Goal: Obtain resource: Download file/media

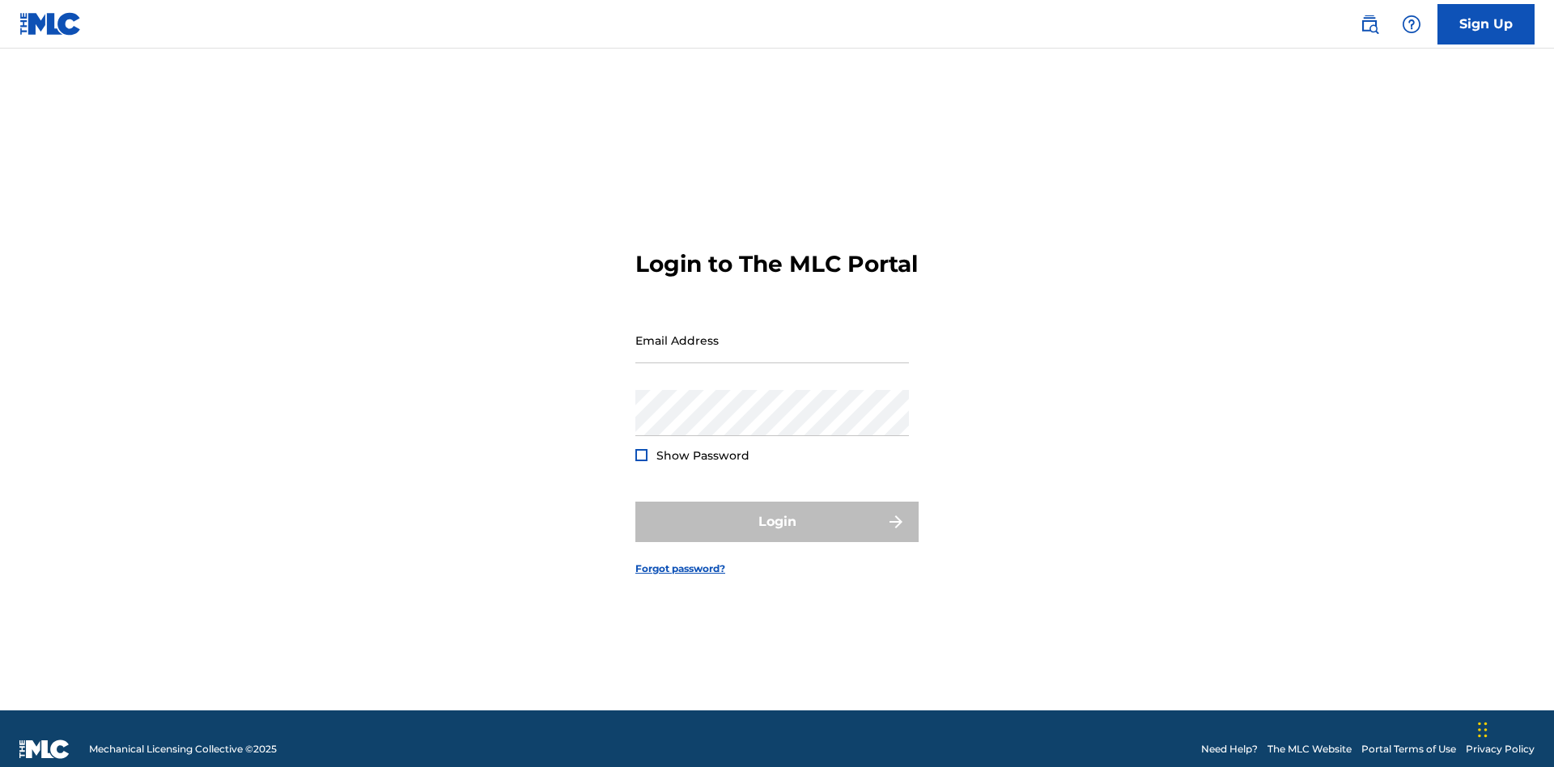
scroll to position [21, 0]
click at [772, 333] on input "Email Address" at bounding box center [772, 340] width 274 height 46
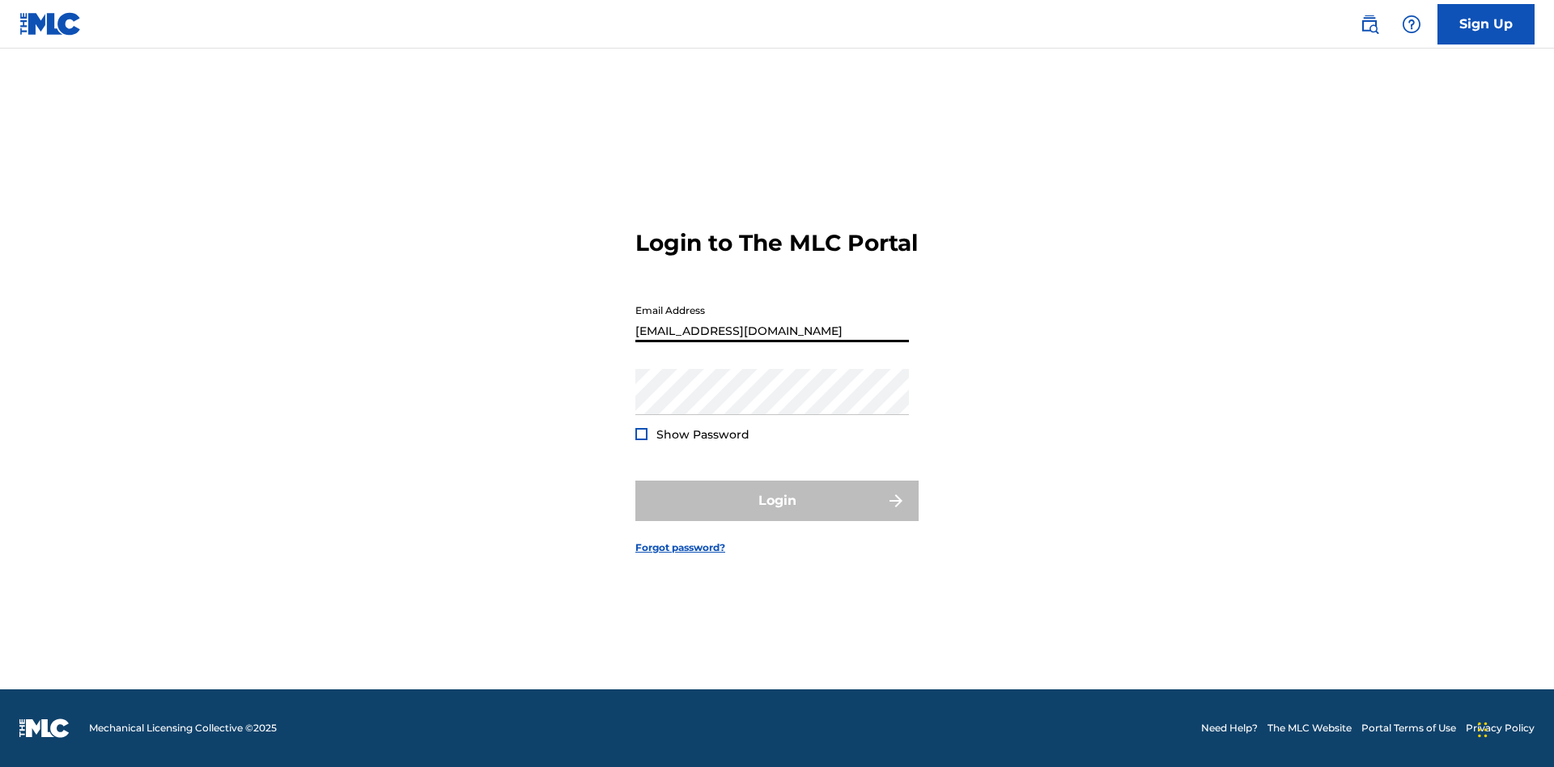
scroll to position [0, 41]
type input "[EMAIL_ADDRESS][DOMAIN_NAME]"
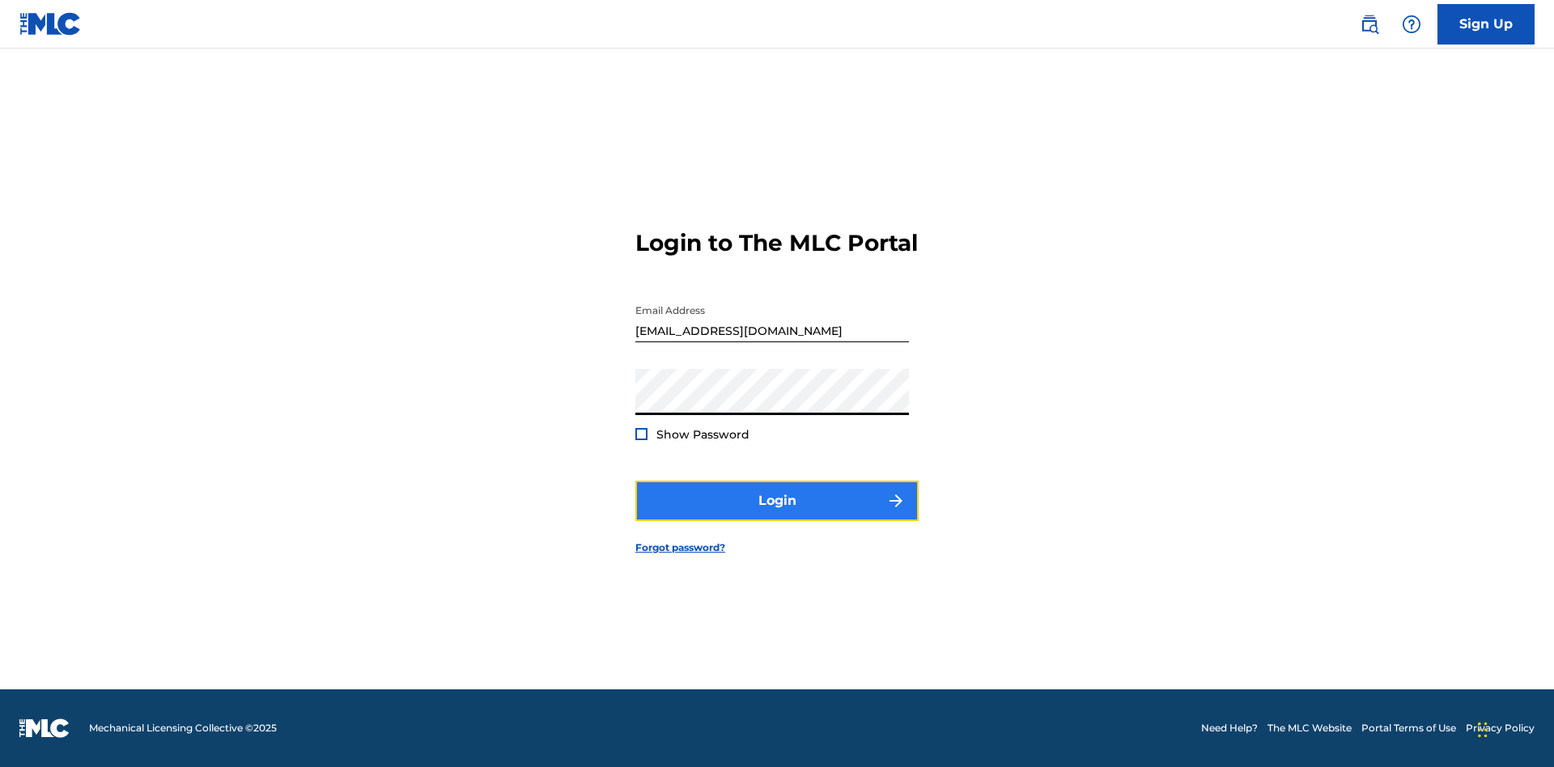
click at [777, 515] on button "Login" at bounding box center [776, 501] width 283 height 40
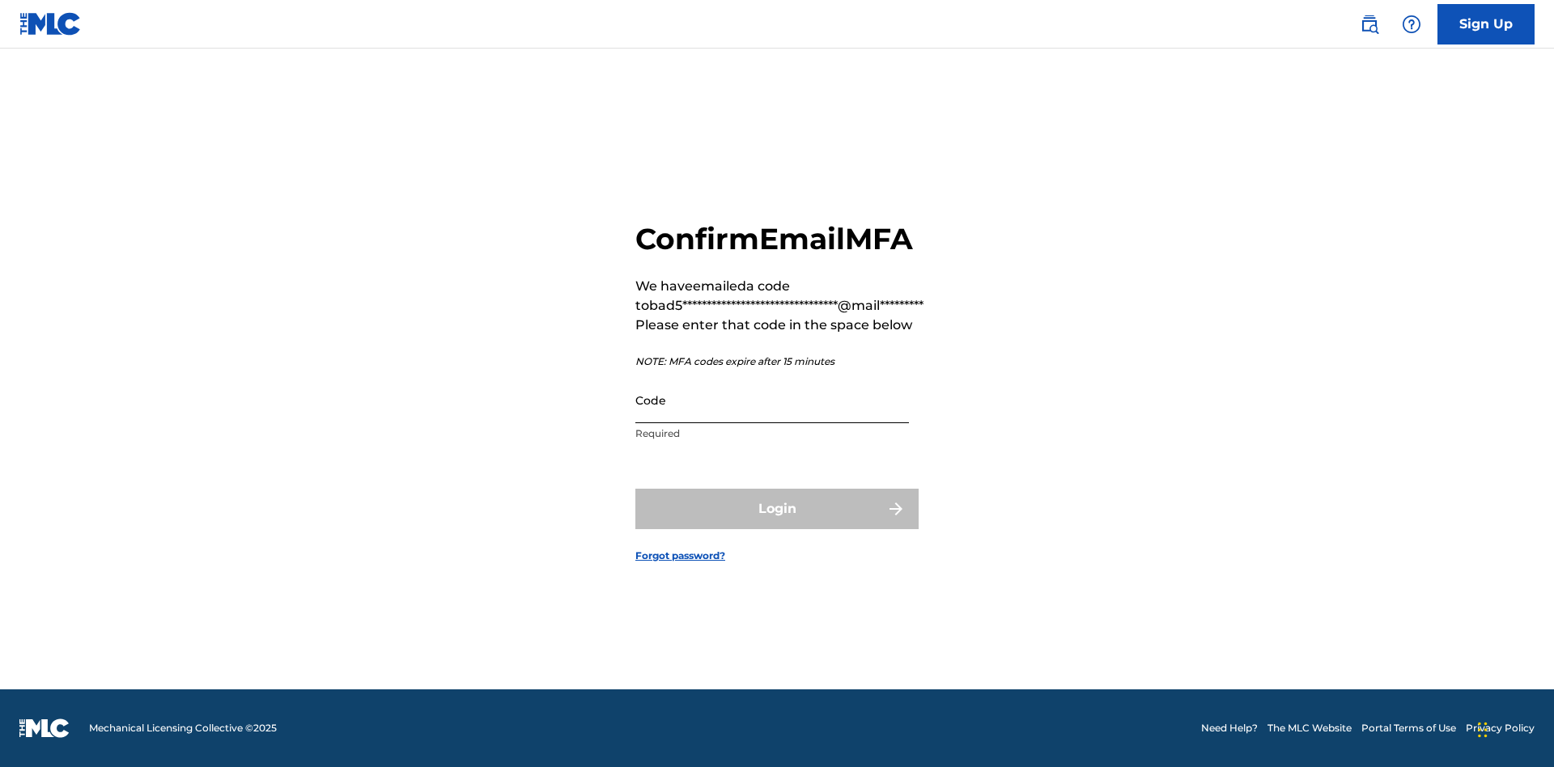
click at [772, 400] on input "Code" at bounding box center [772, 400] width 274 height 46
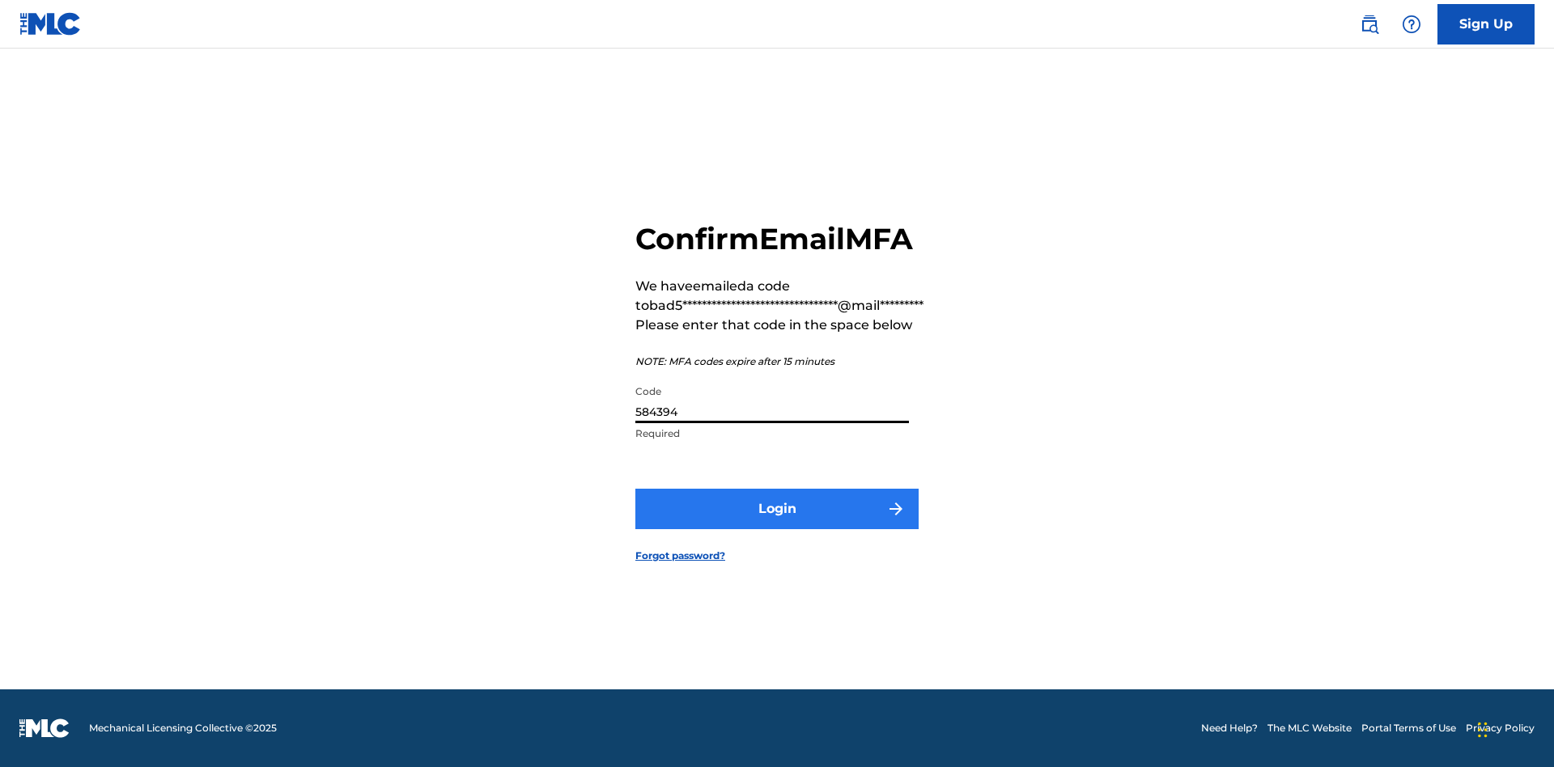
type input "584394"
click at [777, 508] on button "Login" at bounding box center [776, 509] width 283 height 40
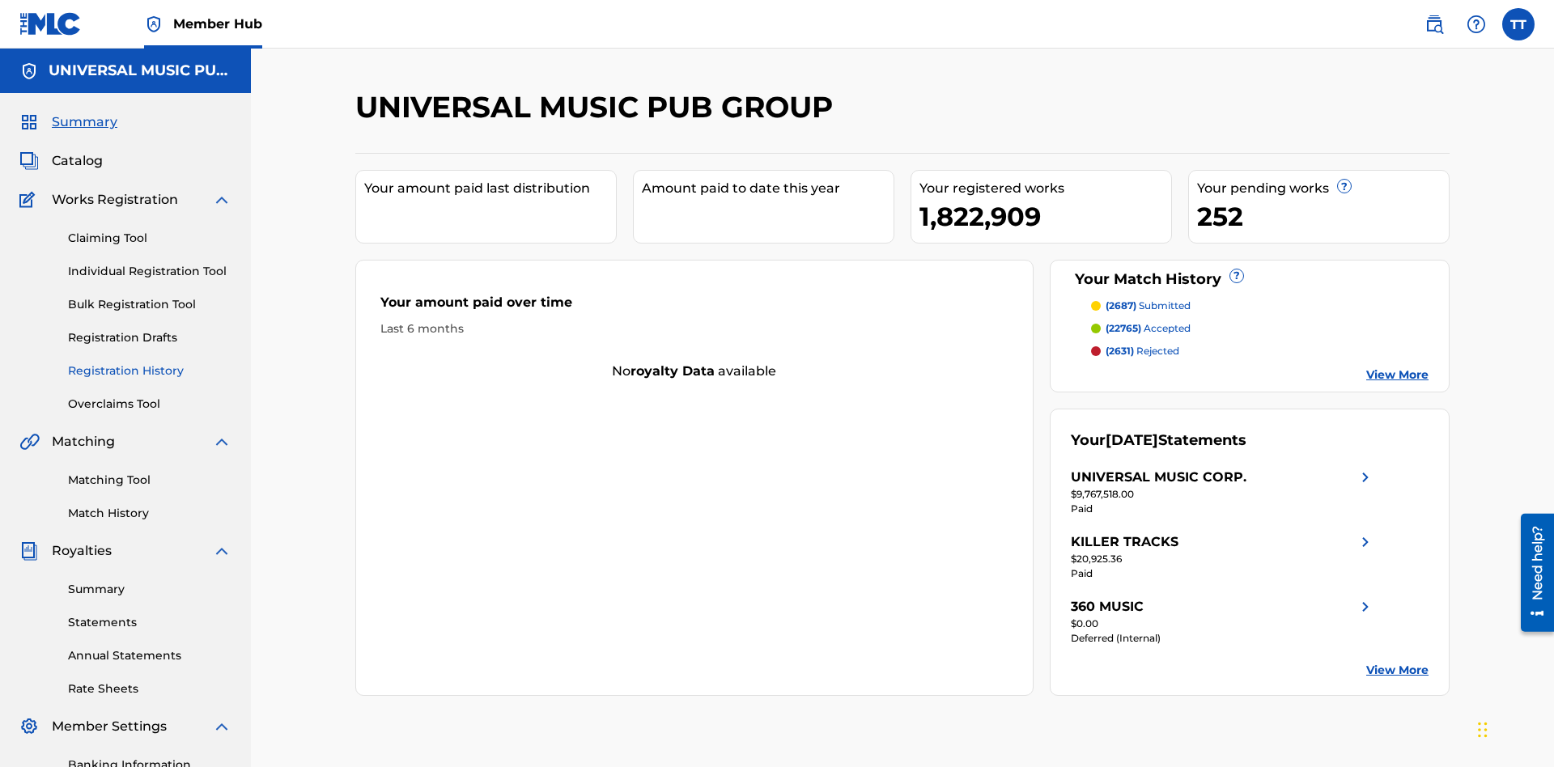
click at [150, 363] on link "Registration History" at bounding box center [149, 371] width 163 height 17
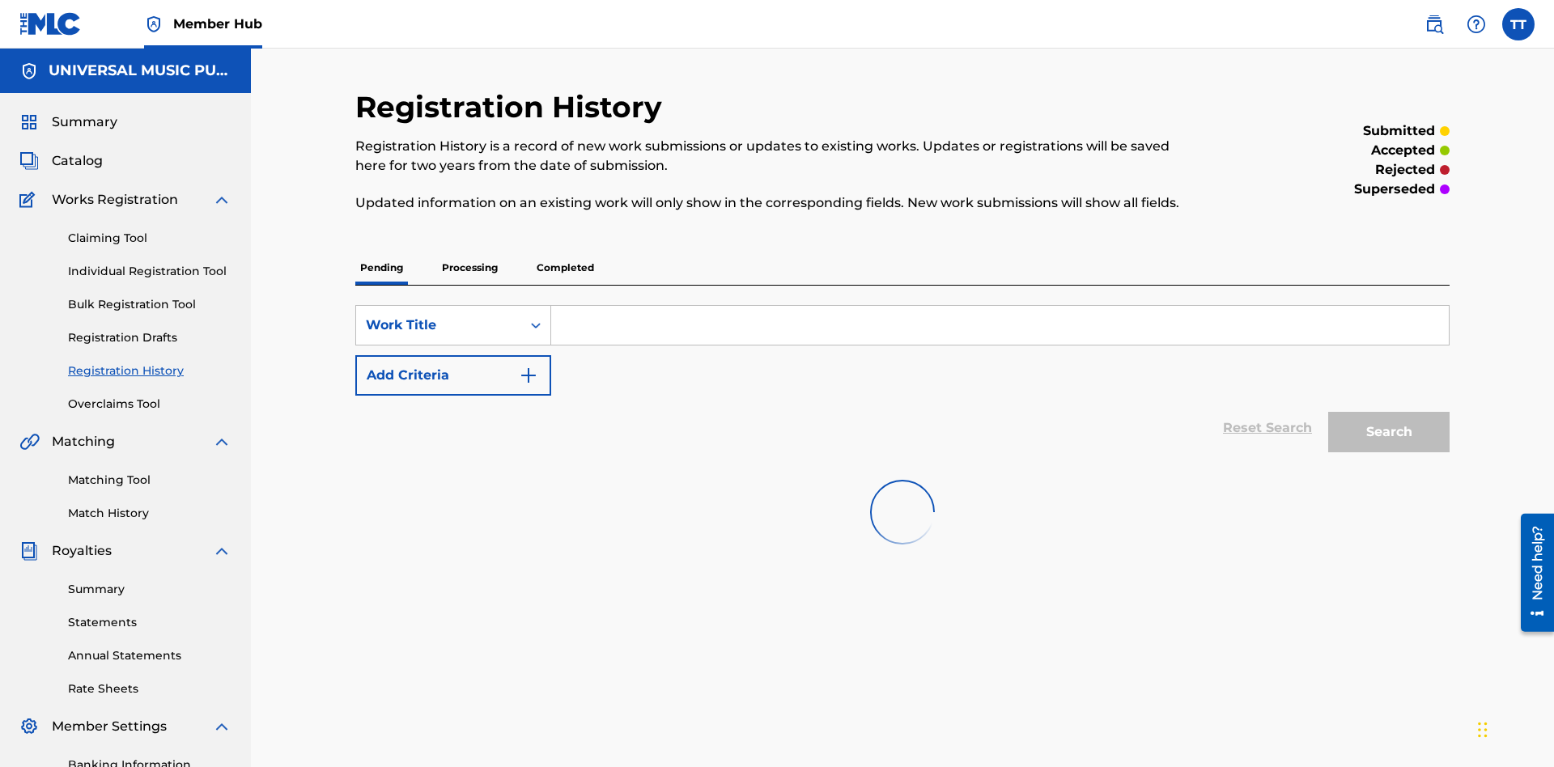
click at [565, 251] on p "Completed" at bounding box center [565, 268] width 67 height 34
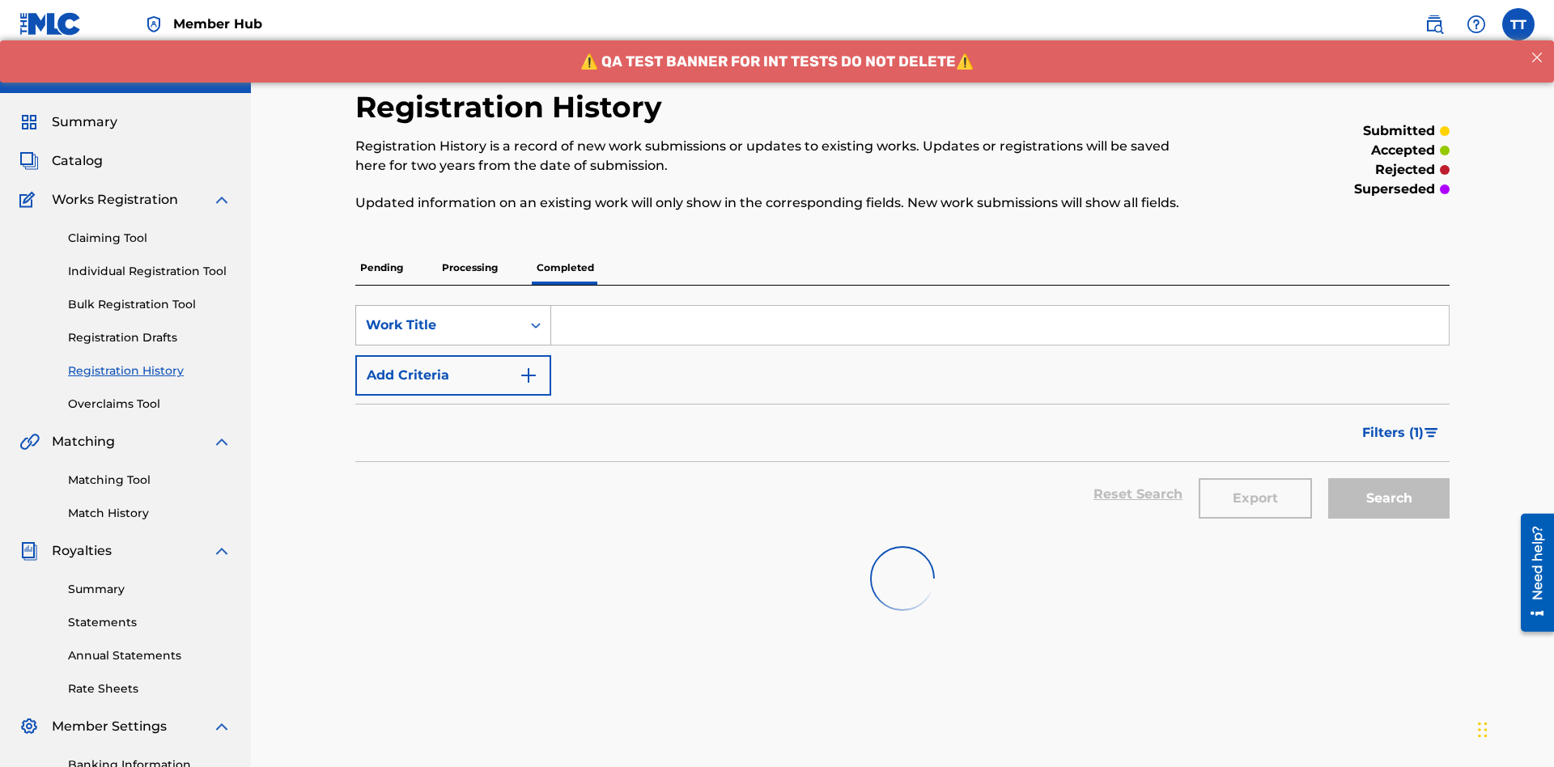
click at [439, 316] on div "Work Title" at bounding box center [439, 325] width 146 height 19
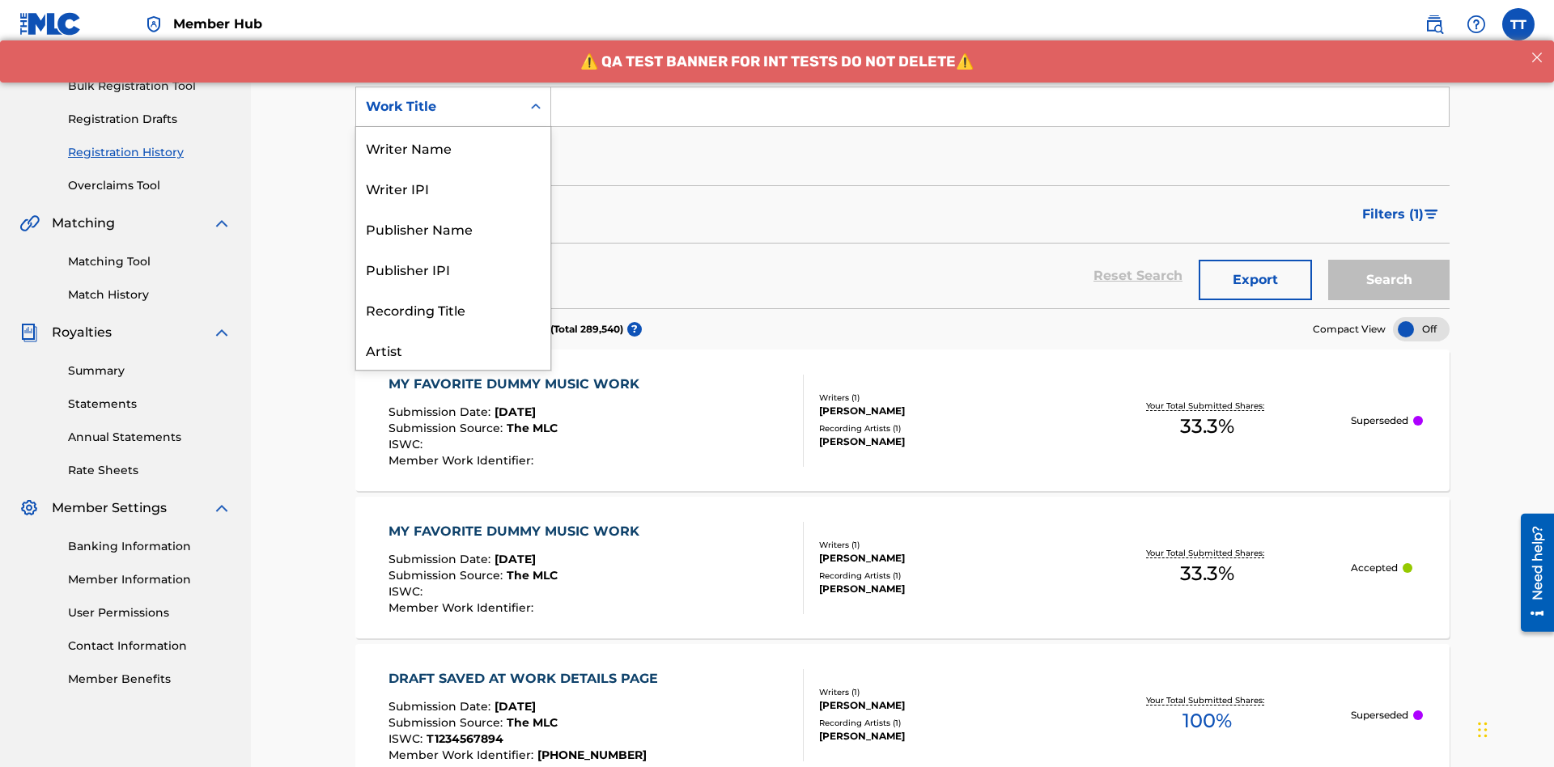
scroll to position [81, 0]
click at [453, 309] on div "ISRC" at bounding box center [453, 309] width 194 height 40
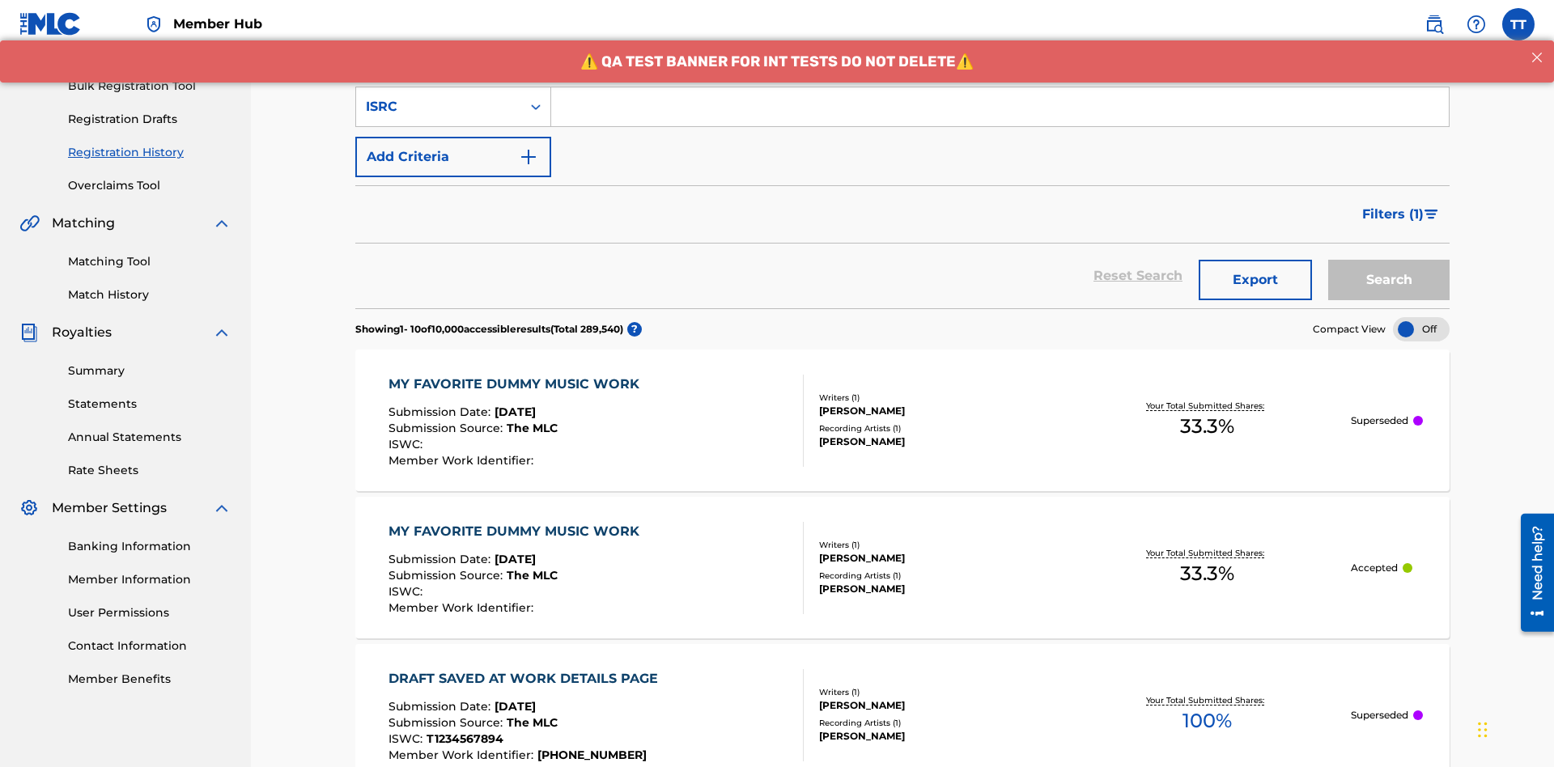
click at [1000, 117] on input "Search Form" at bounding box center [1000, 106] width 898 height 39
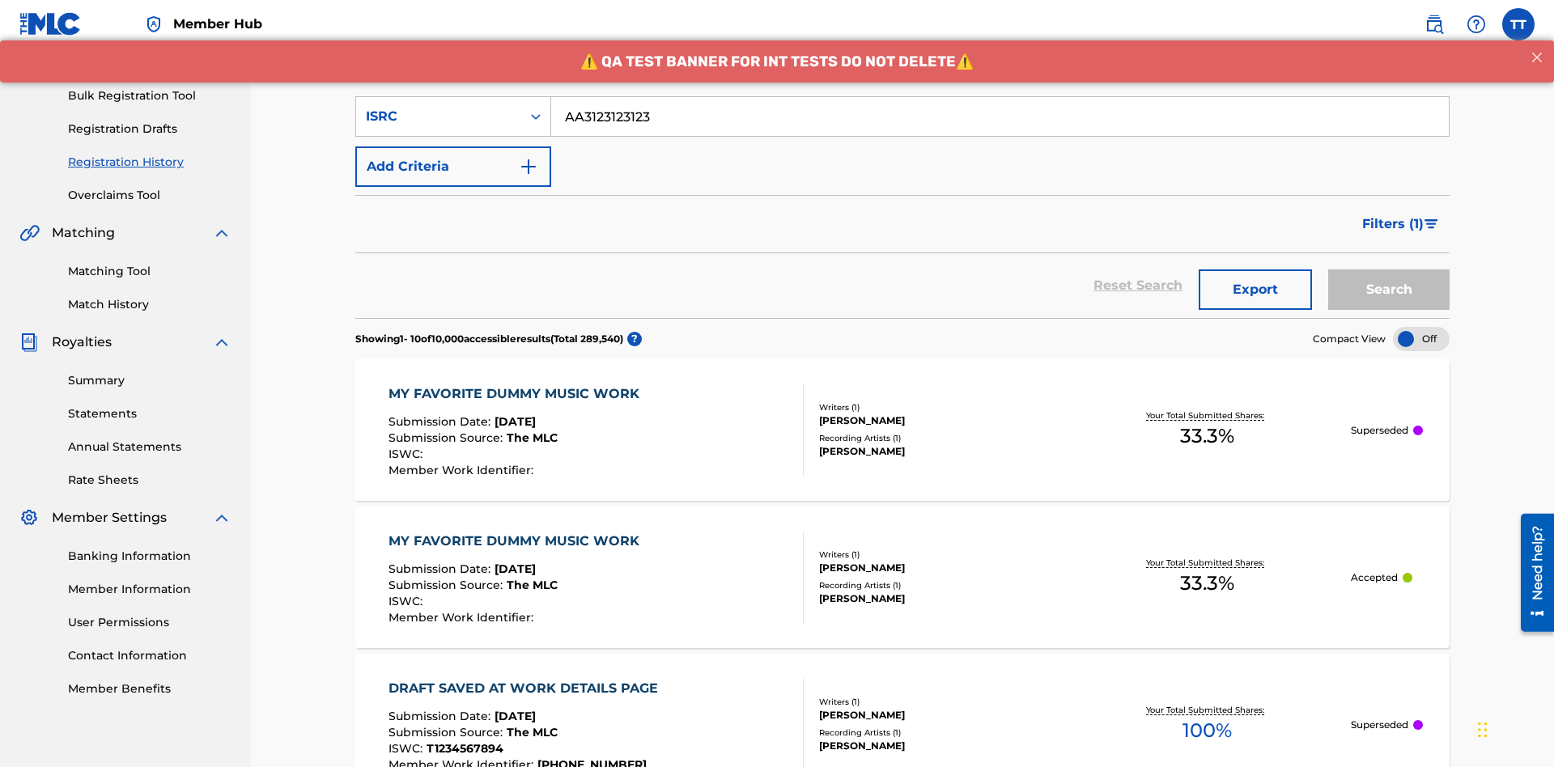
type input "AA3123123123"
click at [1389, 270] on button "Search" at bounding box center [1388, 290] width 121 height 40
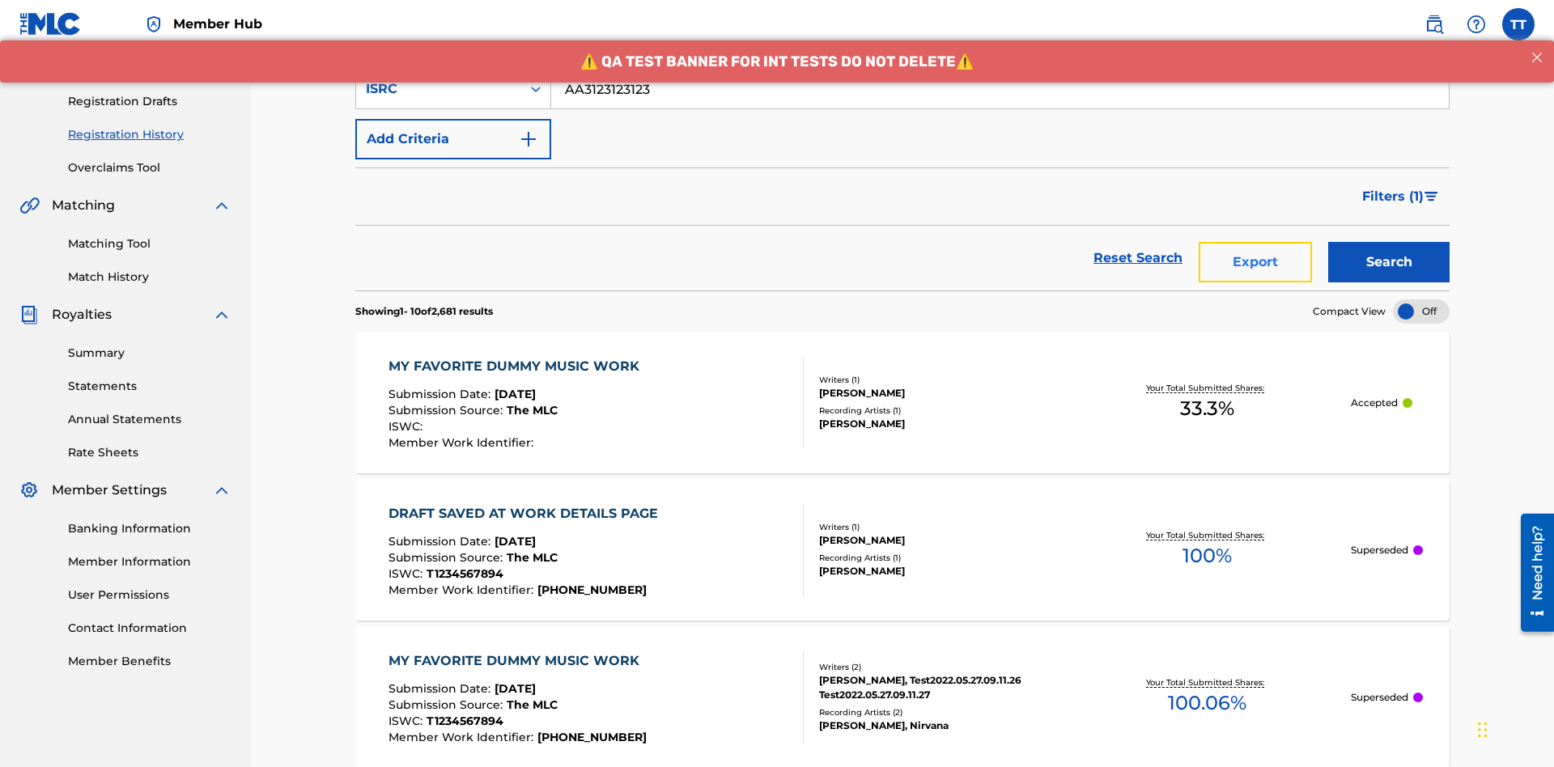
click at [1255, 242] on button "Export" at bounding box center [1255, 262] width 113 height 40
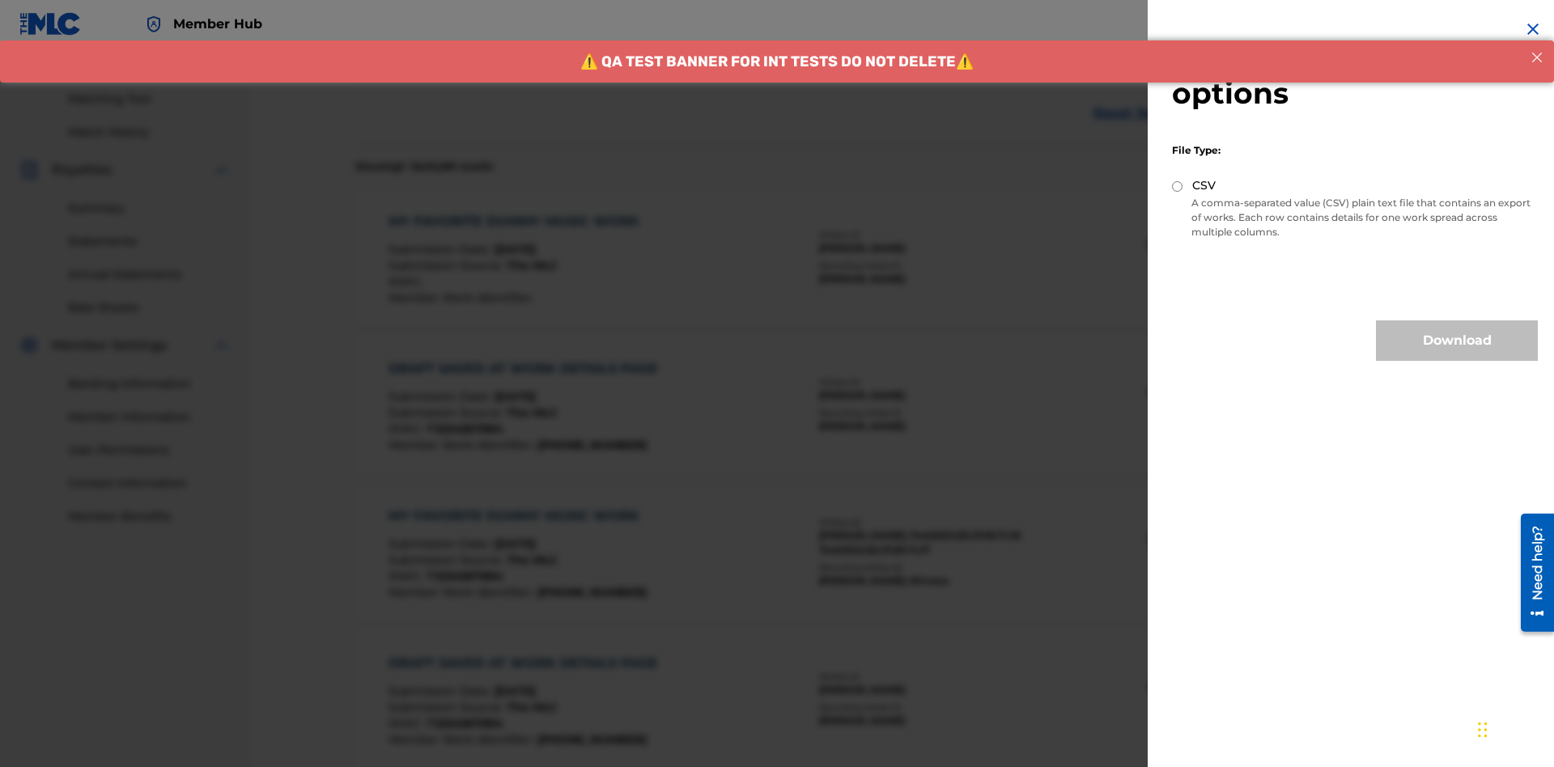
click at [1178, 186] on input "CSV" at bounding box center [1177, 186] width 11 height 11
radio input "true"
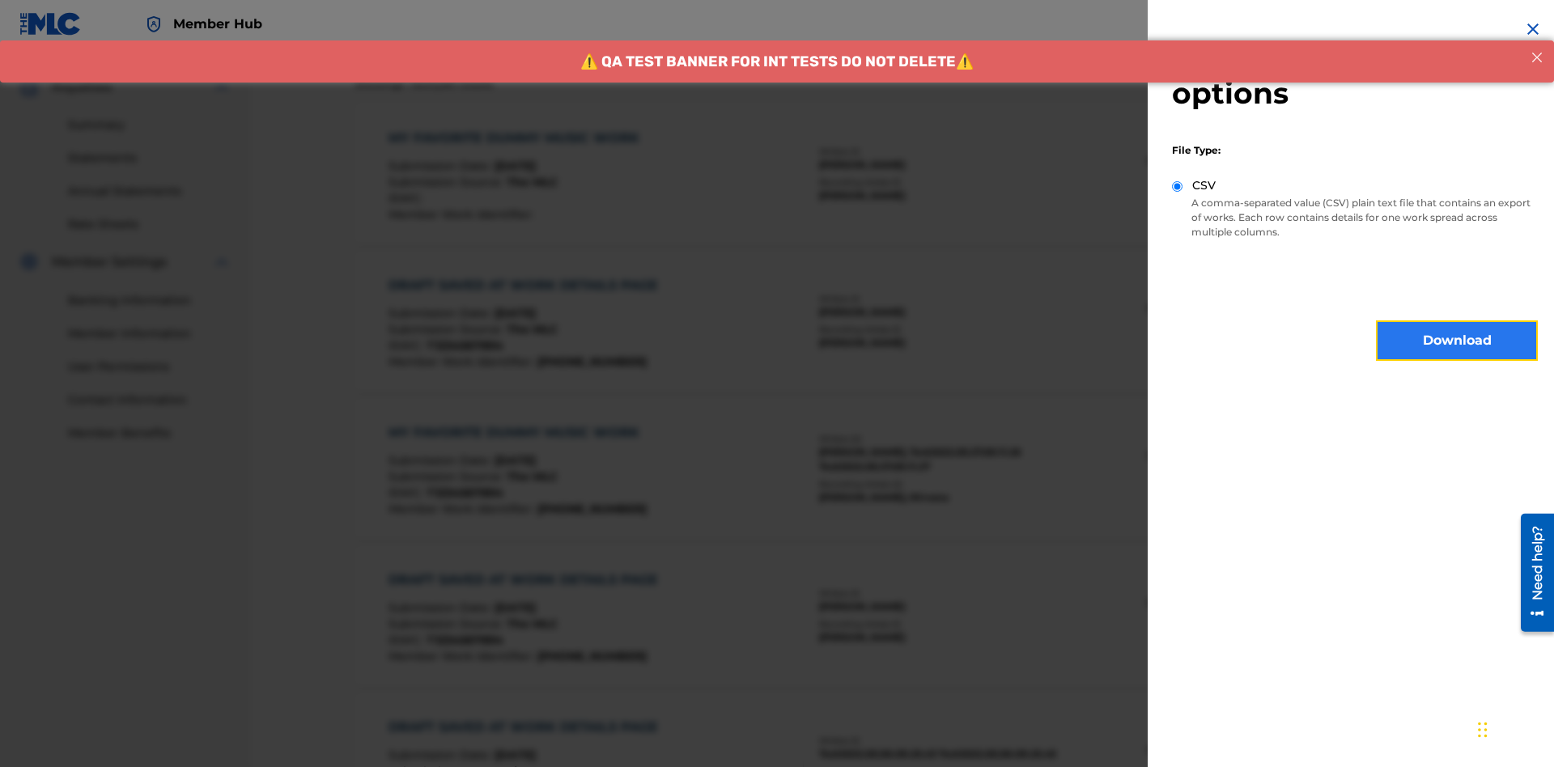
click at [1457, 341] on button "Download" at bounding box center [1457, 340] width 162 height 40
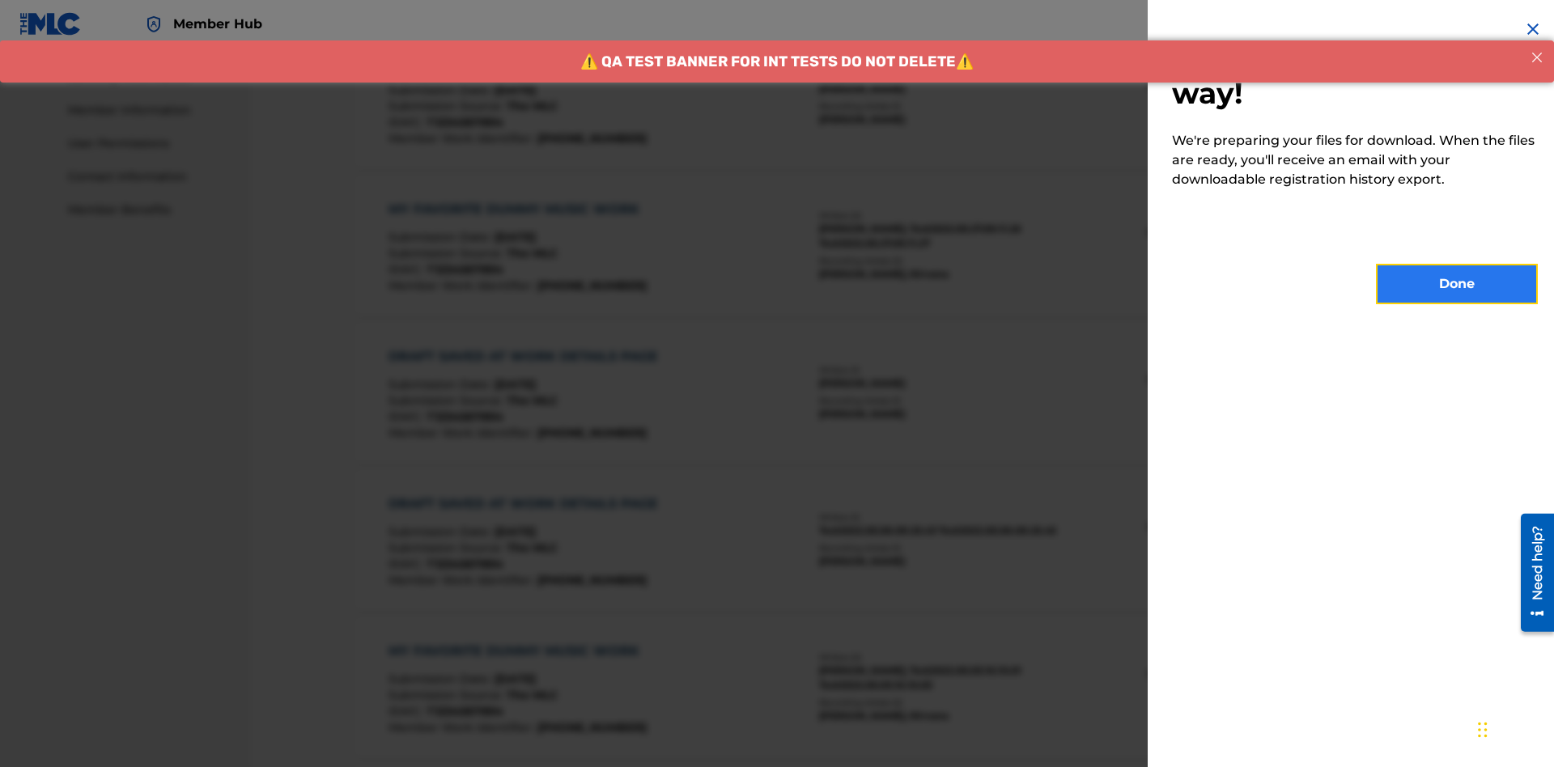
click at [1457, 284] on button "Done" at bounding box center [1457, 284] width 162 height 40
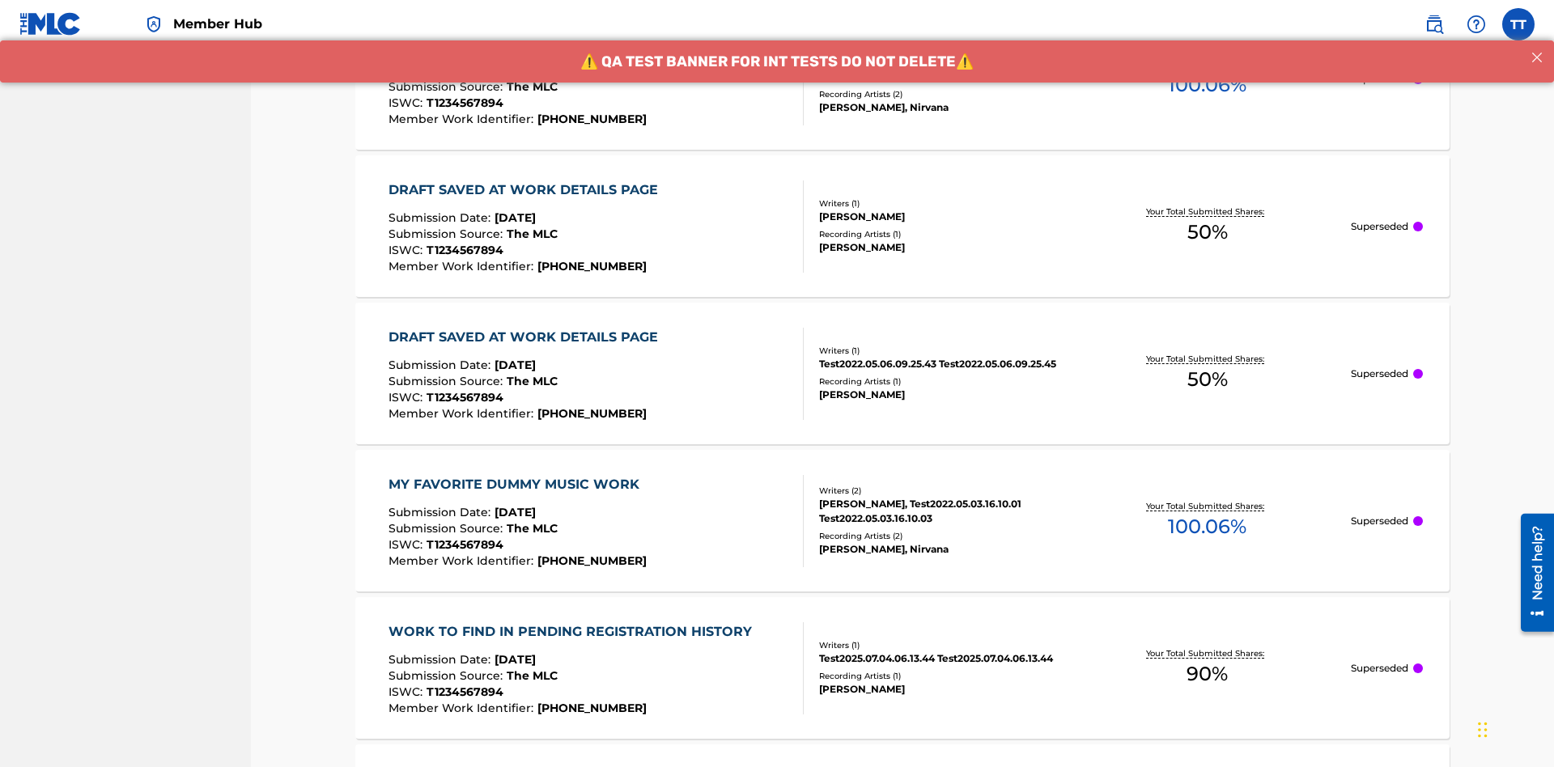
scroll to position [439, 0]
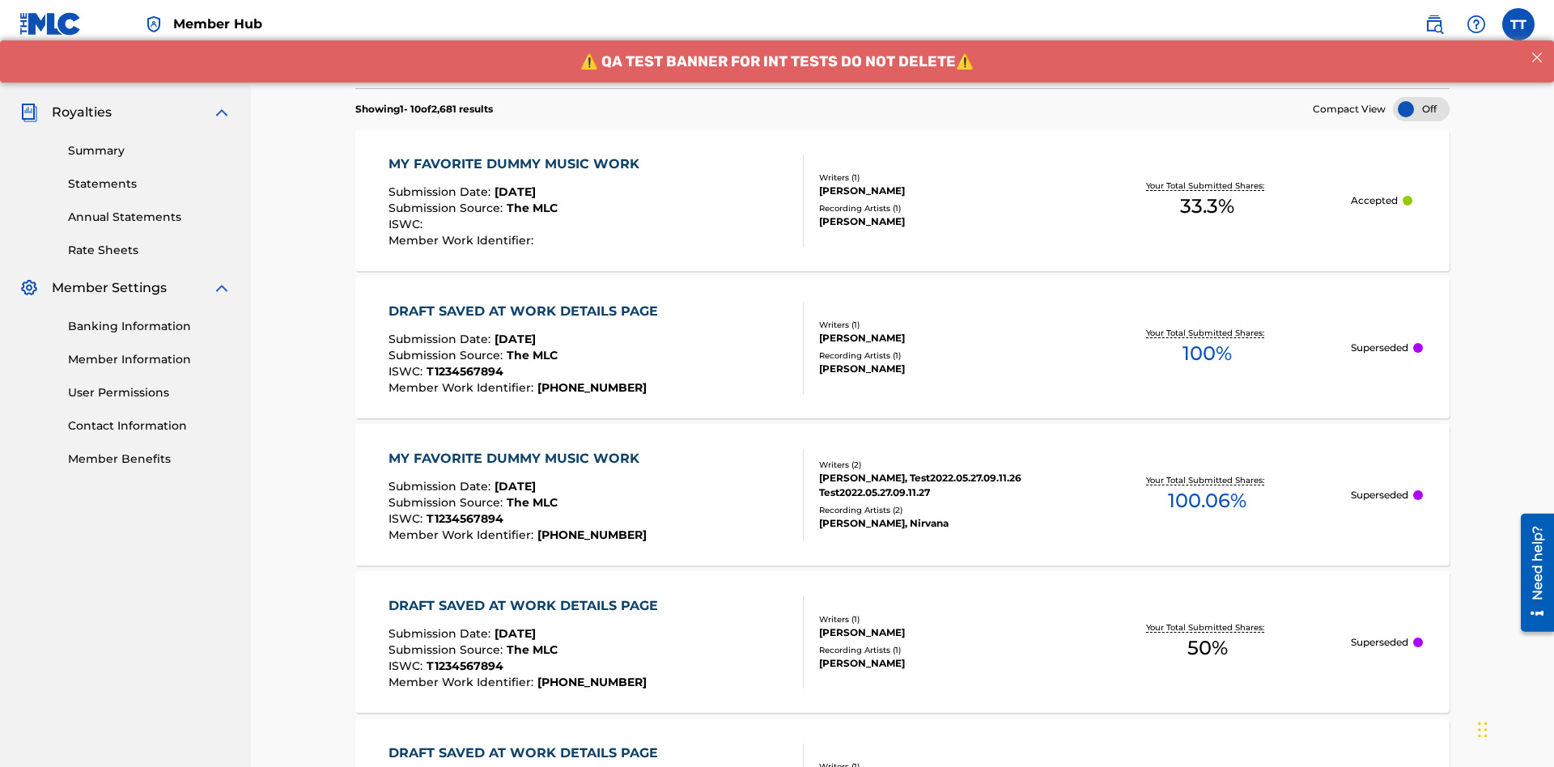
click at [516, 155] on div "MY FAVORITE DUMMY MUSIC WORK" at bounding box center [517, 164] width 259 height 19
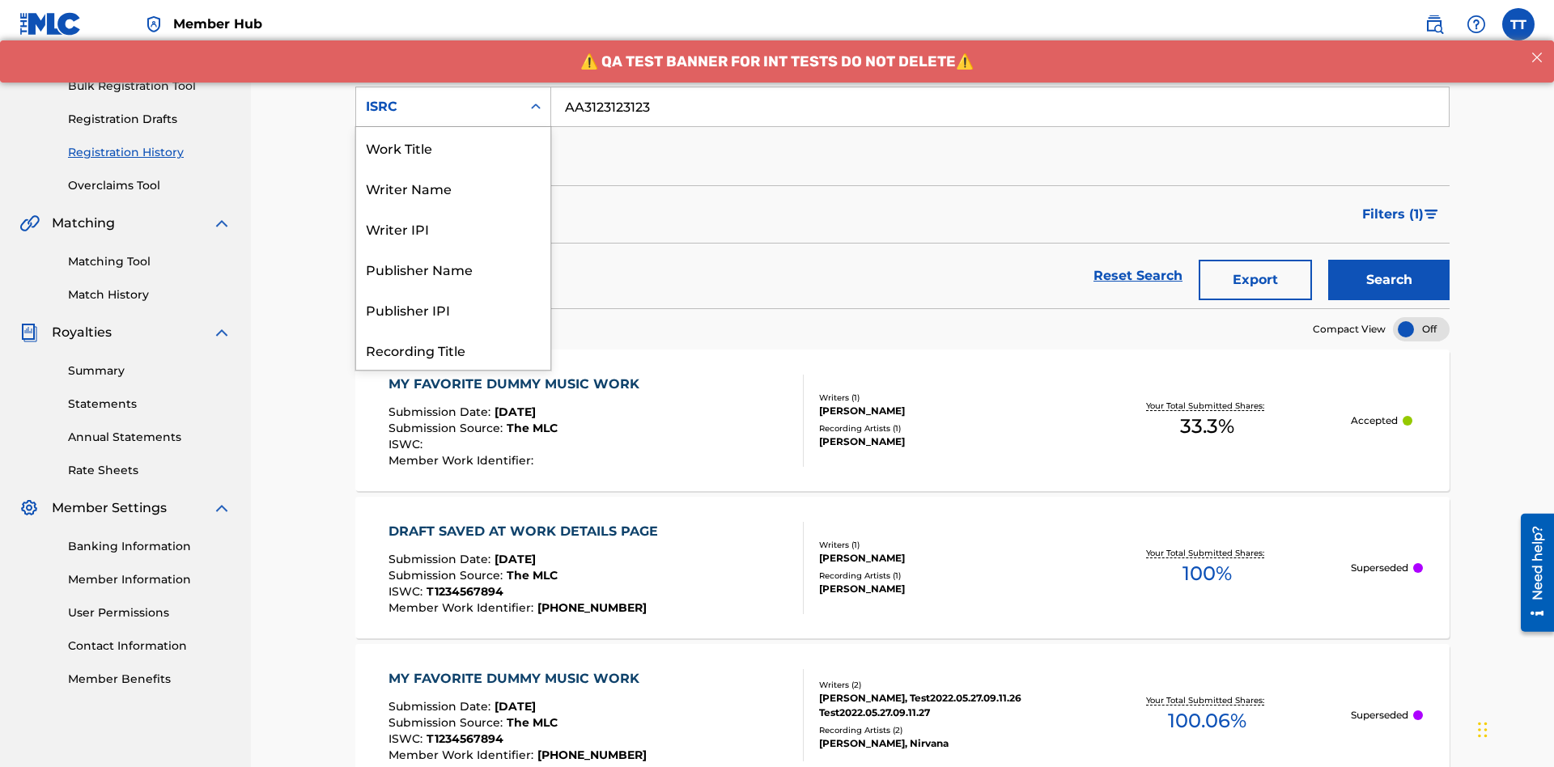
scroll to position [81, 0]
click at [453, 269] on div "Recording Title" at bounding box center [453, 268] width 194 height 40
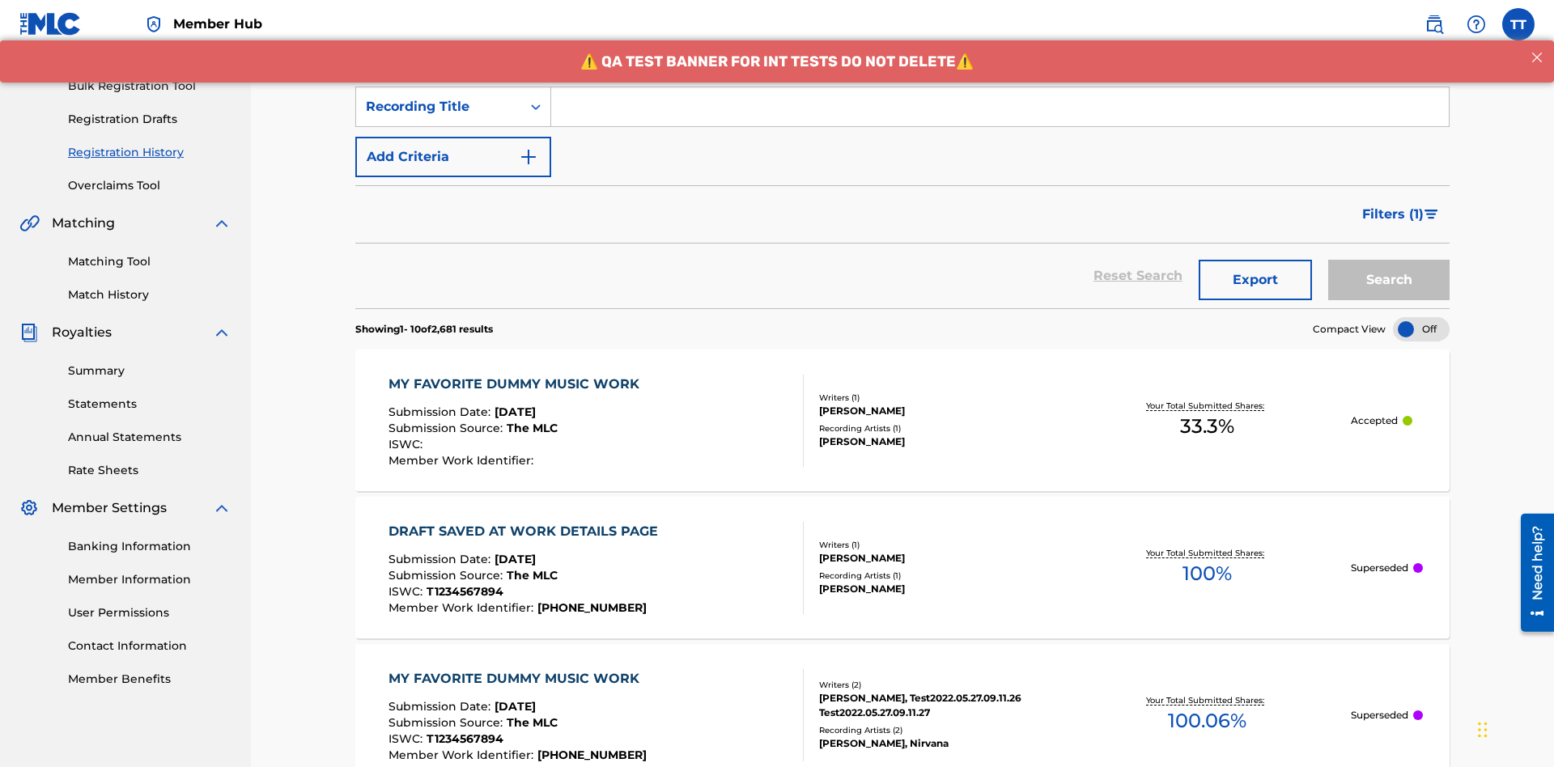
click at [1000, 117] on input "Search Form" at bounding box center [1000, 106] width 898 height 39
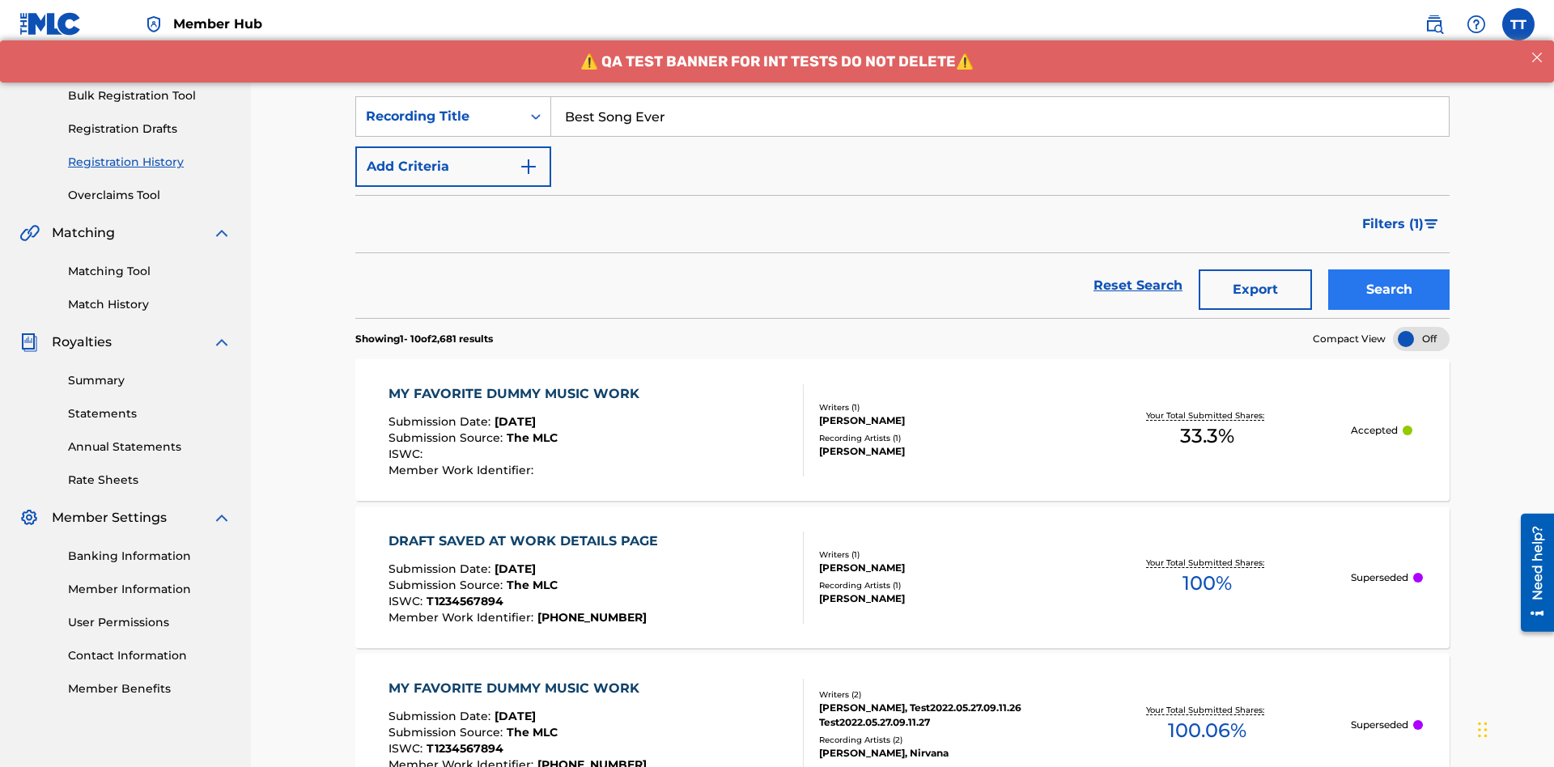
type input "Best Song Ever"
click at [1389, 270] on button "Search" at bounding box center [1388, 290] width 121 height 40
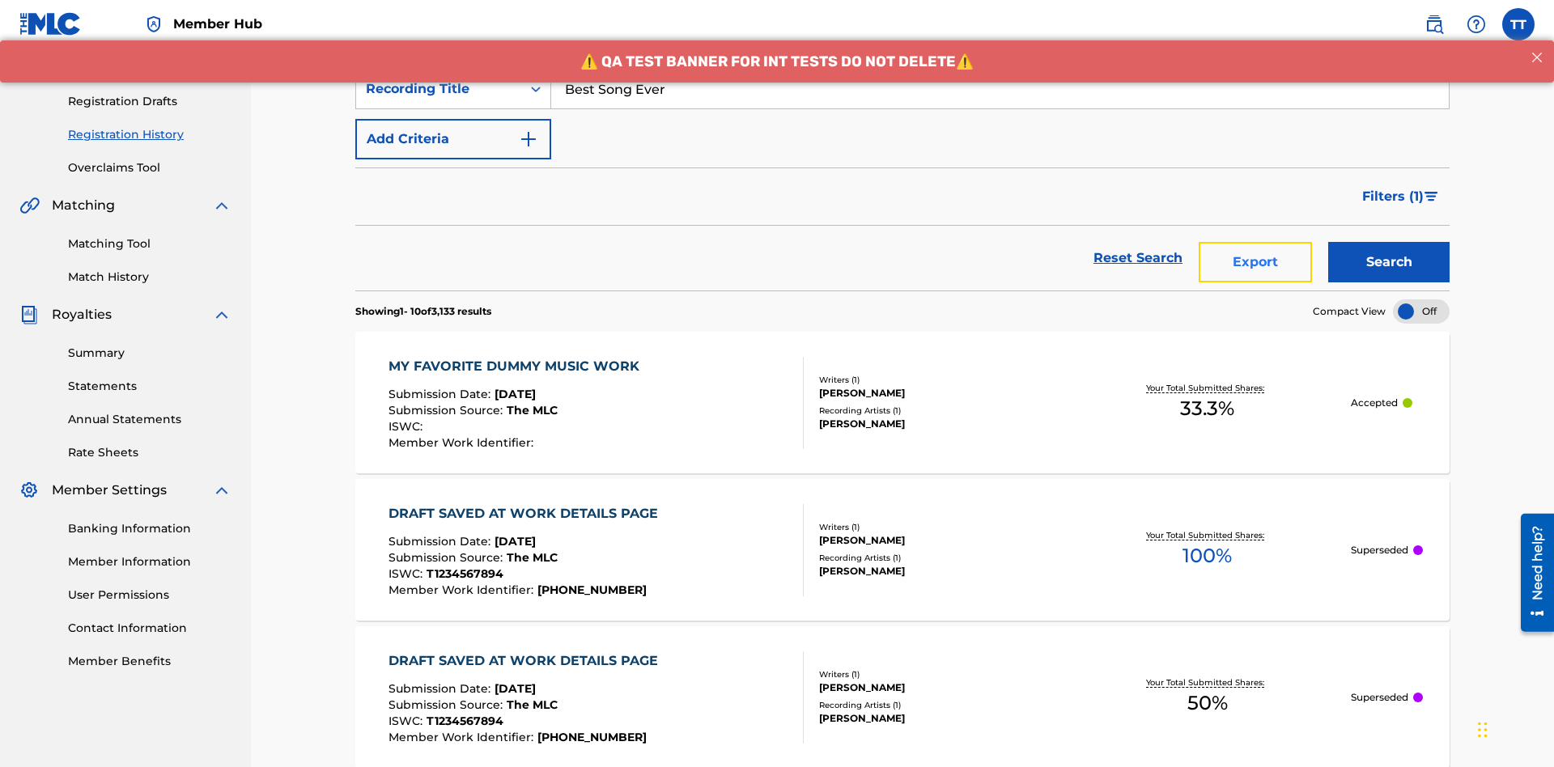
click at [1255, 242] on button "Export" at bounding box center [1255, 262] width 113 height 40
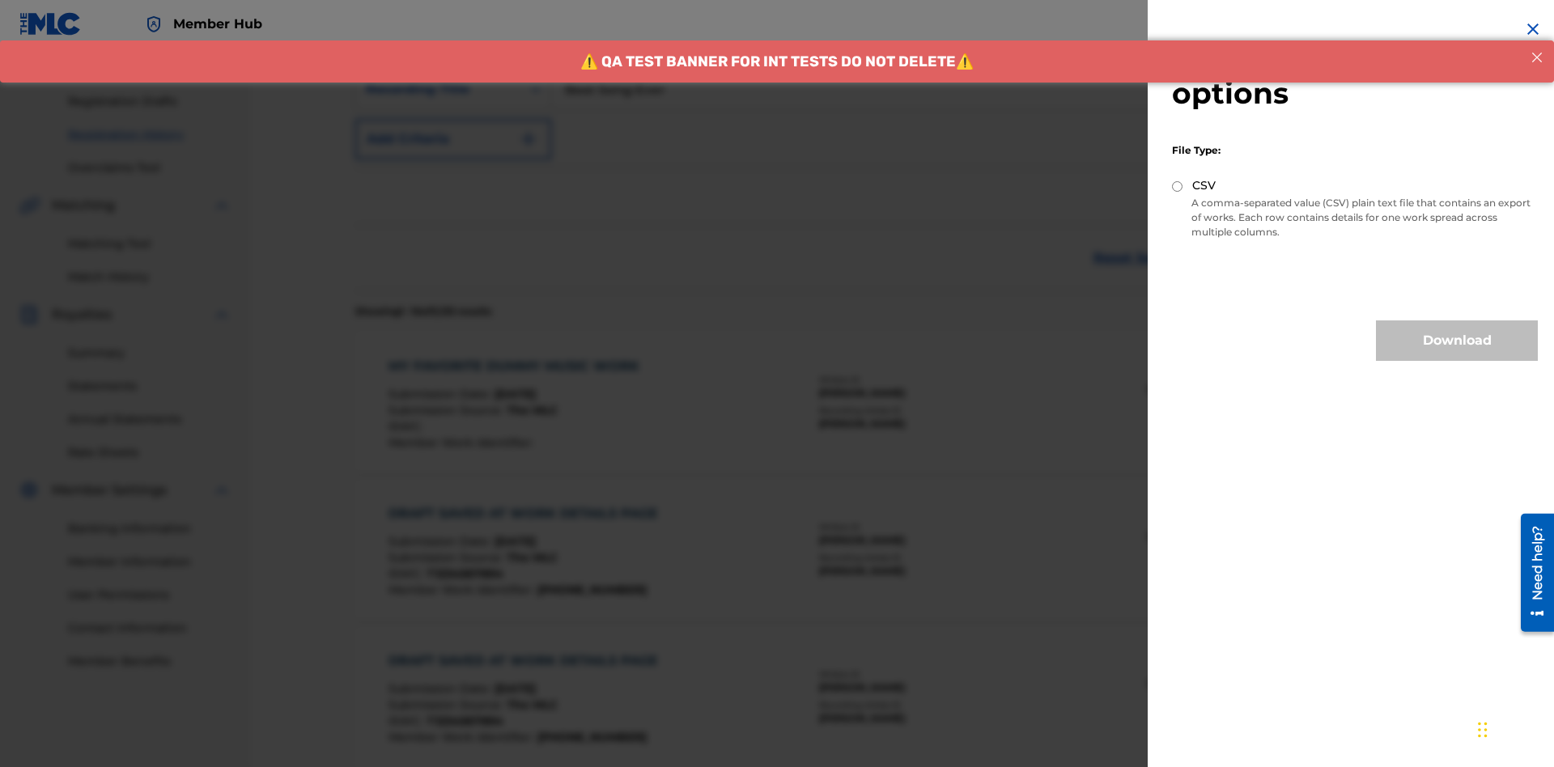
scroll to position [381, 0]
click at [1178, 186] on input "CSV" at bounding box center [1177, 186] width 11 height 11
radio input "true"
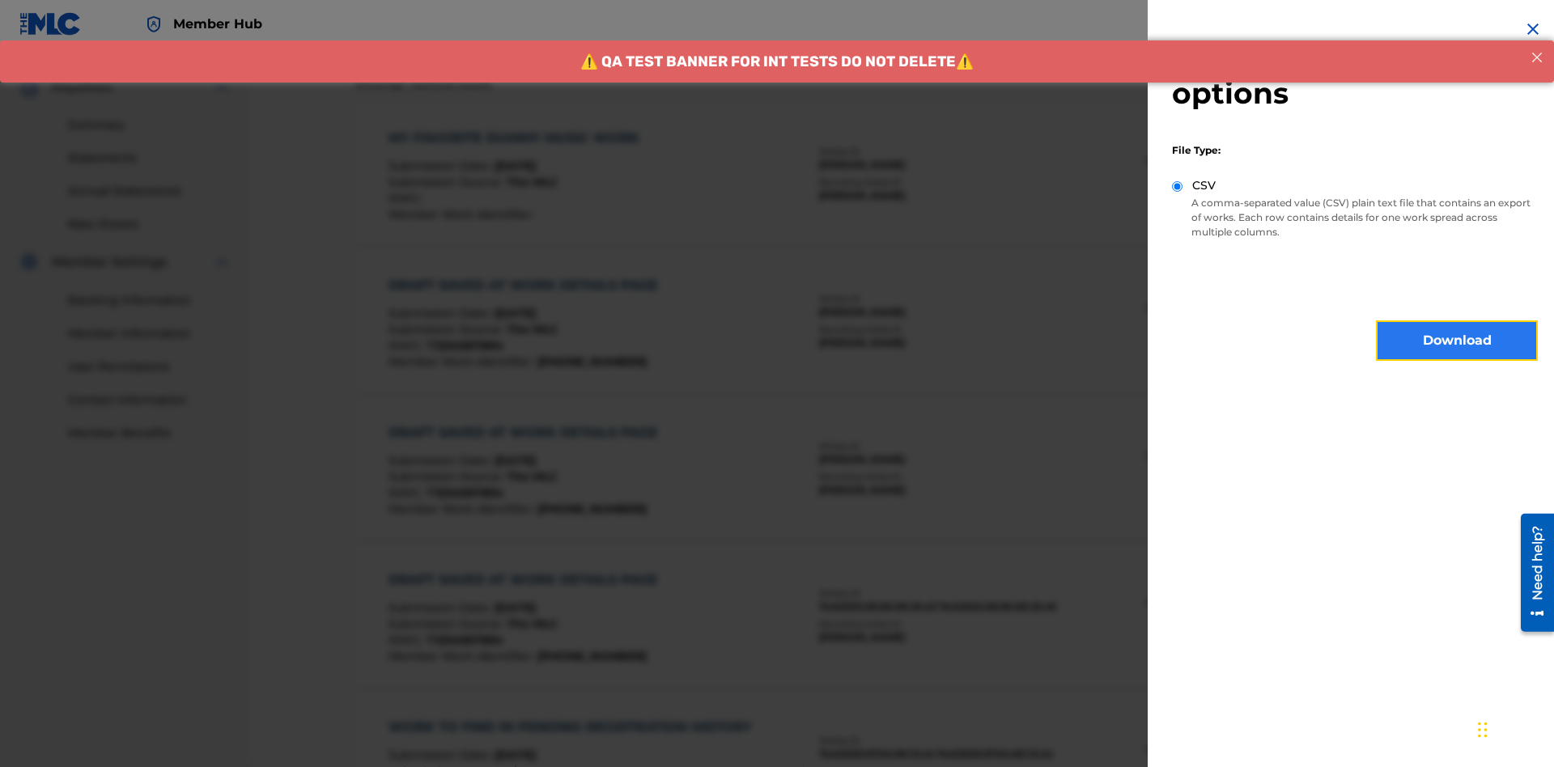
click at [1457, 341] on button "Download" at bounding box center [1457, 340] width 162 height 40
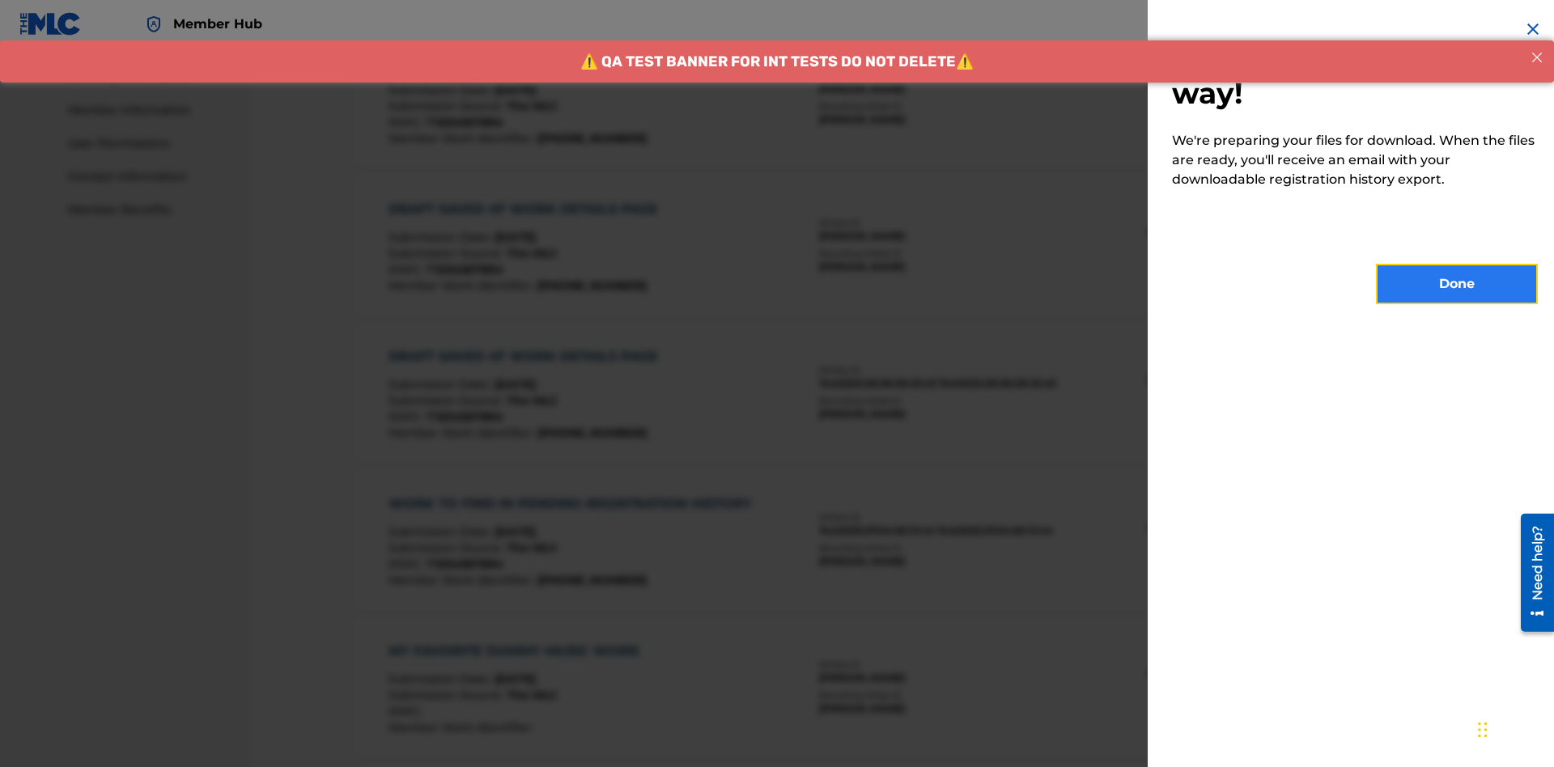
click at [1457, 284] on button "Done" at bounding box center [1457, 284] width 162 height 40
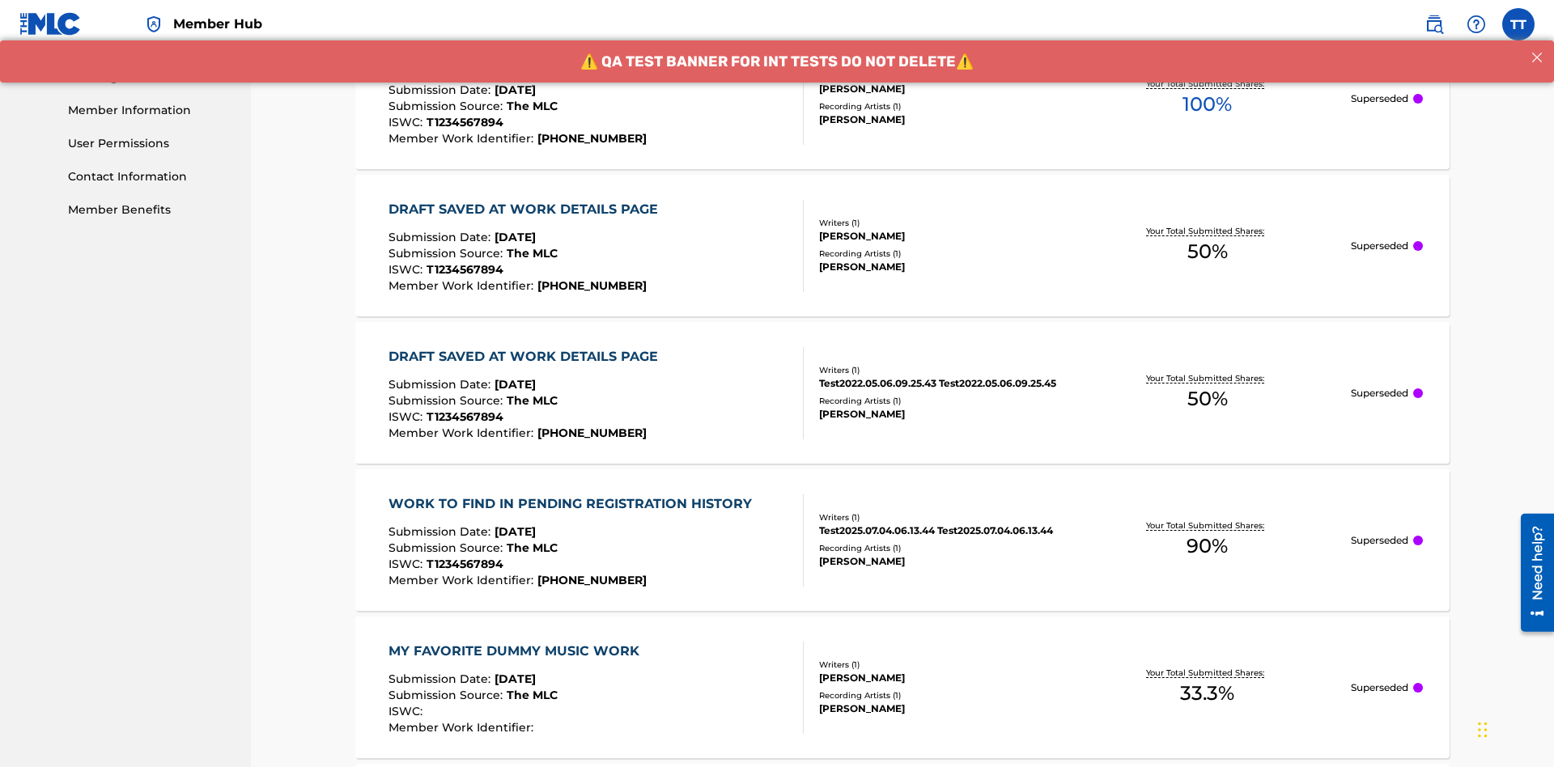
scroll to position [855, 0]
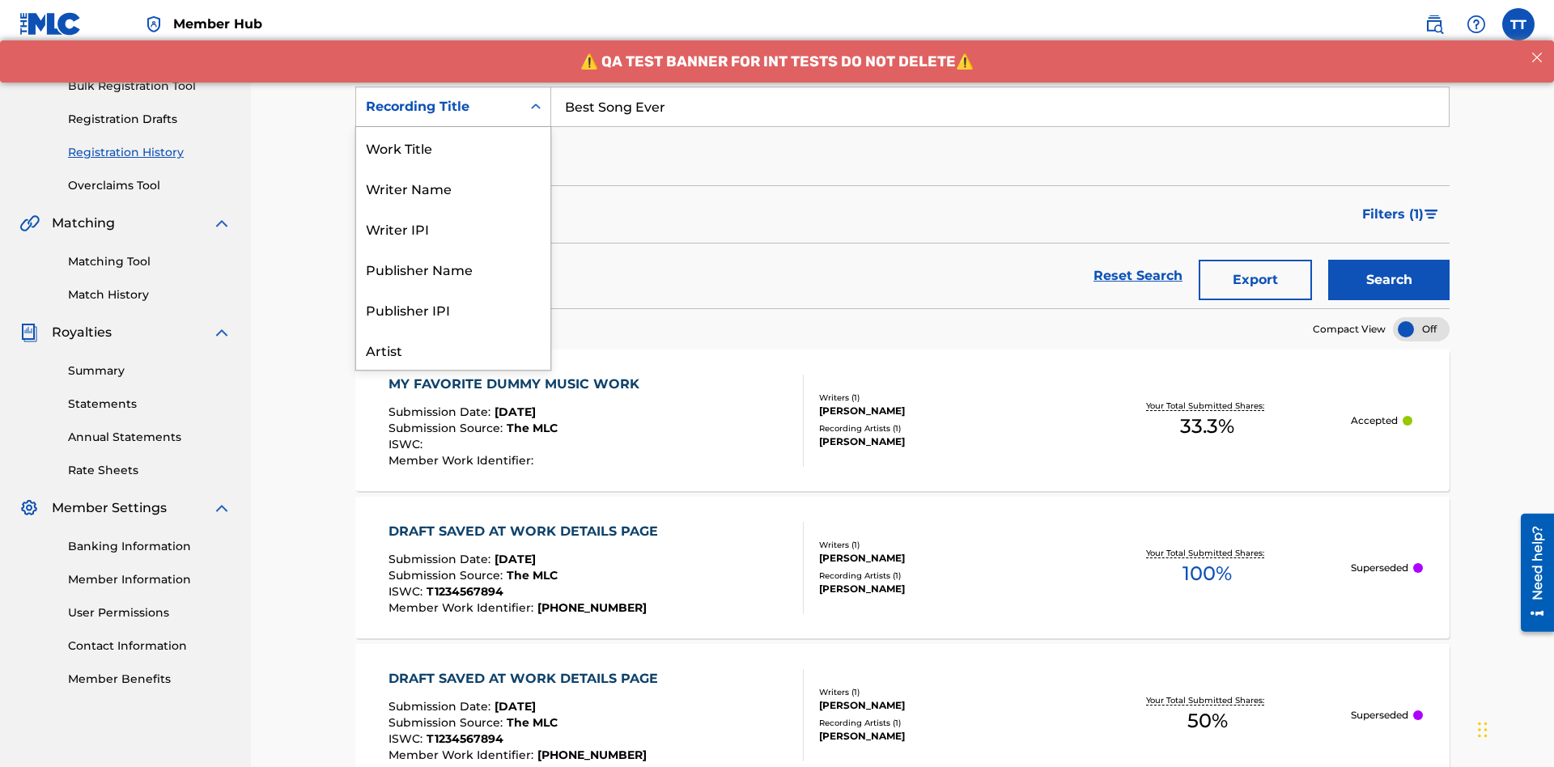
scroll to position [81, 0]
click at [453, 87] on div "Work Title" at bounding box center [453, 66] width 194 height 40
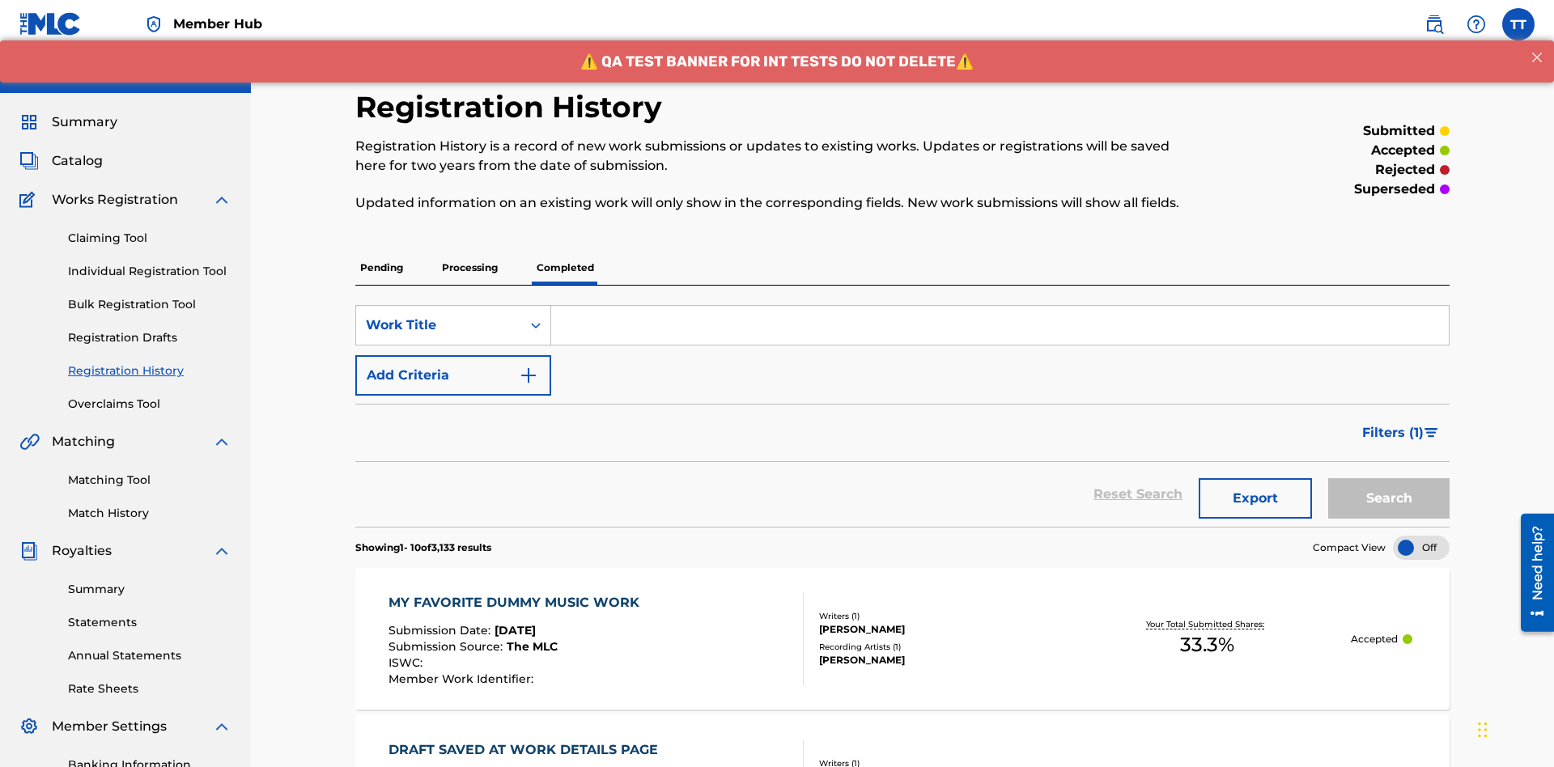
click at [1000, 306] on input "Search Form" at bounding box center [1000, 325] width 898 height 39
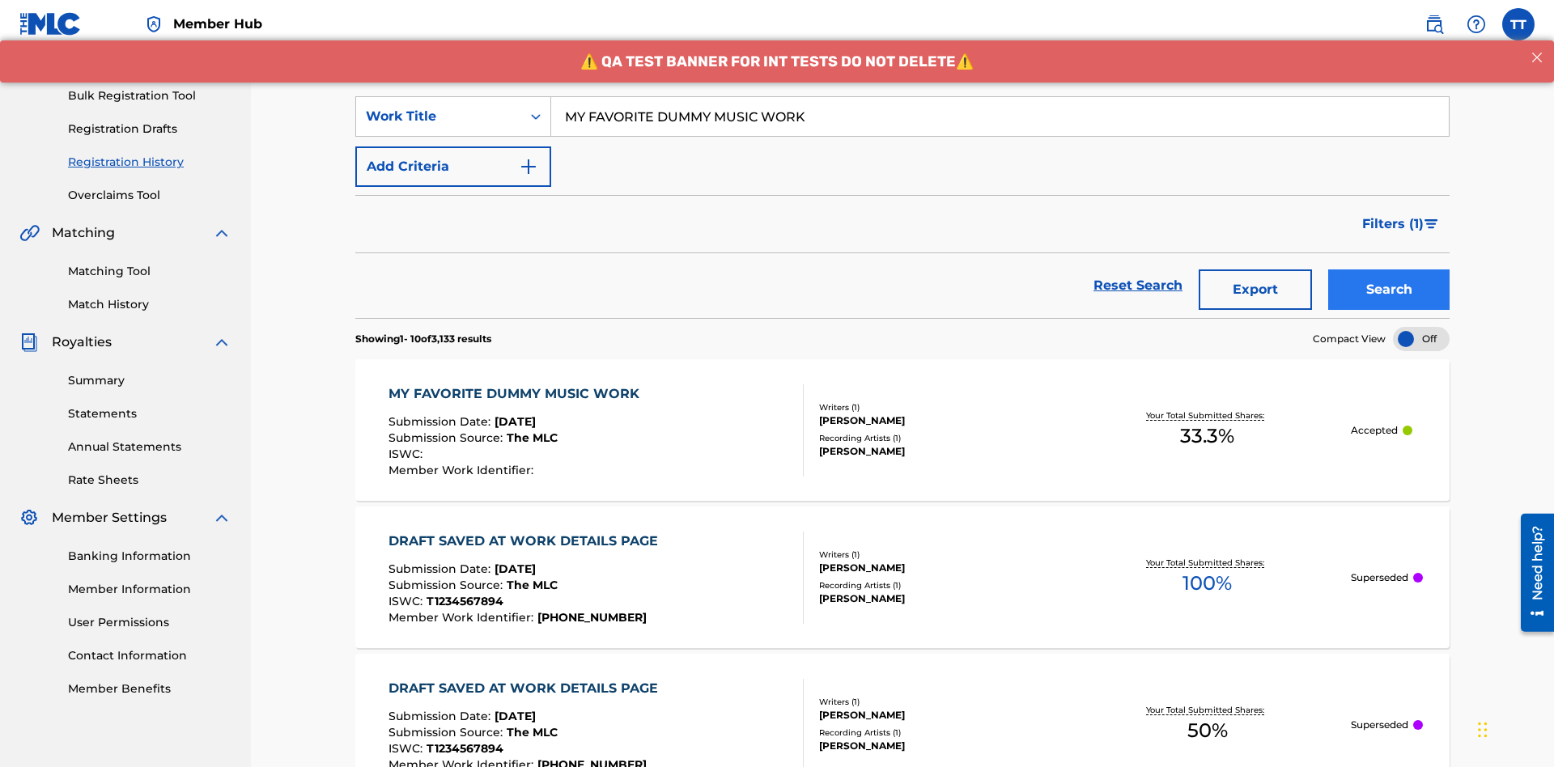
type input "MY FAVORITE DUMMY MUSIC WORK"
click at [1389, 270] on button "Search" at bounding box center [1388, 290] width 121 height 40
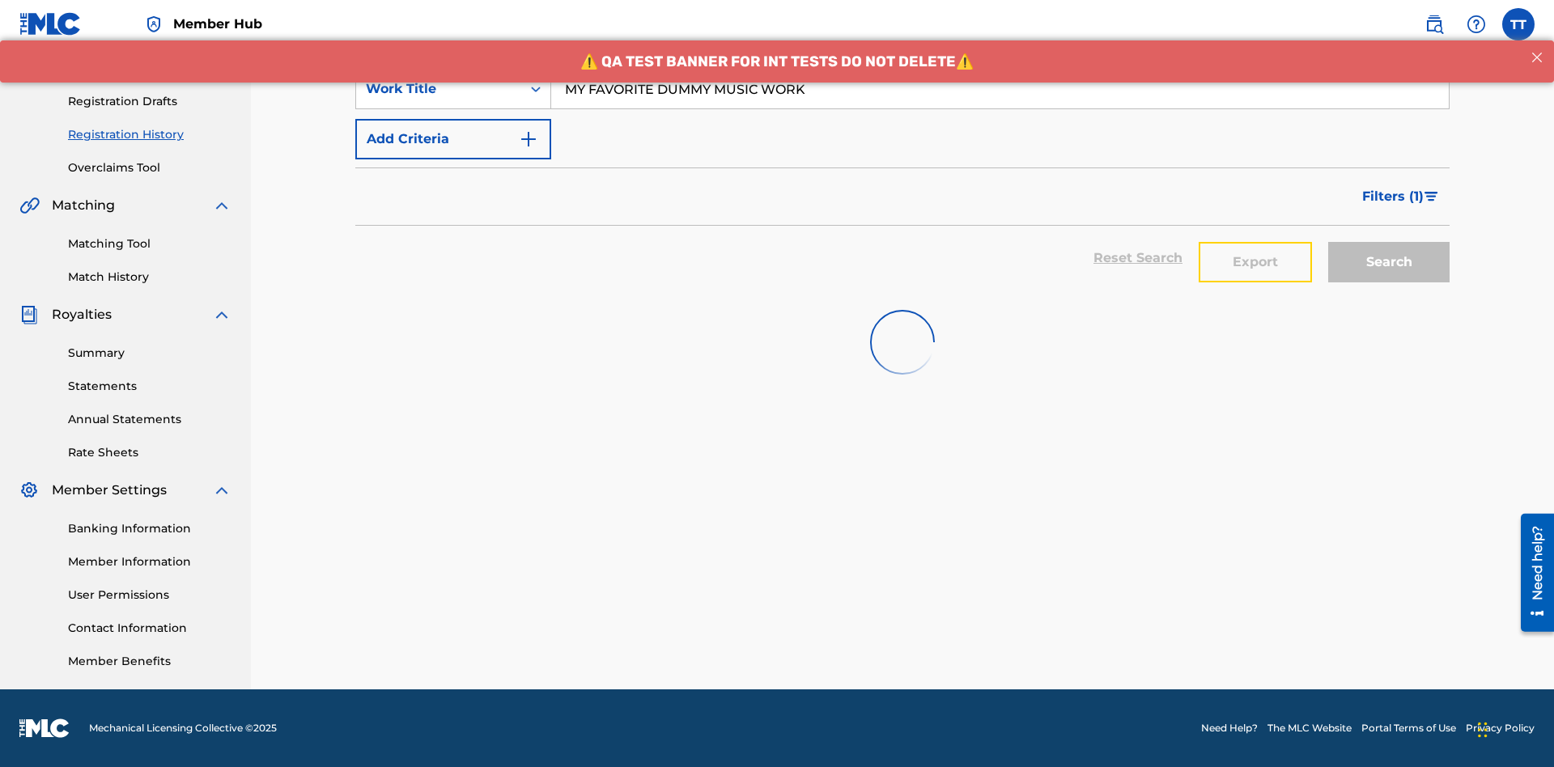
click at [1255, 242] on button "Export" at bounding box center [1255, 262] width 113 height 40
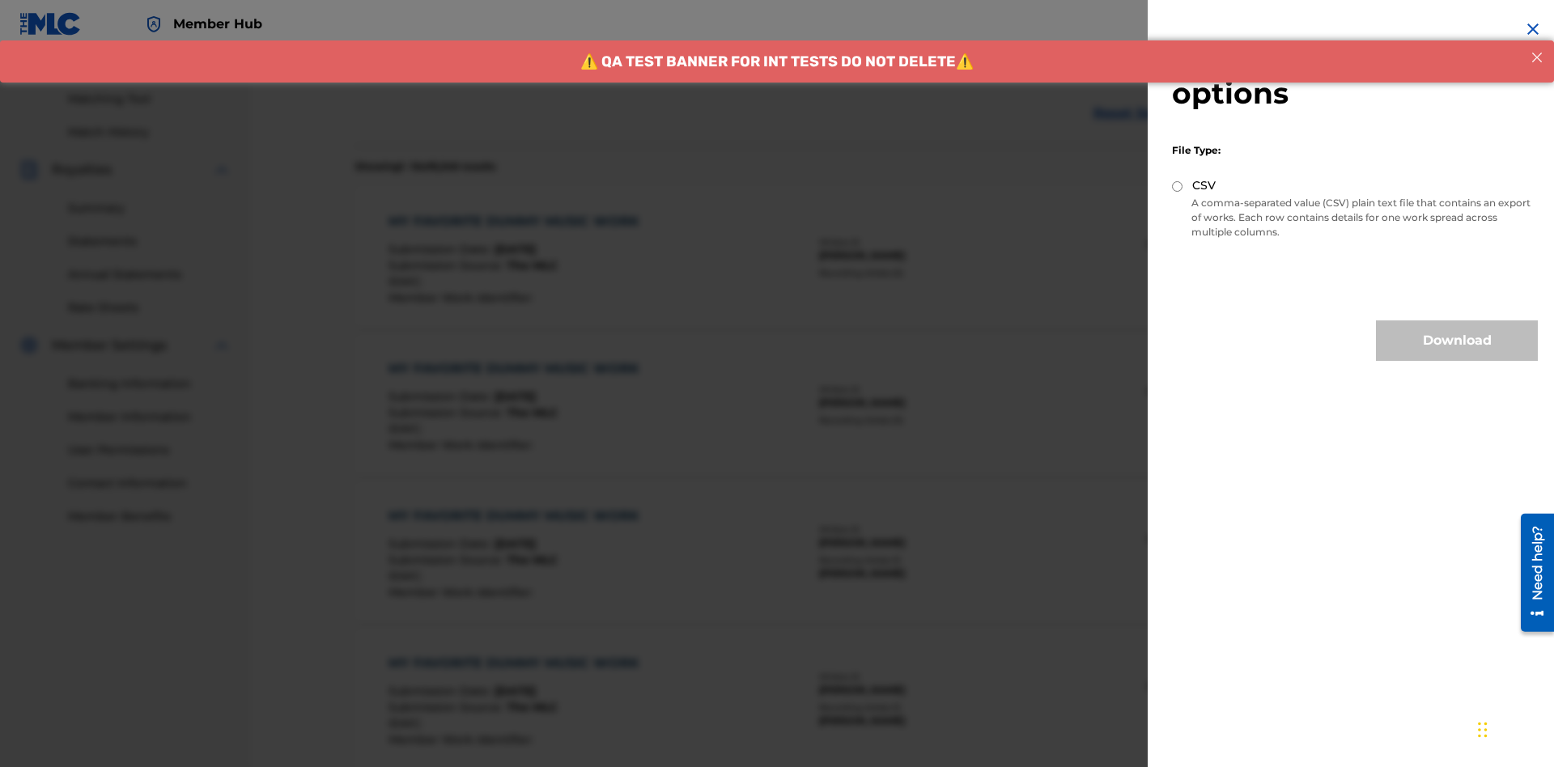
click at [1178, 186] on input "CSV" at bounding box center [1177, 186] width 11 height 11
radio input "true"
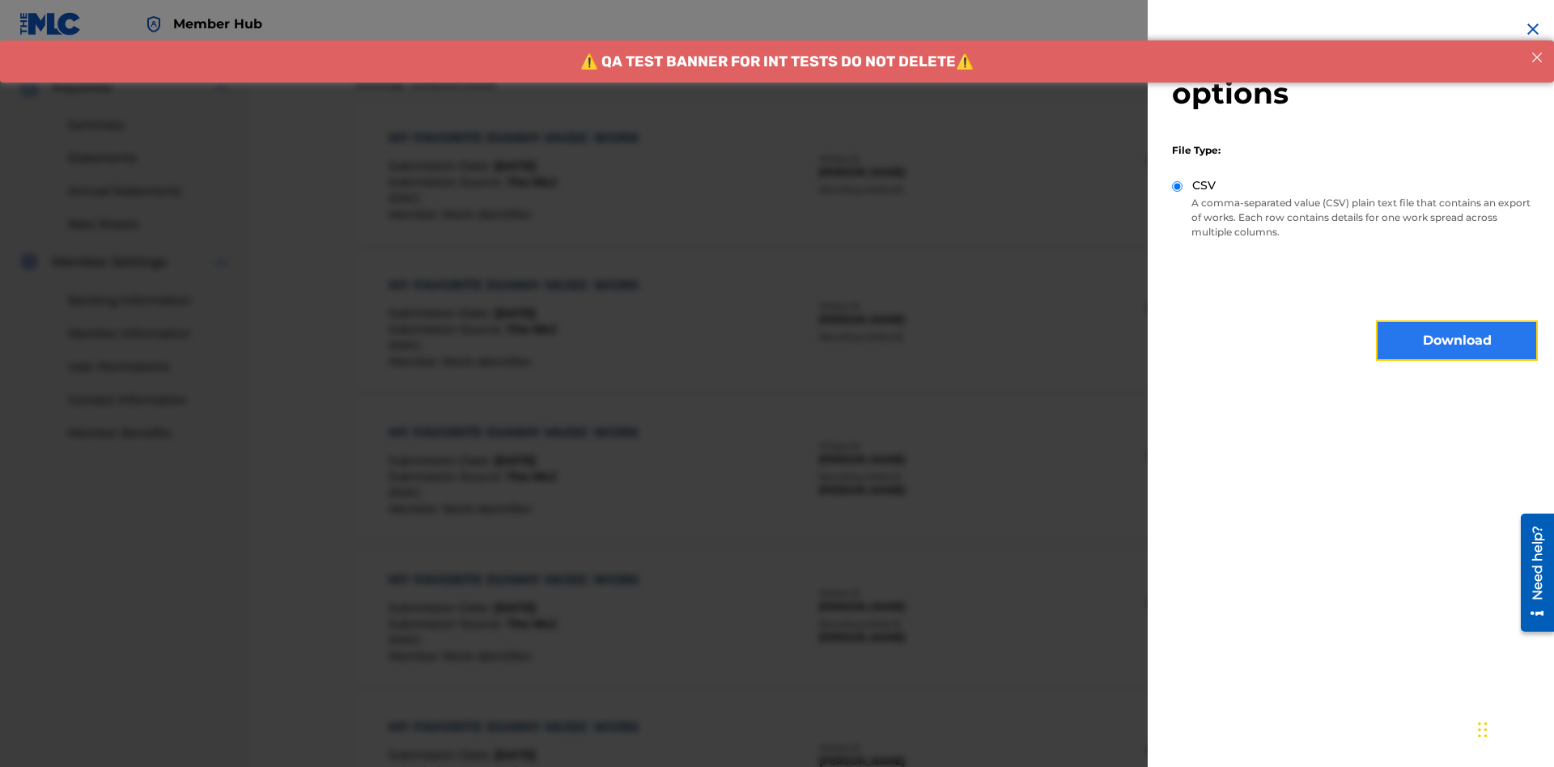
click at [1457, 341] on button "Download" at bounding box center [1457, 340] width 162 height 40
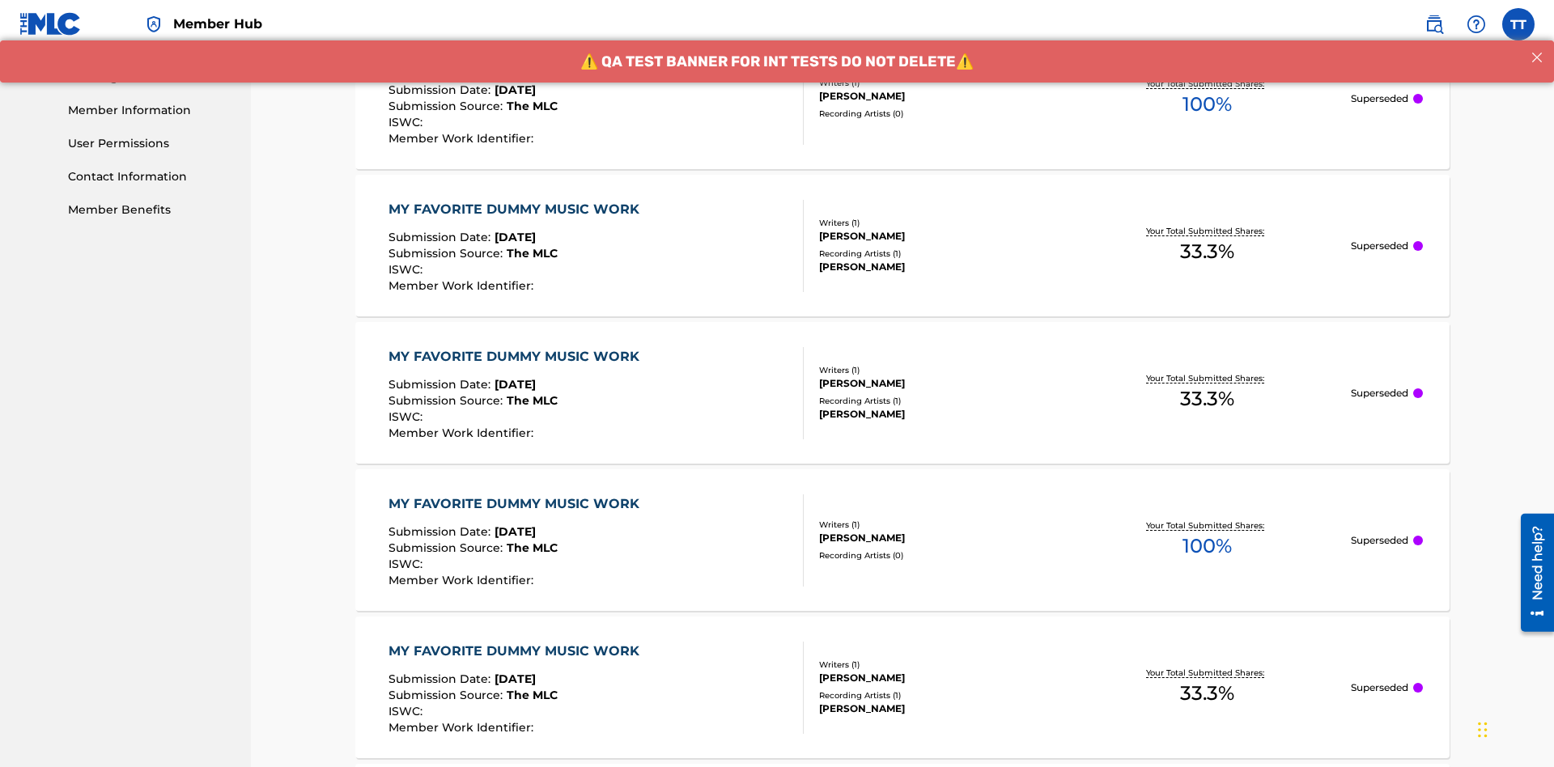
scroll to position [855, 0]
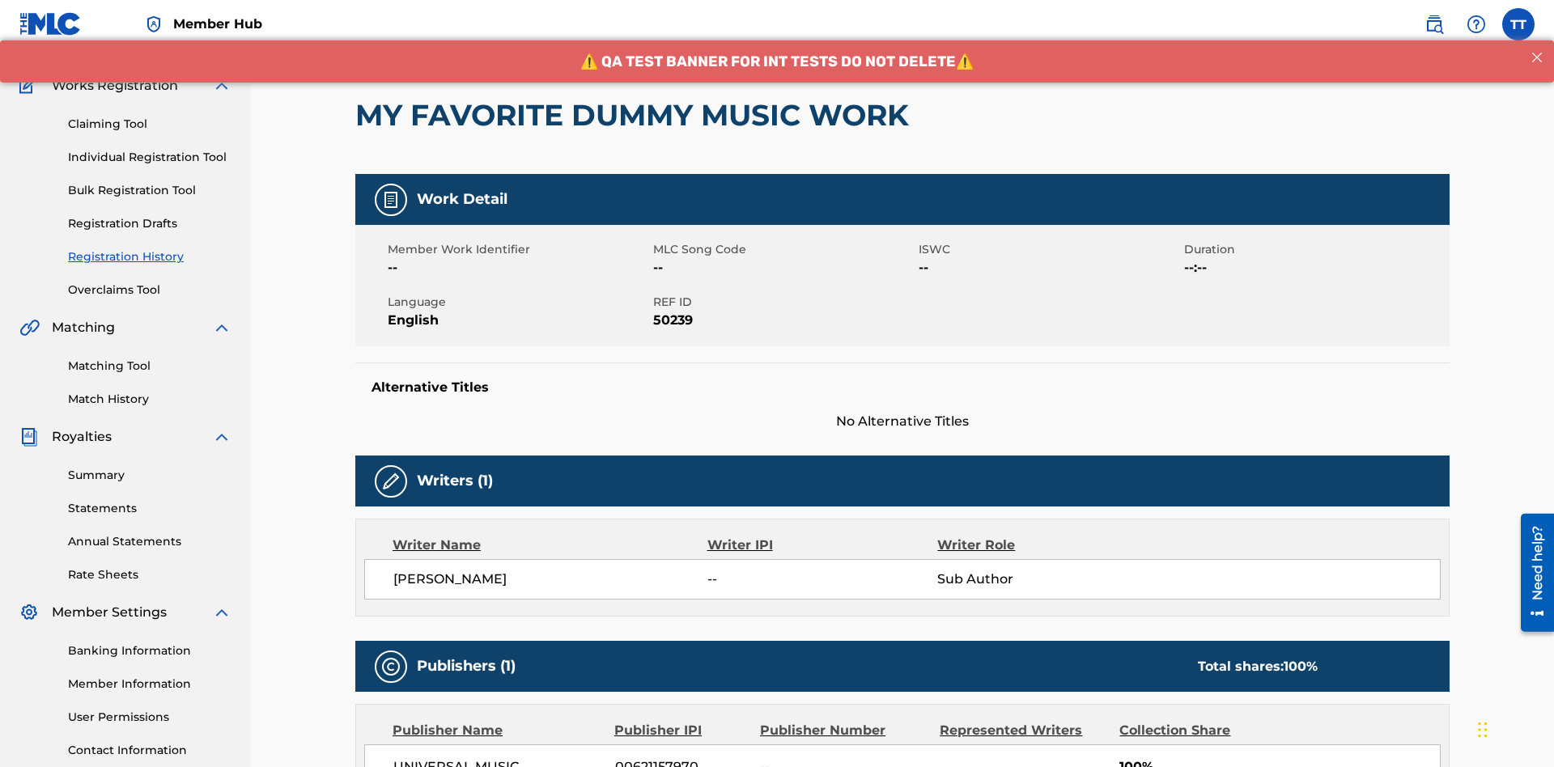
click at [404, 36] on button "< Back" at bounding box center [403, 15] width 97 height 40
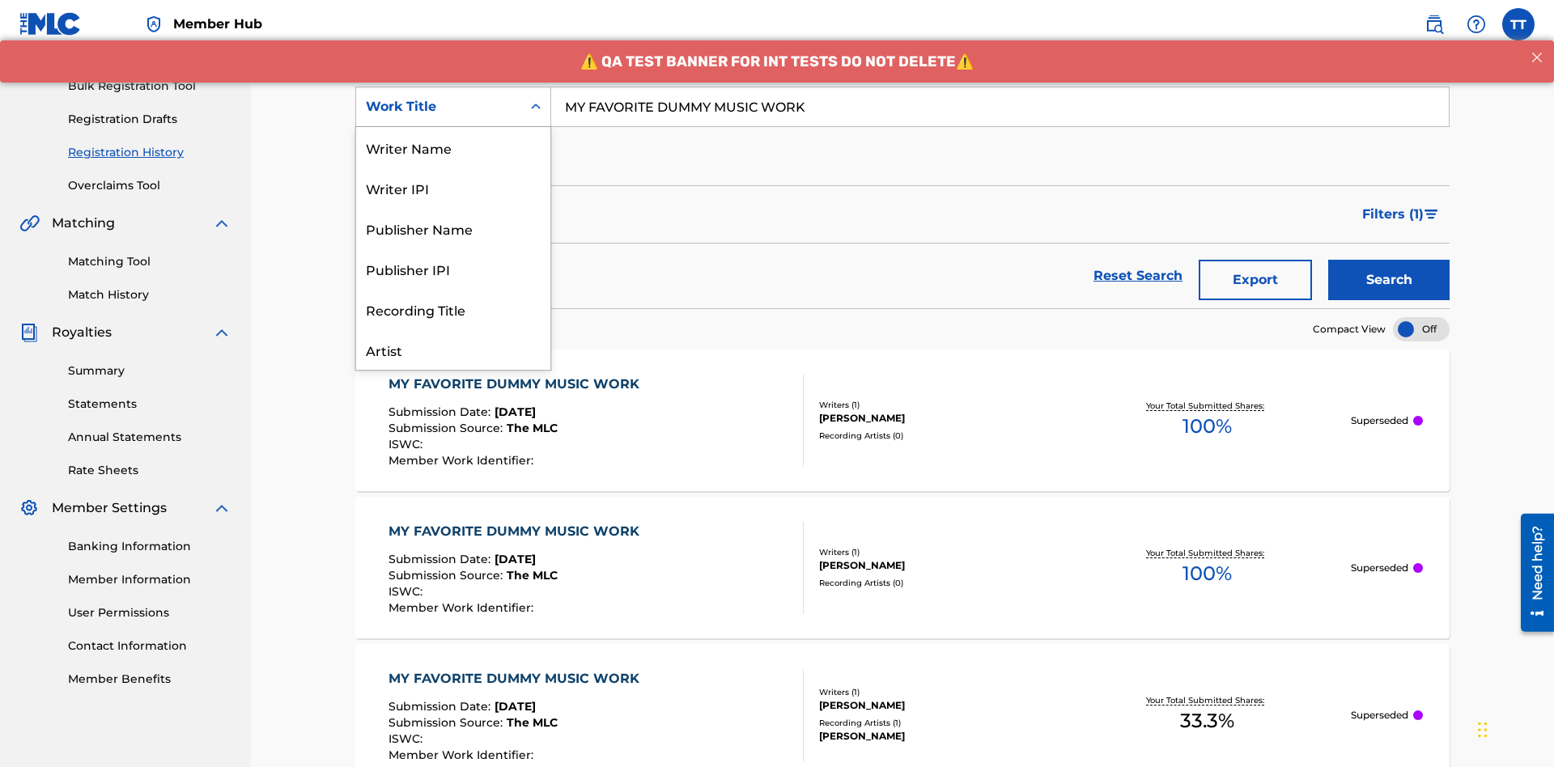
scroll to position [81, 0]
click at [453, 87] on div "Writer Name" at bounding box center [453, 66] width 194 height 40
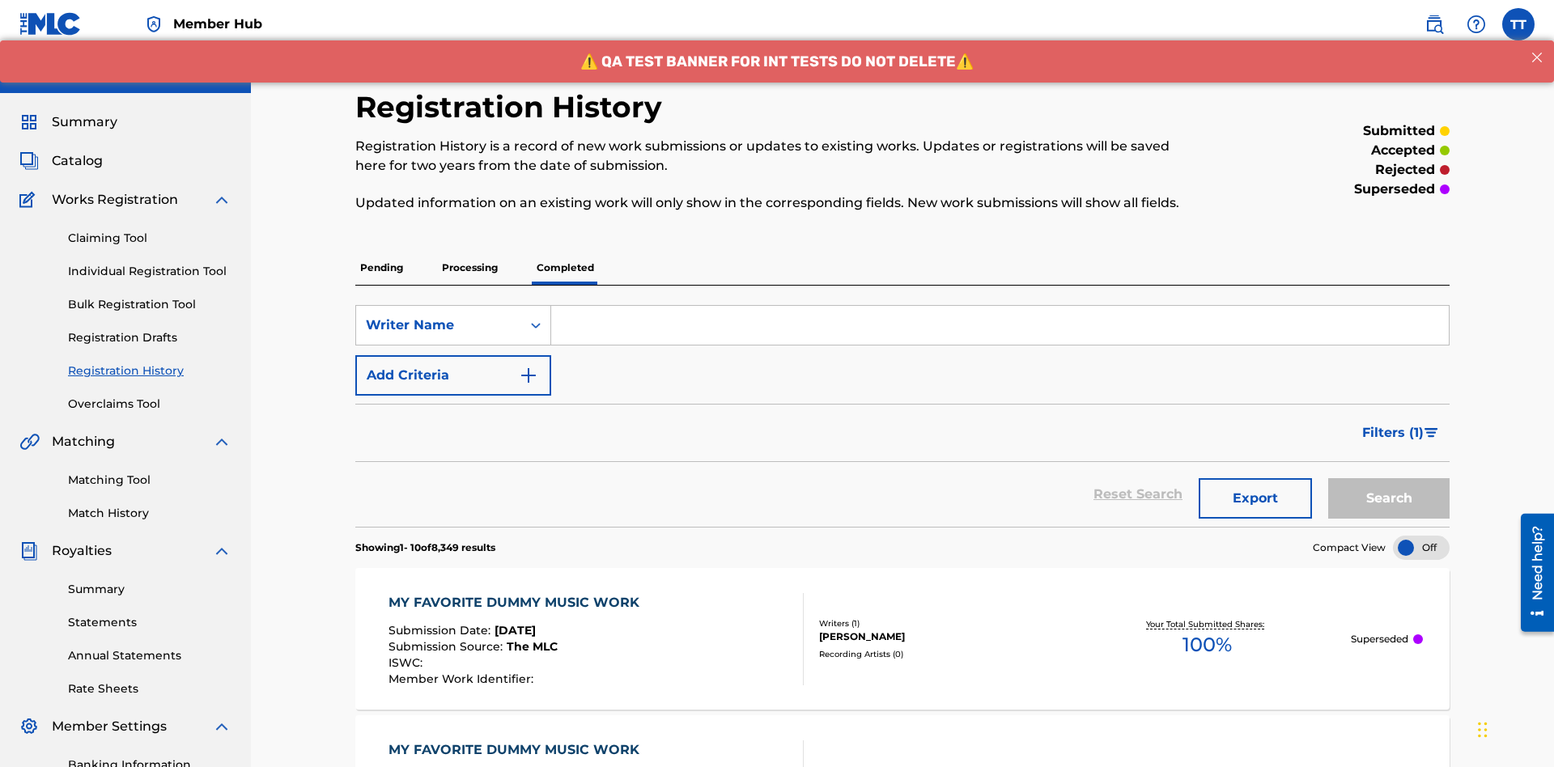
scroll to position [209, 0]
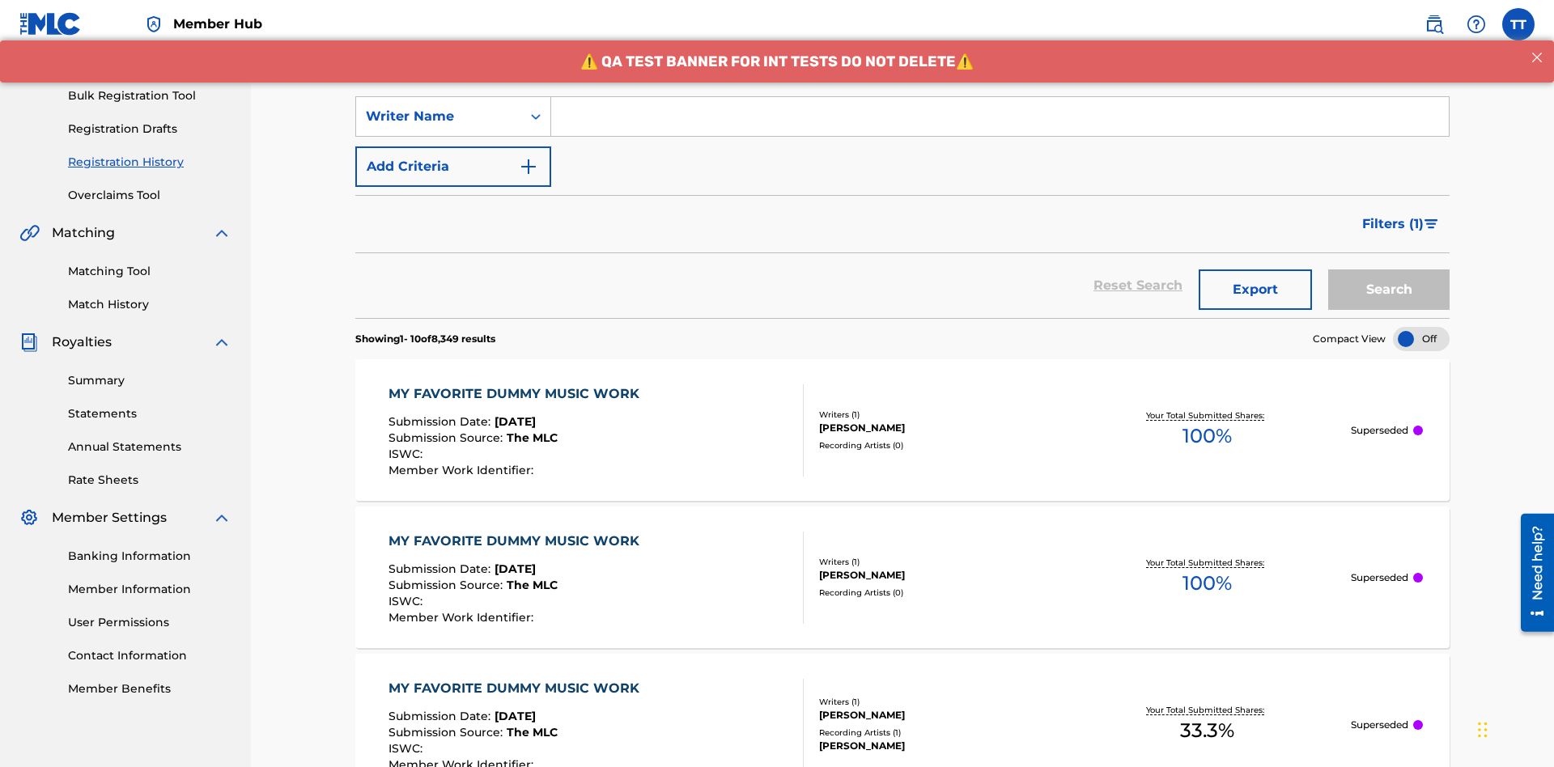
click at [1000, 117] on input "Search Form" at bounding box center [1000, 116] width 898 height 39
type input "BERKOWITZ"
click at [1389, 270] on button "Search" at bounding box center [1388, 290] width 121 height 40
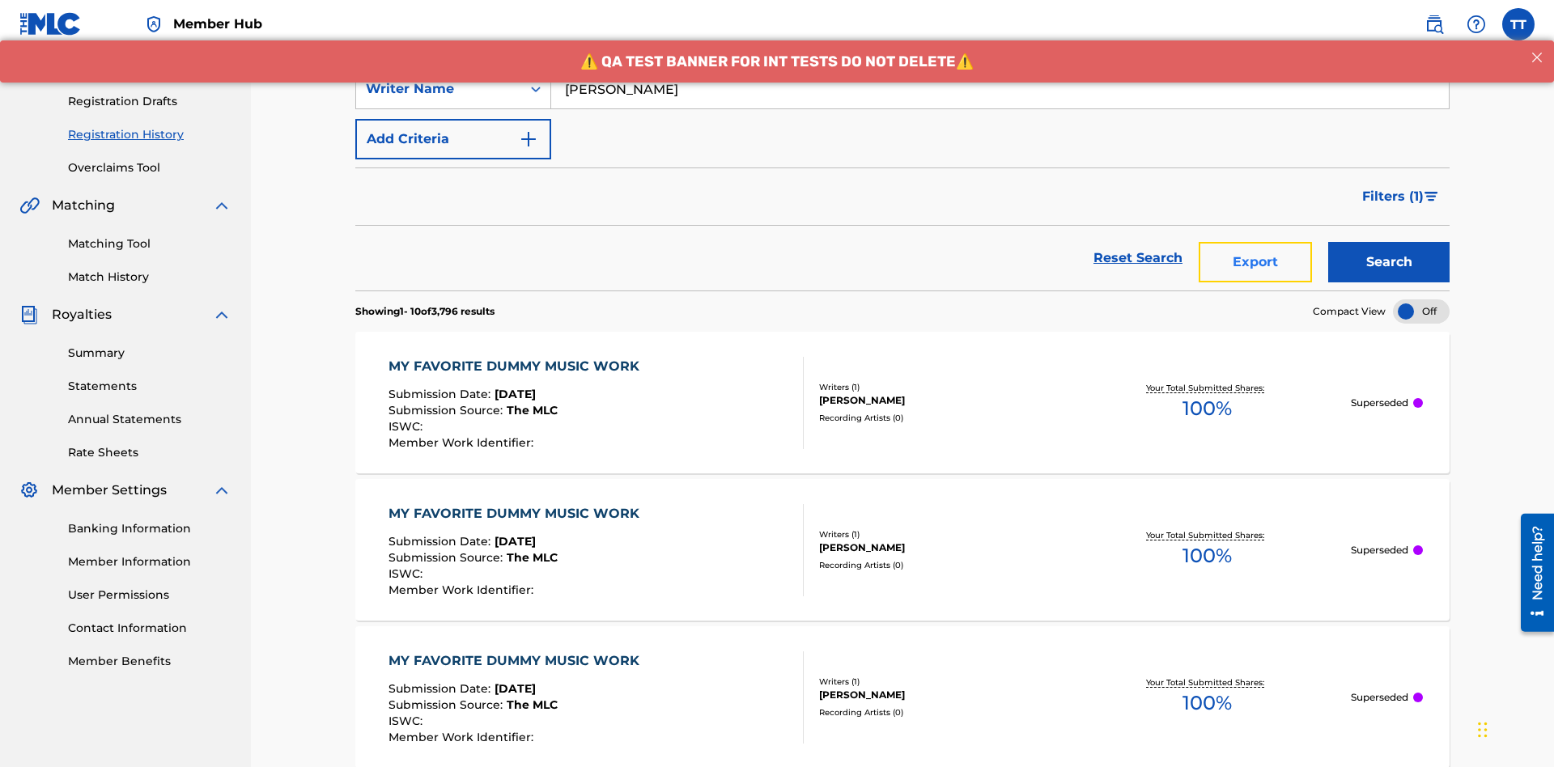
click at [1255, 242] on button "Export" at bounding box center [1255, 262] width 113 height 40
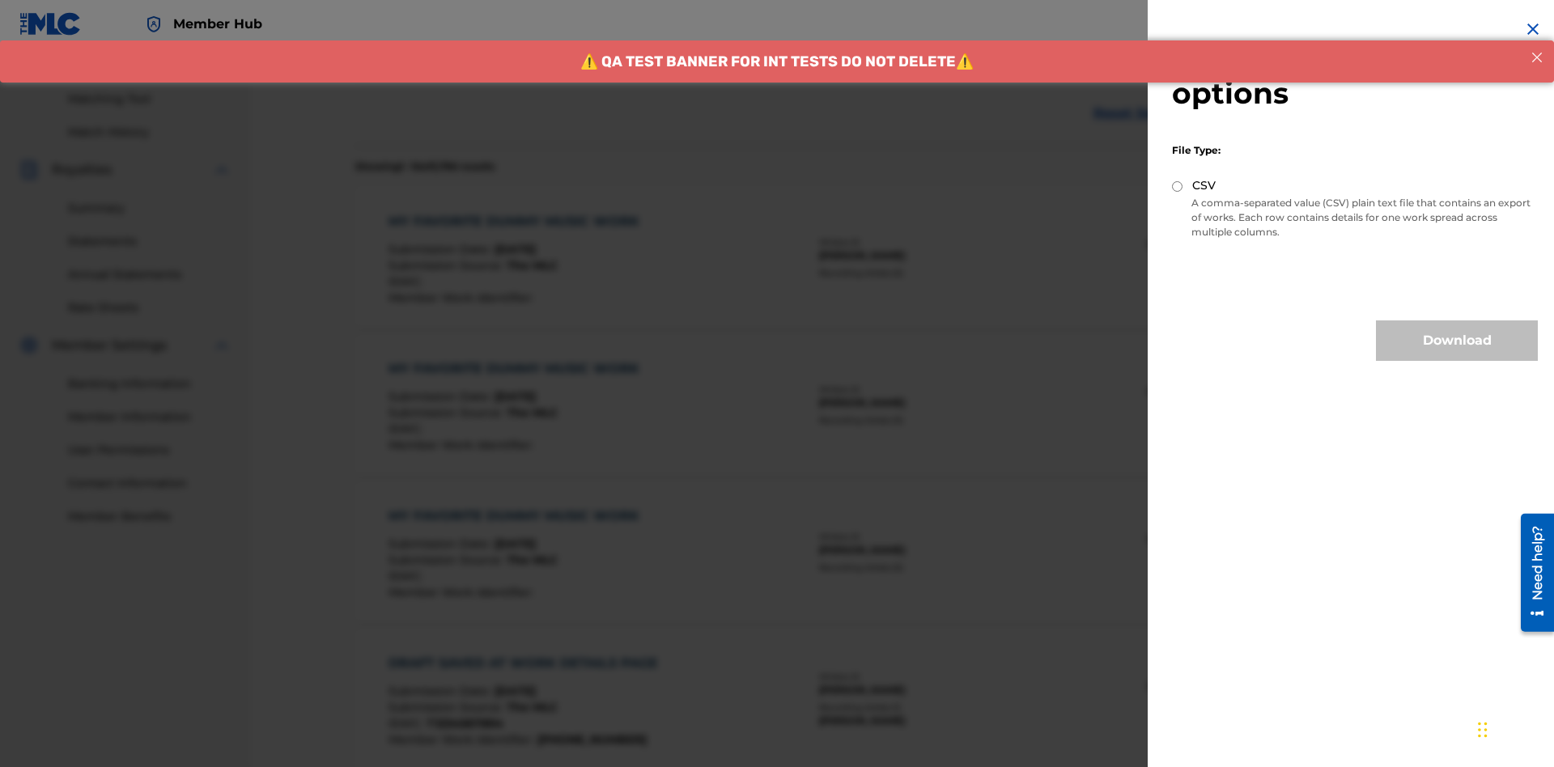
click at [1178, 186] on input "CSV" at bounding box center [1177, 186] width 11 height 11
radio input "true"
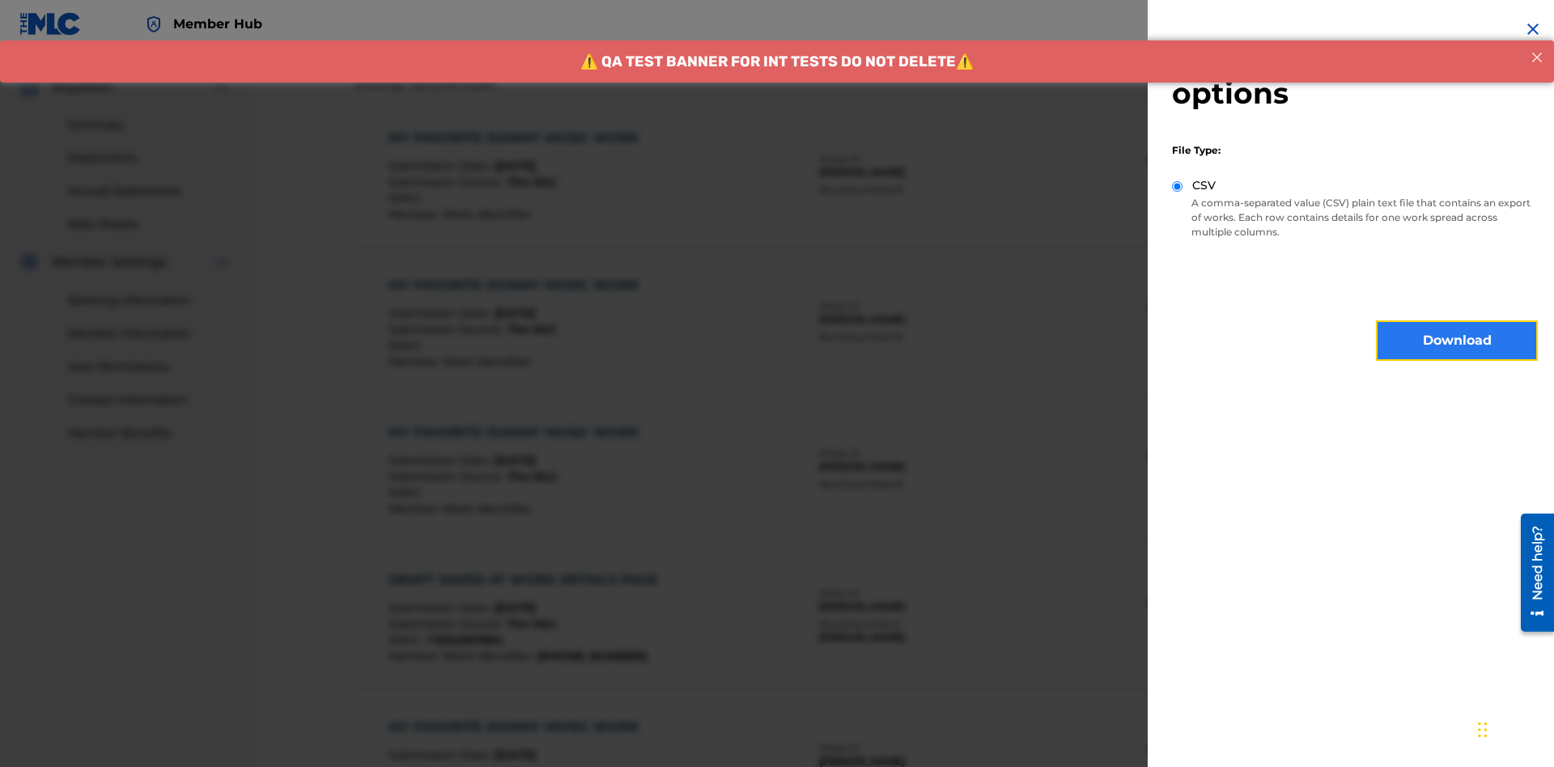
click at [1457, 341] on button "Download" at bounding box center [1457, 340] width 162 height 40
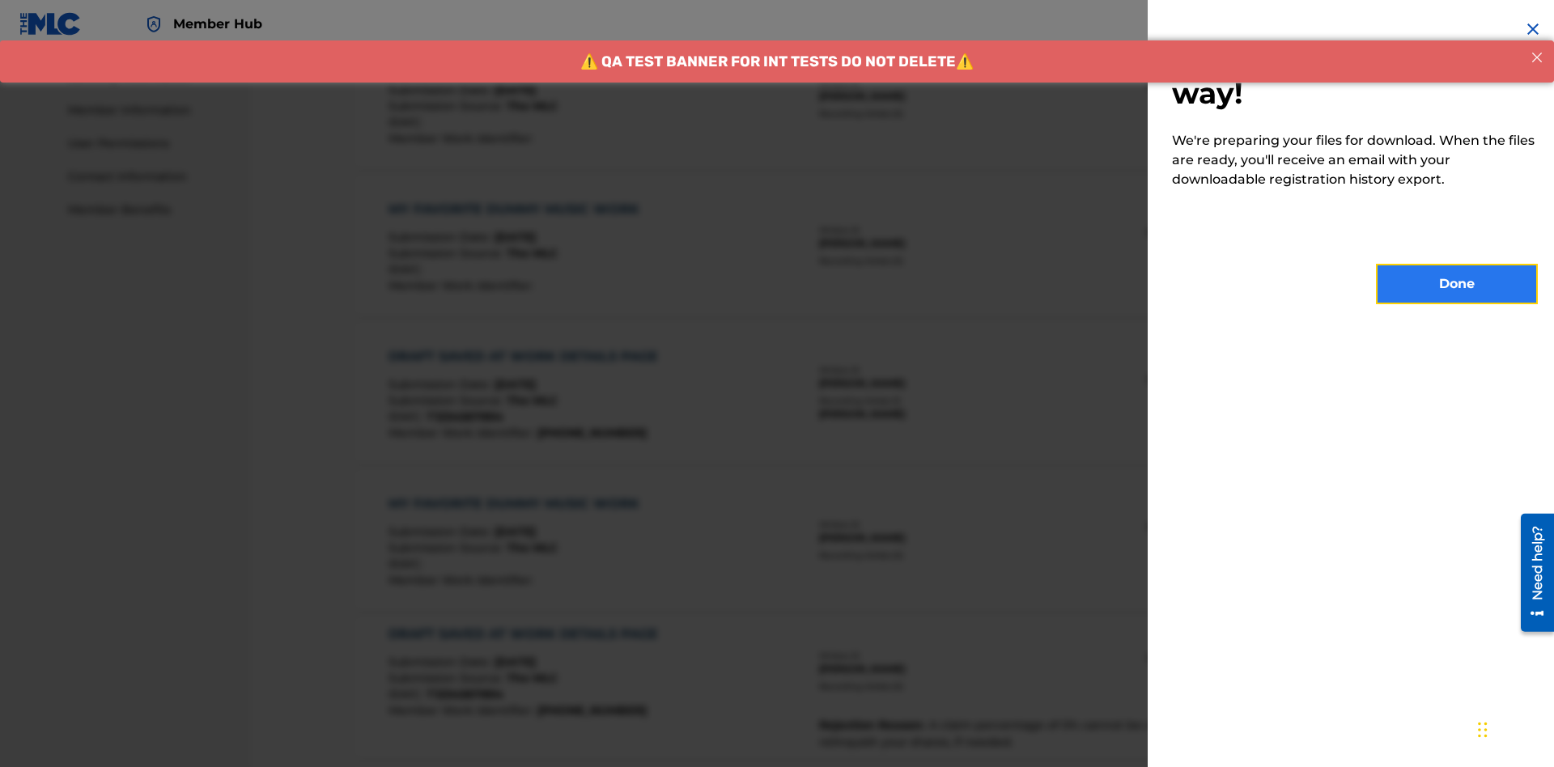
click at [1457, 284] on button "Done" at bounding box center [1457, 284] width 162 height 40
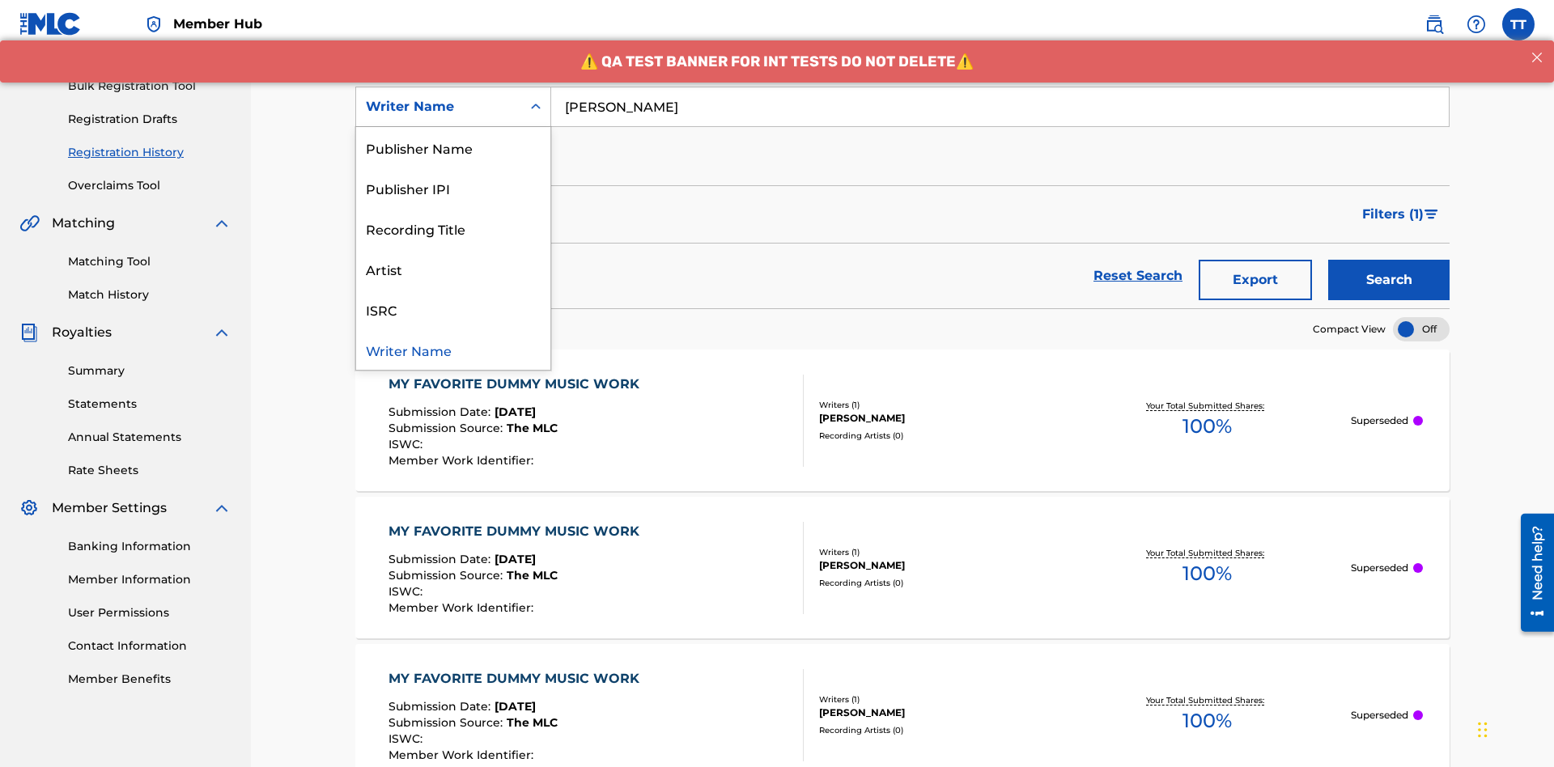
click at [453, 127] on div "Writer IPI" at bounding box center [453, 107] width 194 height 40
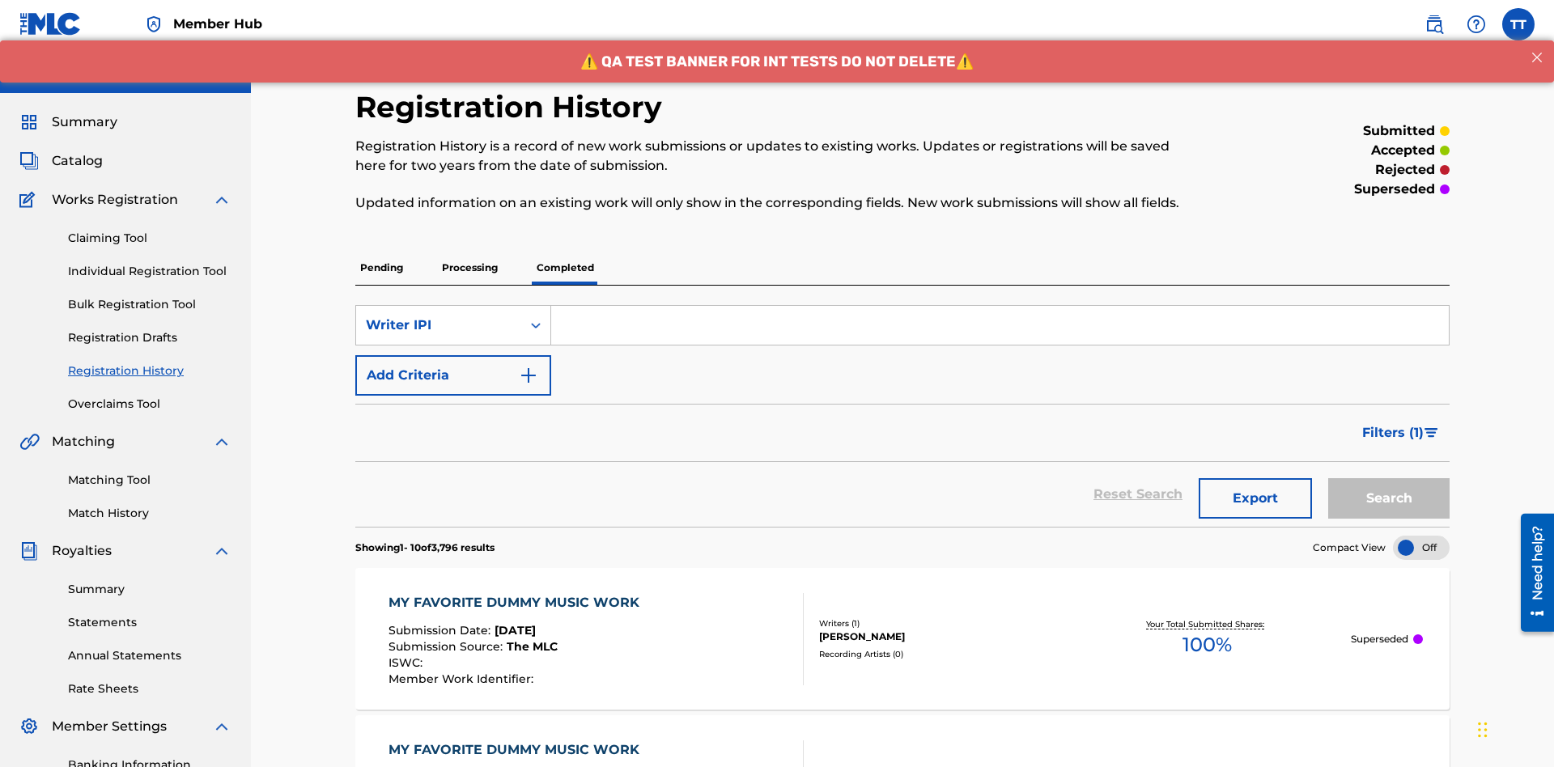
click at [1000, 306] on input "Search Form" at bounding box center [1000, 325] width 898 height 39
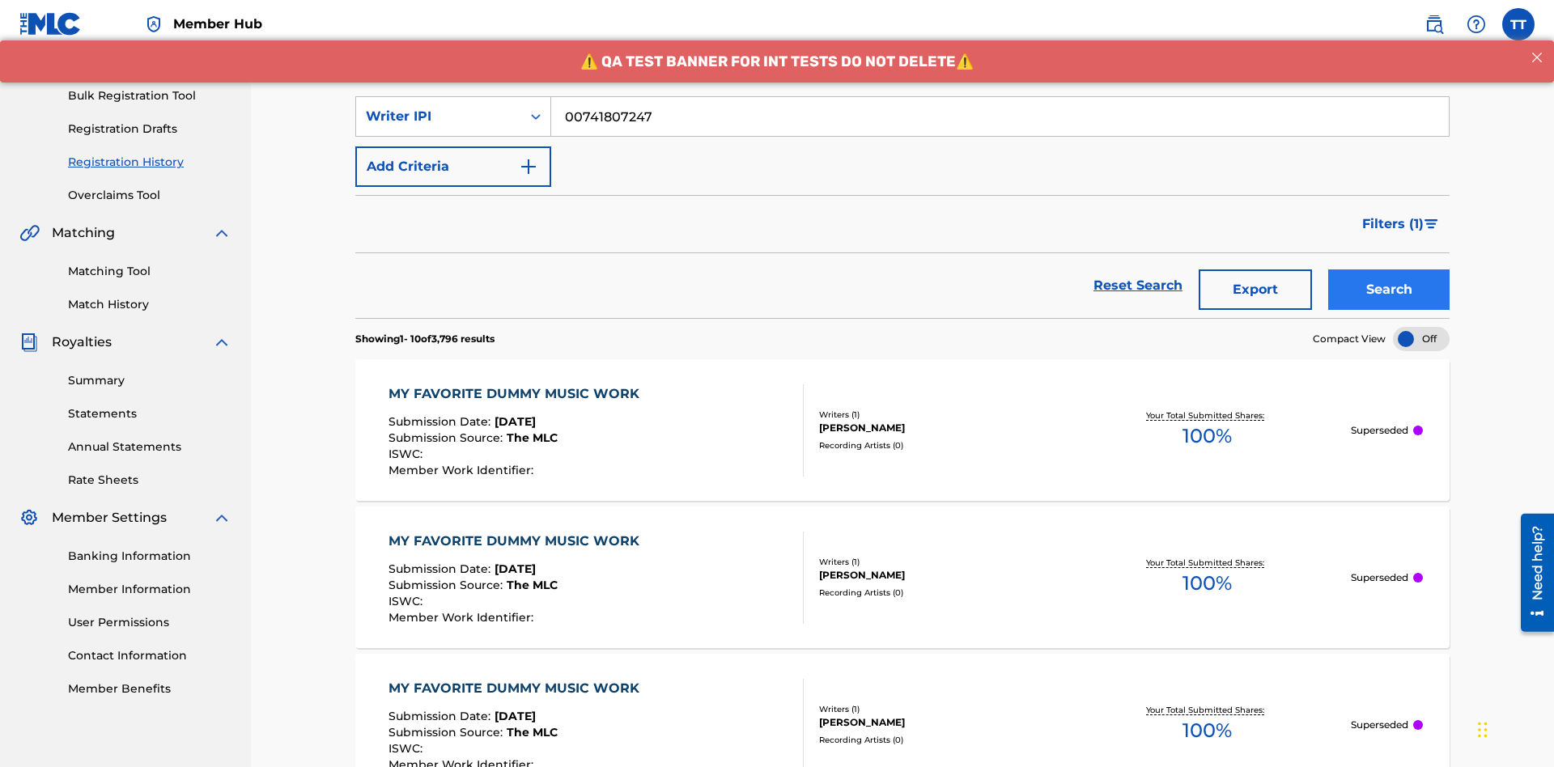
type input "00741807247"
click at [1389, 270] on button "Search" at bounding box center [1388, 290] width 121 height 40
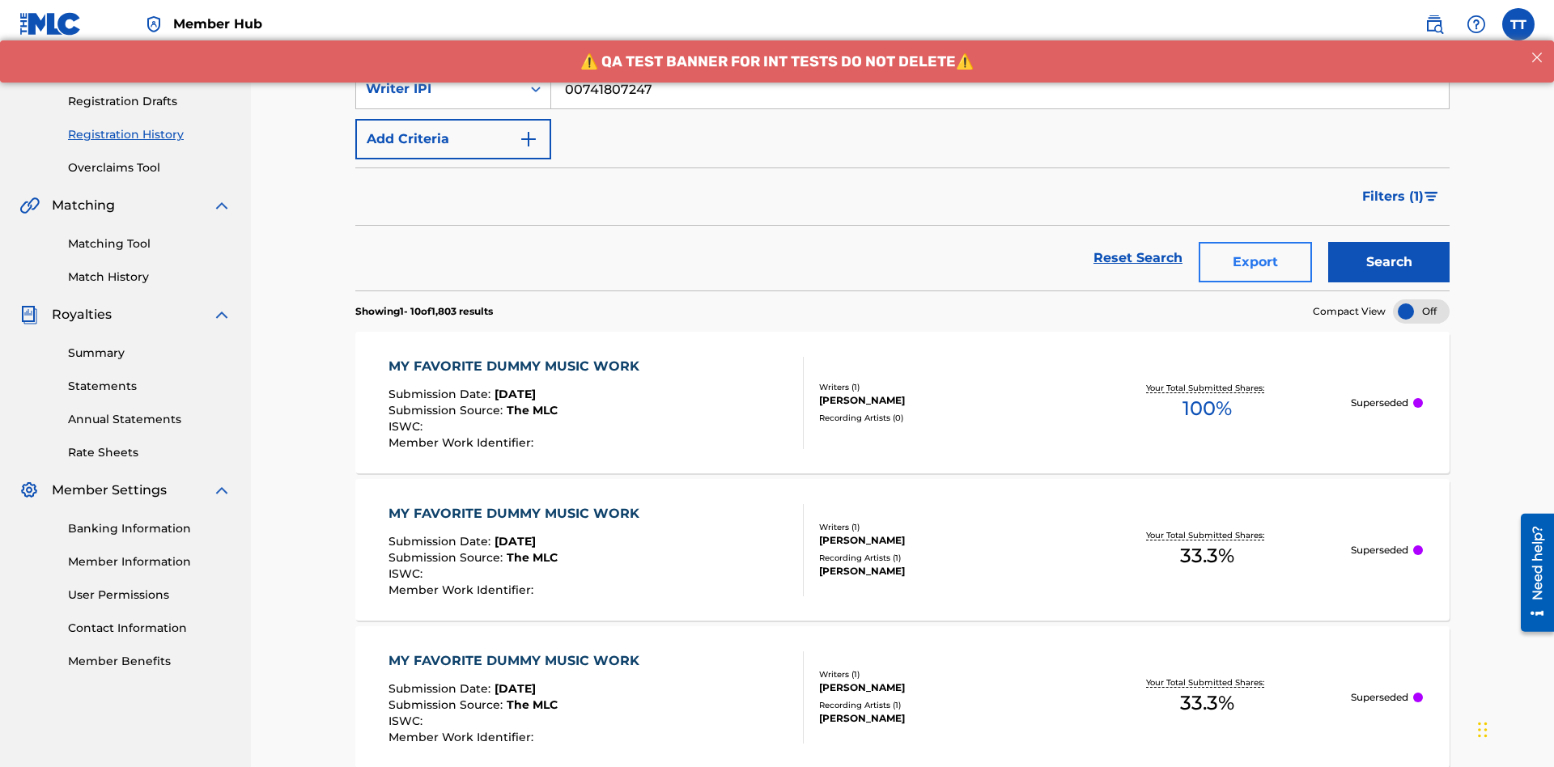
click at [1255, 242] on button "Export" at bounding box center [1255, 262] width 113 height 40
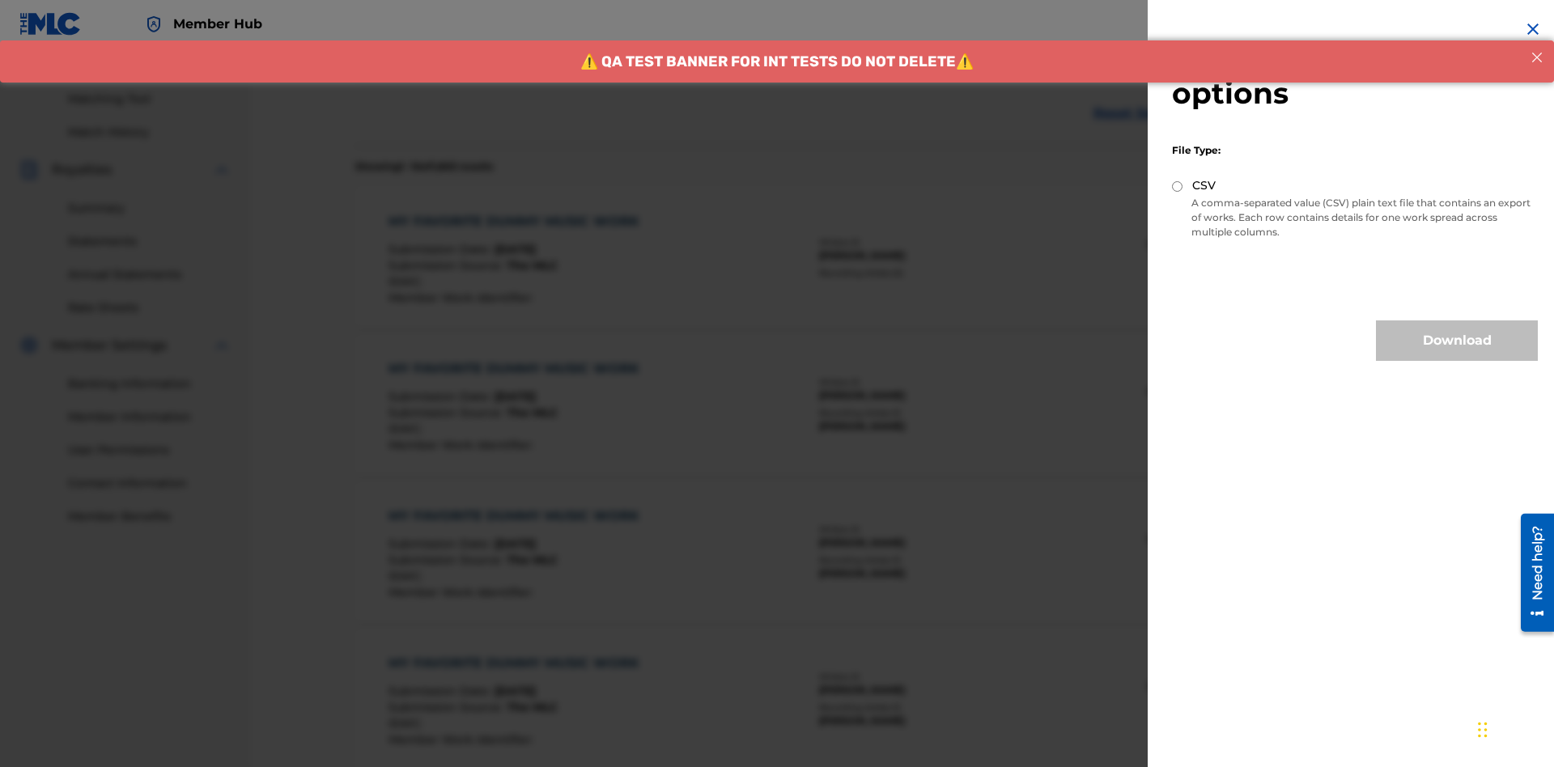
click at [1178, 186] on input "CSV" at bounding box center [1177, 186] width 11 height 11
radio input "true"
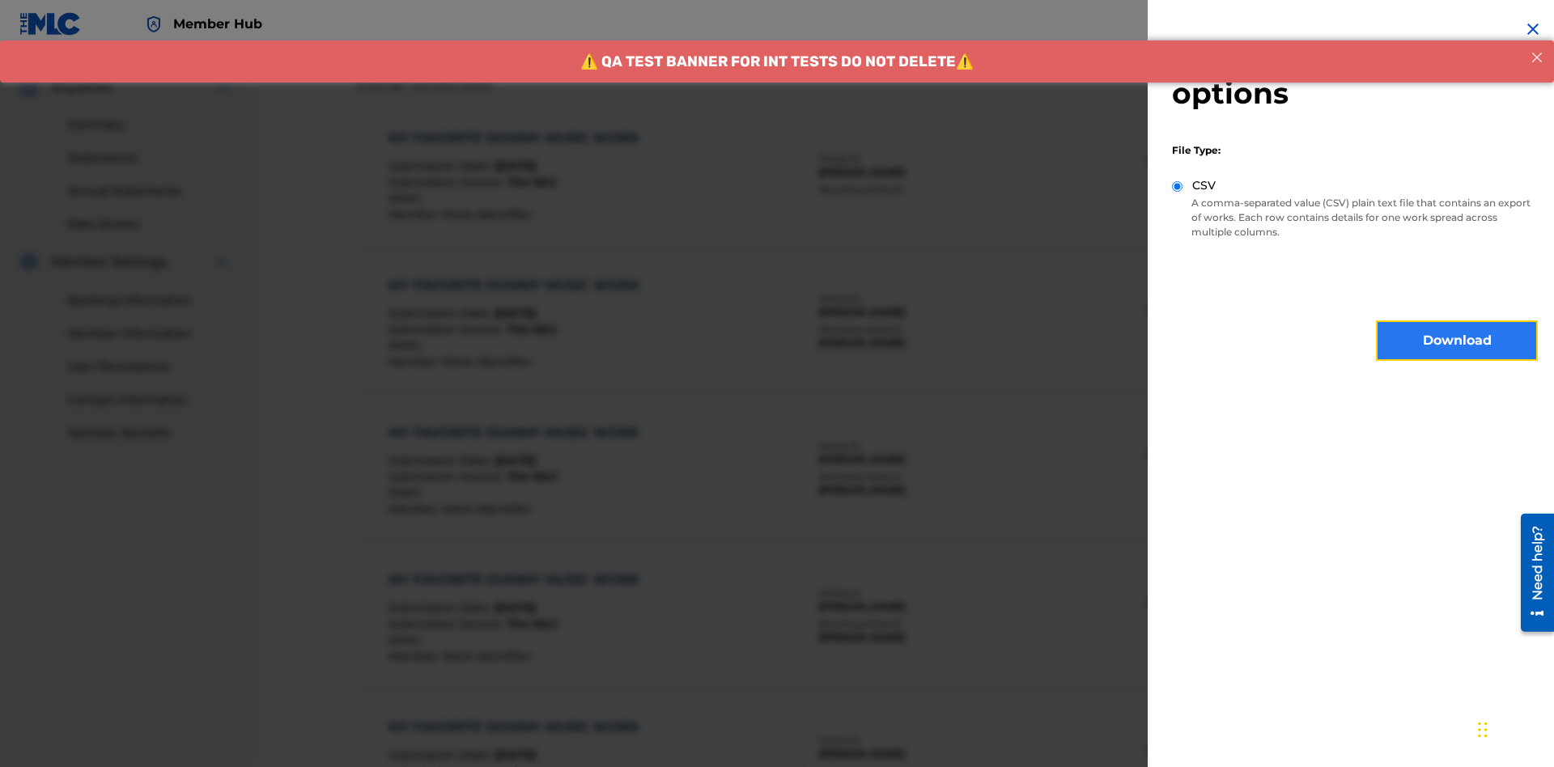
click at [1457, 341] on button "Download" at bounding box center [1457, 340] width 162 height 40
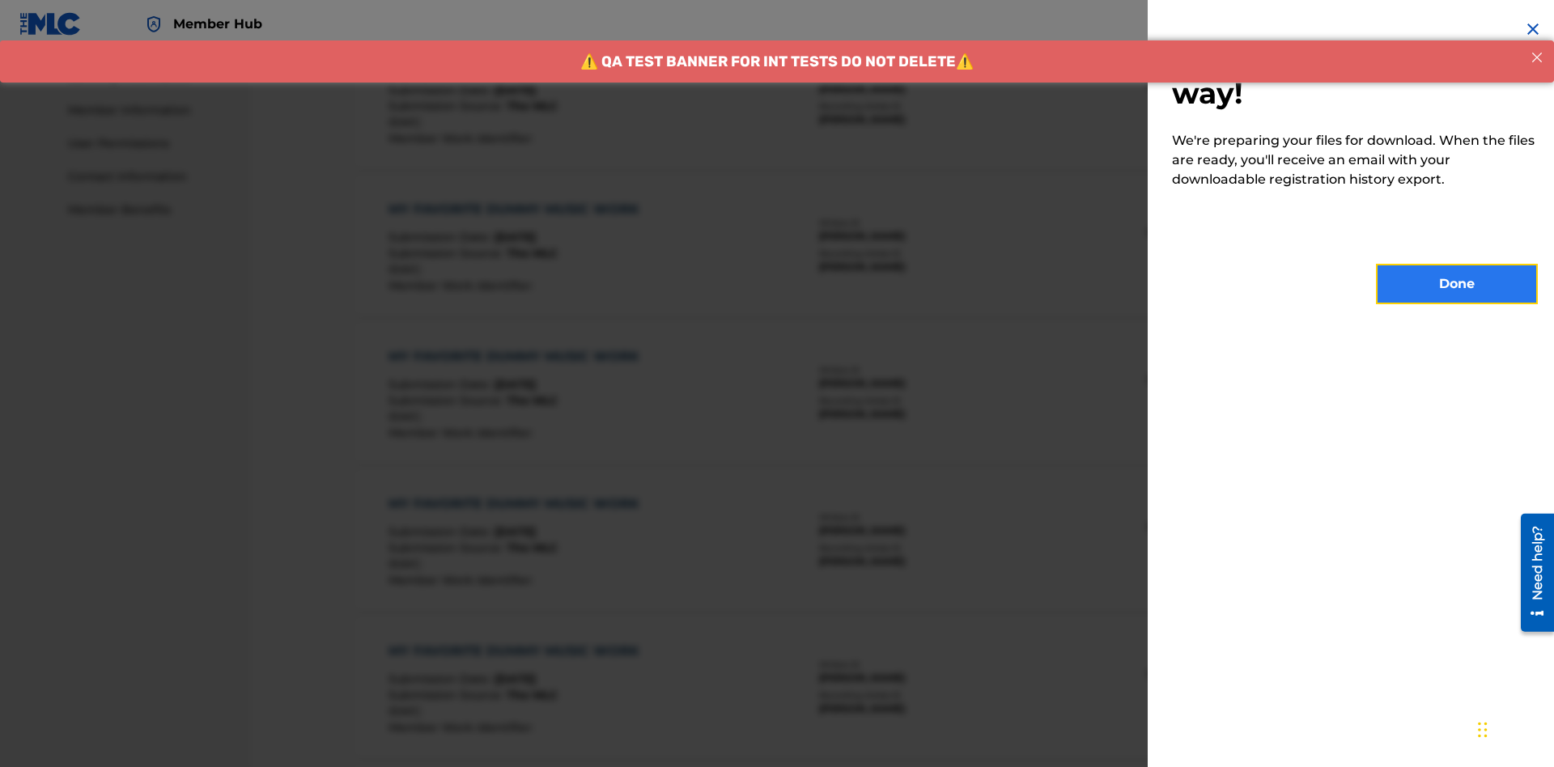
click at [1457, 284] on button "Done" at bounding box center [1457, 284] width 162 height 40
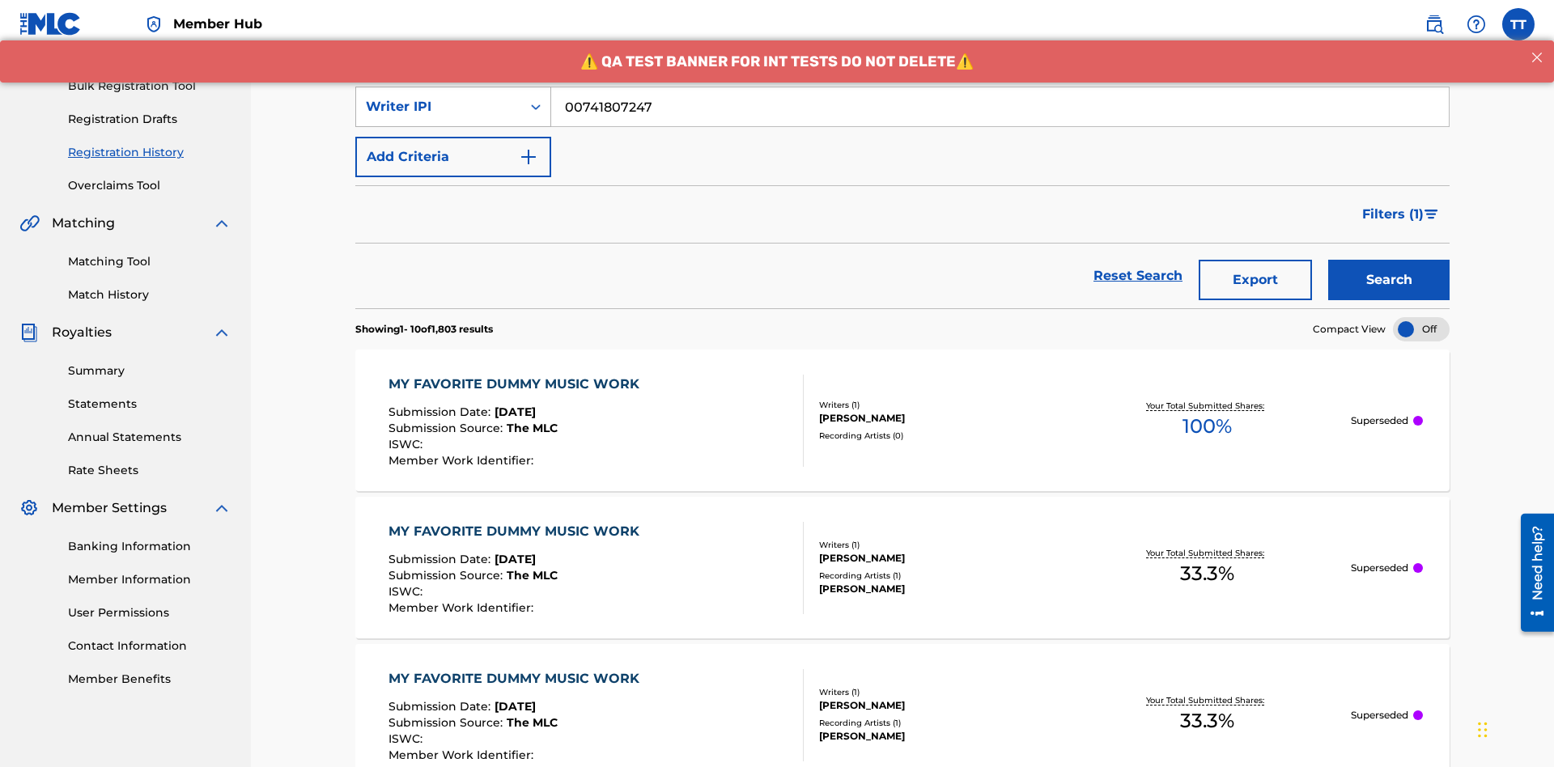
click at [439, 107] on div "Writer IPI" at bounding box center [439, 106] width 146 height 19
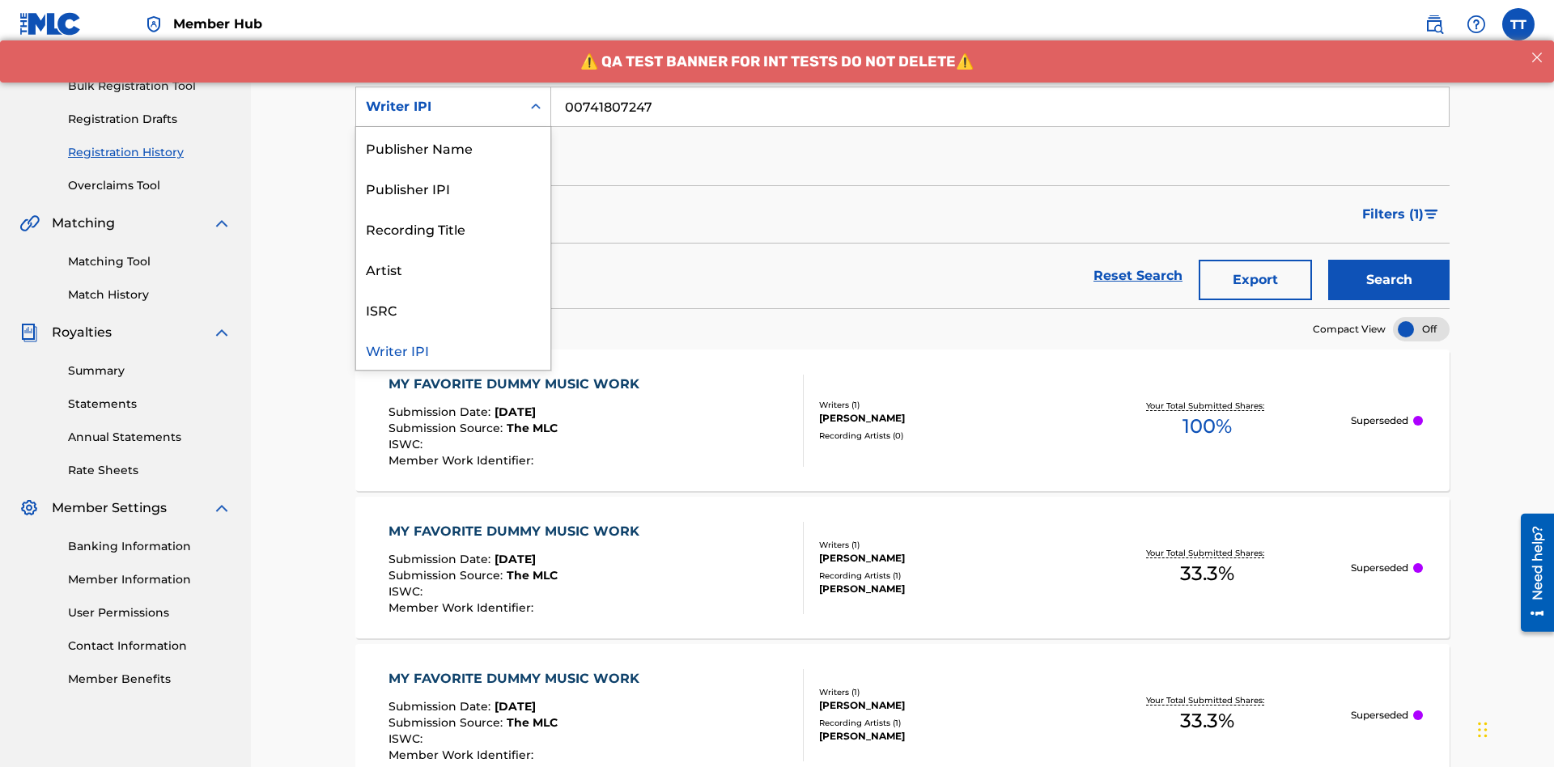
click at [453, 147] on div "Publisher Name" at bounding box center [453, 147] width 194 height 40
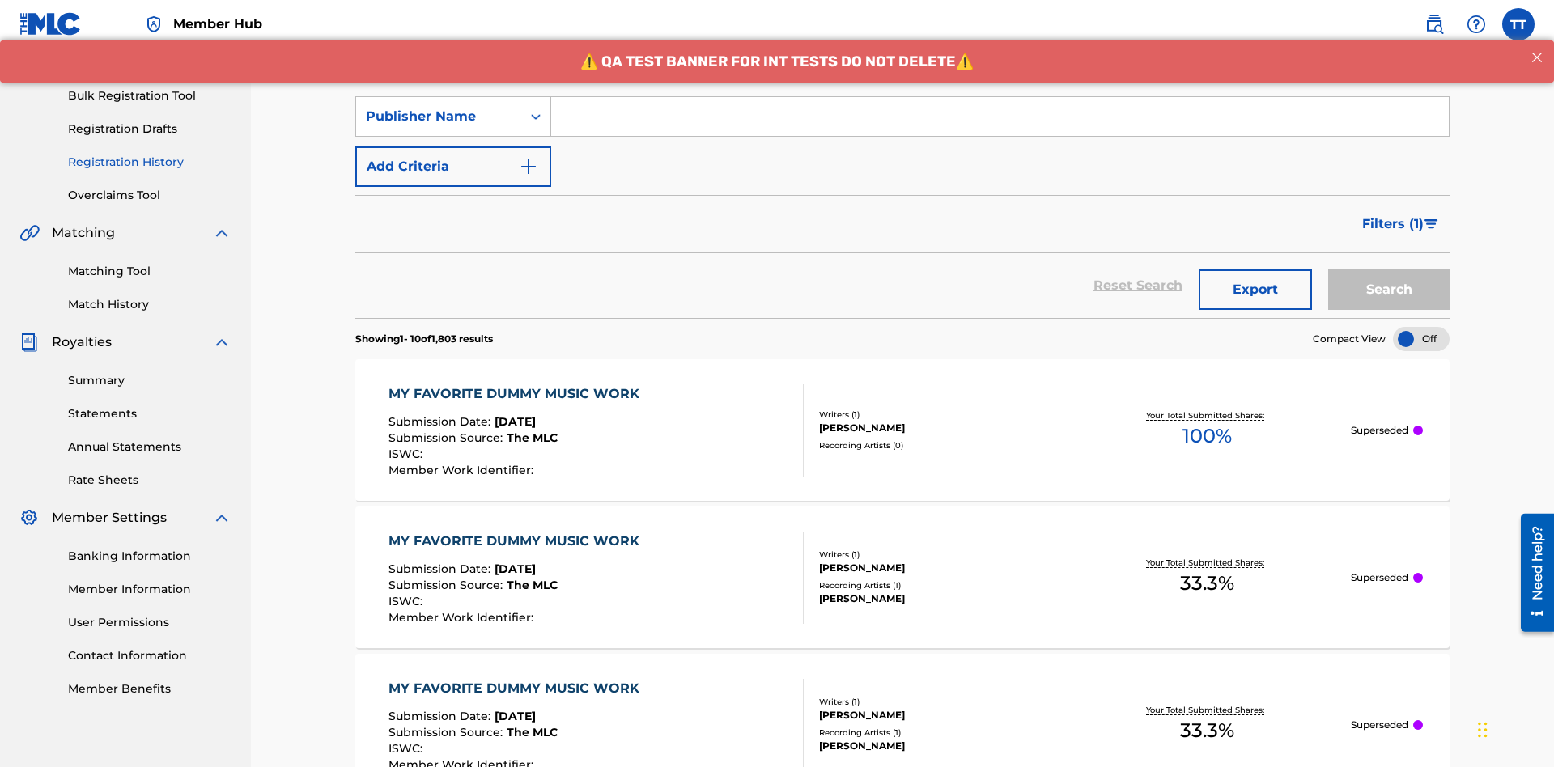
click at [1000, 117] on input "Search Form" at bounding box center [1000, 116] width 898 height 39
type input "CALACA"
click at [1389, 270] on button "Search" at bounding box center [1388, 290] width 121 height 40
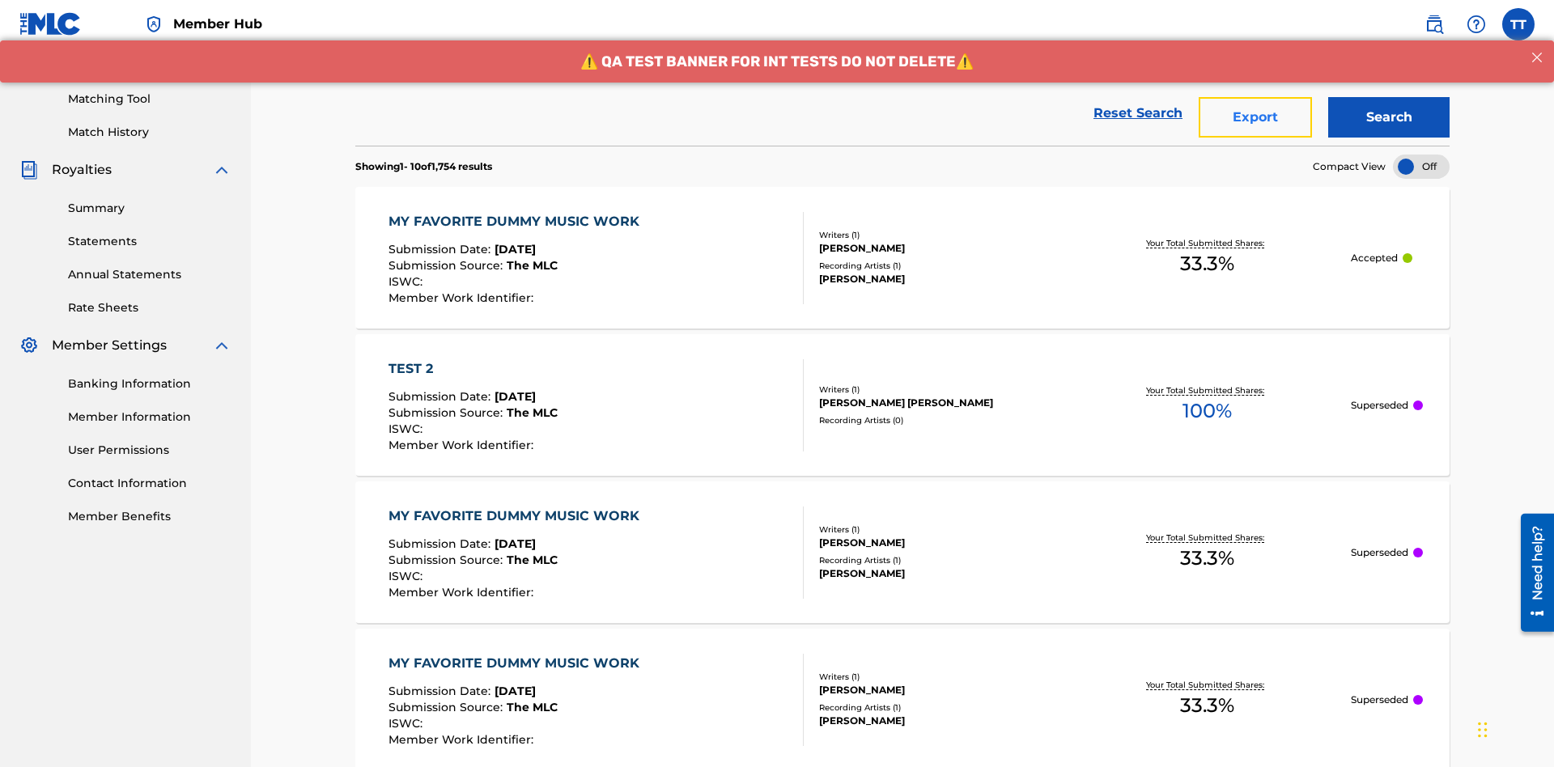
click at [1255, 117] on button "Export" at bounding box center [1255, 117] width 113 height 40
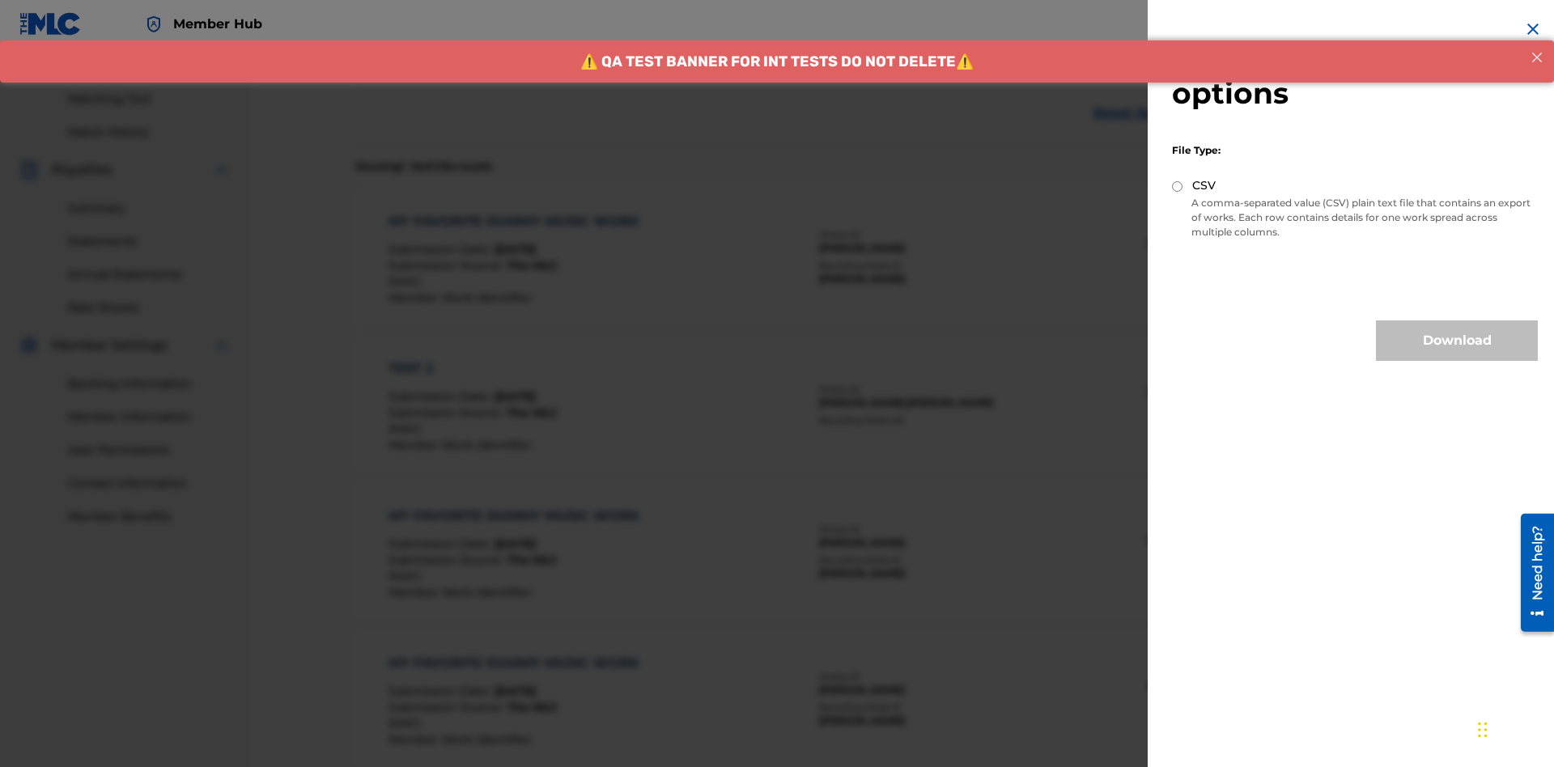
click at [1178, 186] on input "CSV" at bounding box center [1177, 186] width 11 height 11
radio input "true"
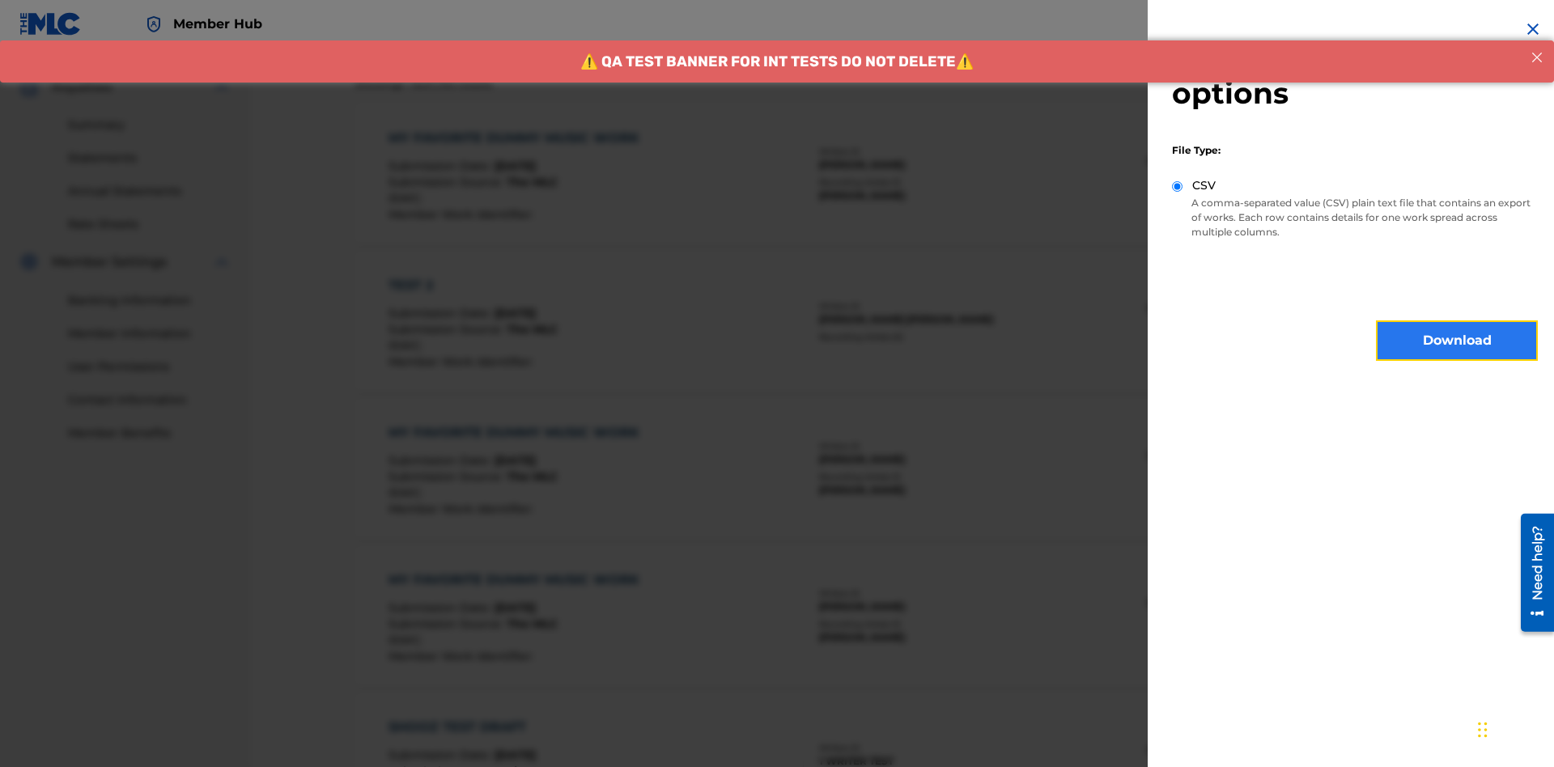
click at [1457, 341] on button "Download" at bounding box center [1457, 340] width 162 height 40
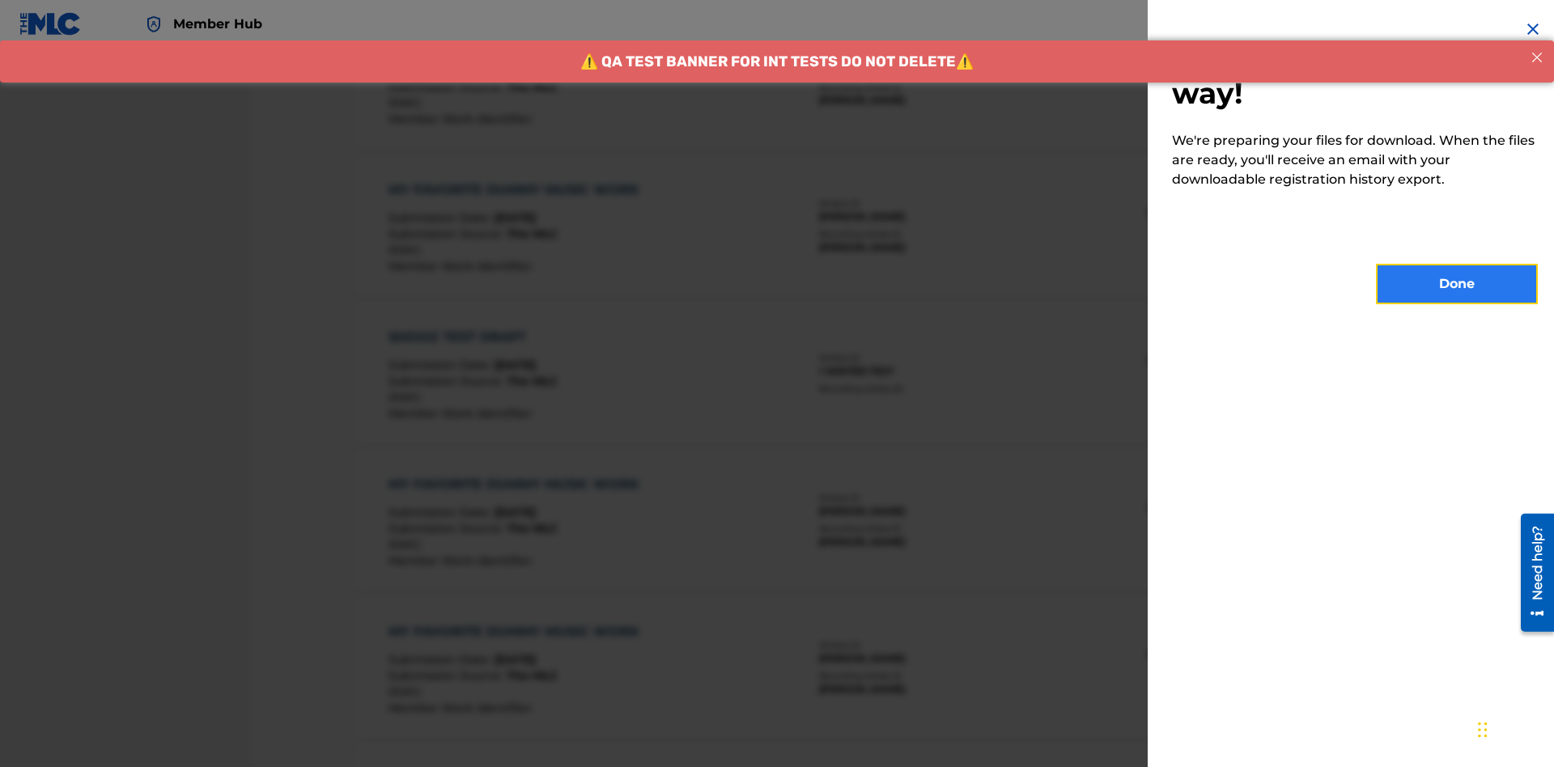
click at [1457, 284] on button "Done" at bounding box center [1457, 284] width 162 height 40
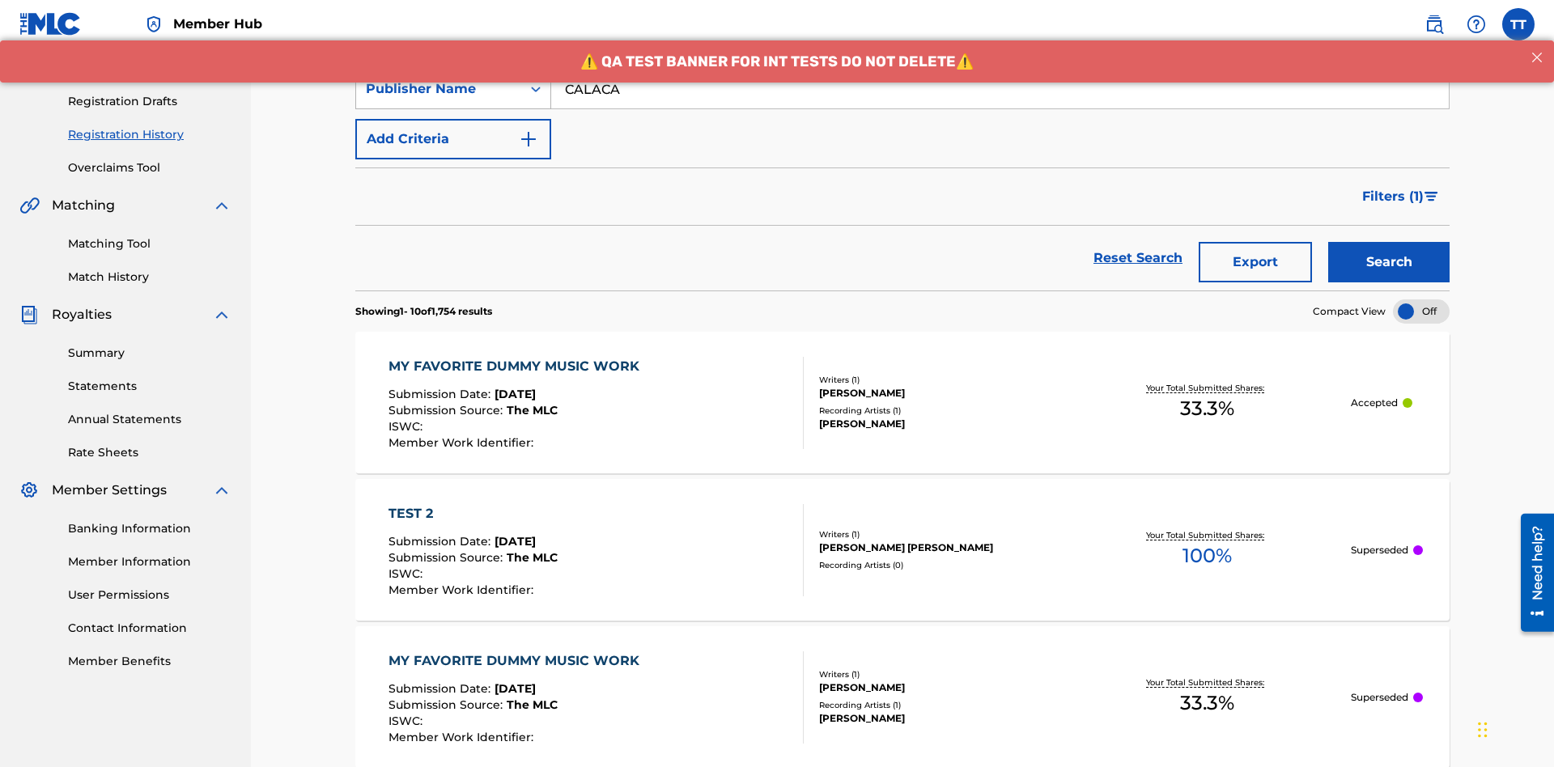
click at [439, 99] on div "Publisher Name" at bounding box center [439, 88] width 146 height 19
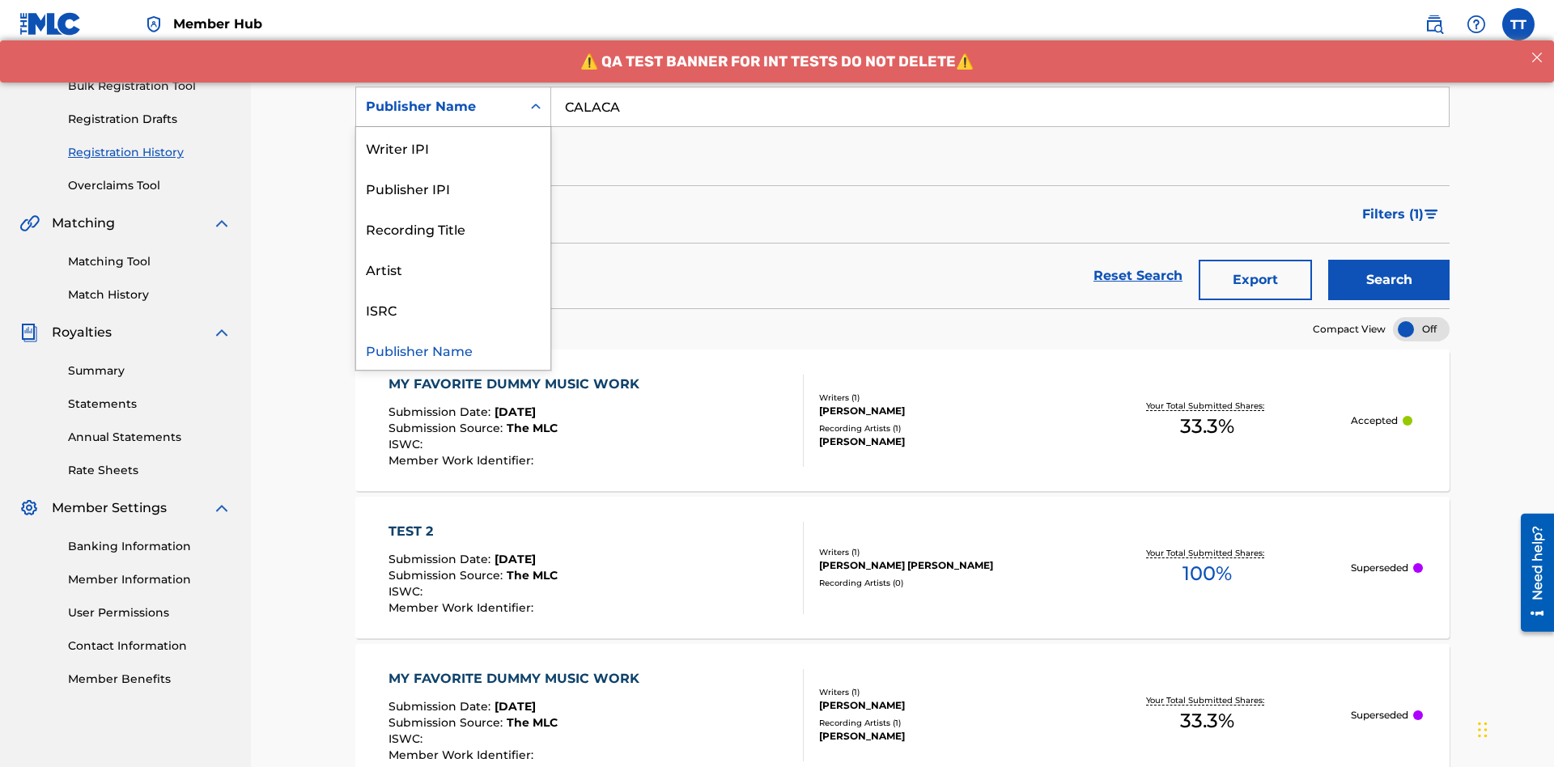
click at [453, 188] on div "Publisher IPI" at bounding box center [453, 188] width 194 height 40
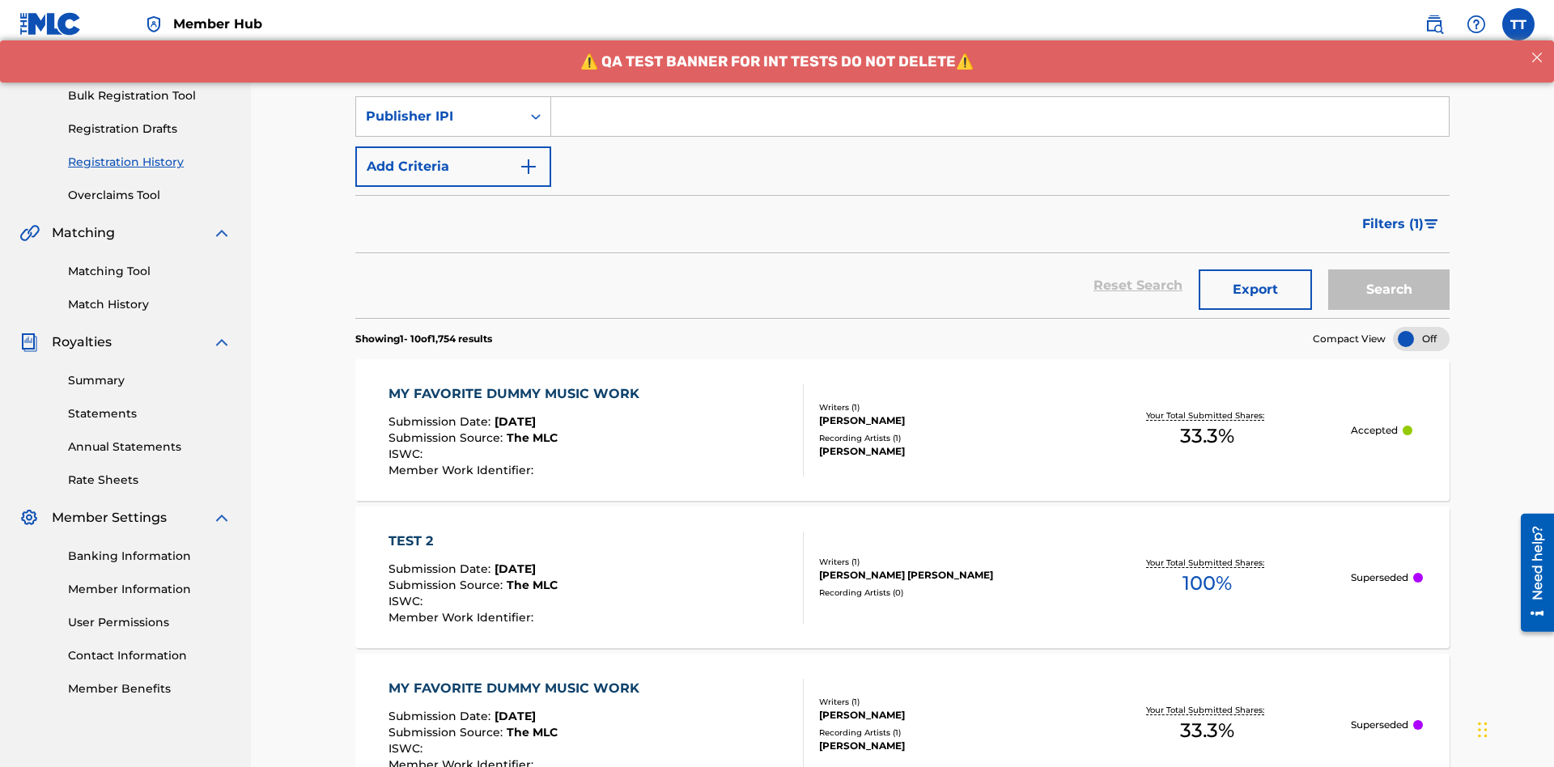
click at [1000, 117] on input "Search Form" at bounding box center [1000, 116] width 898 height 39
type input "00214463592"
click at [1389, 270] on button "Search" at bounding box center [1388, 290] width 121 height 40
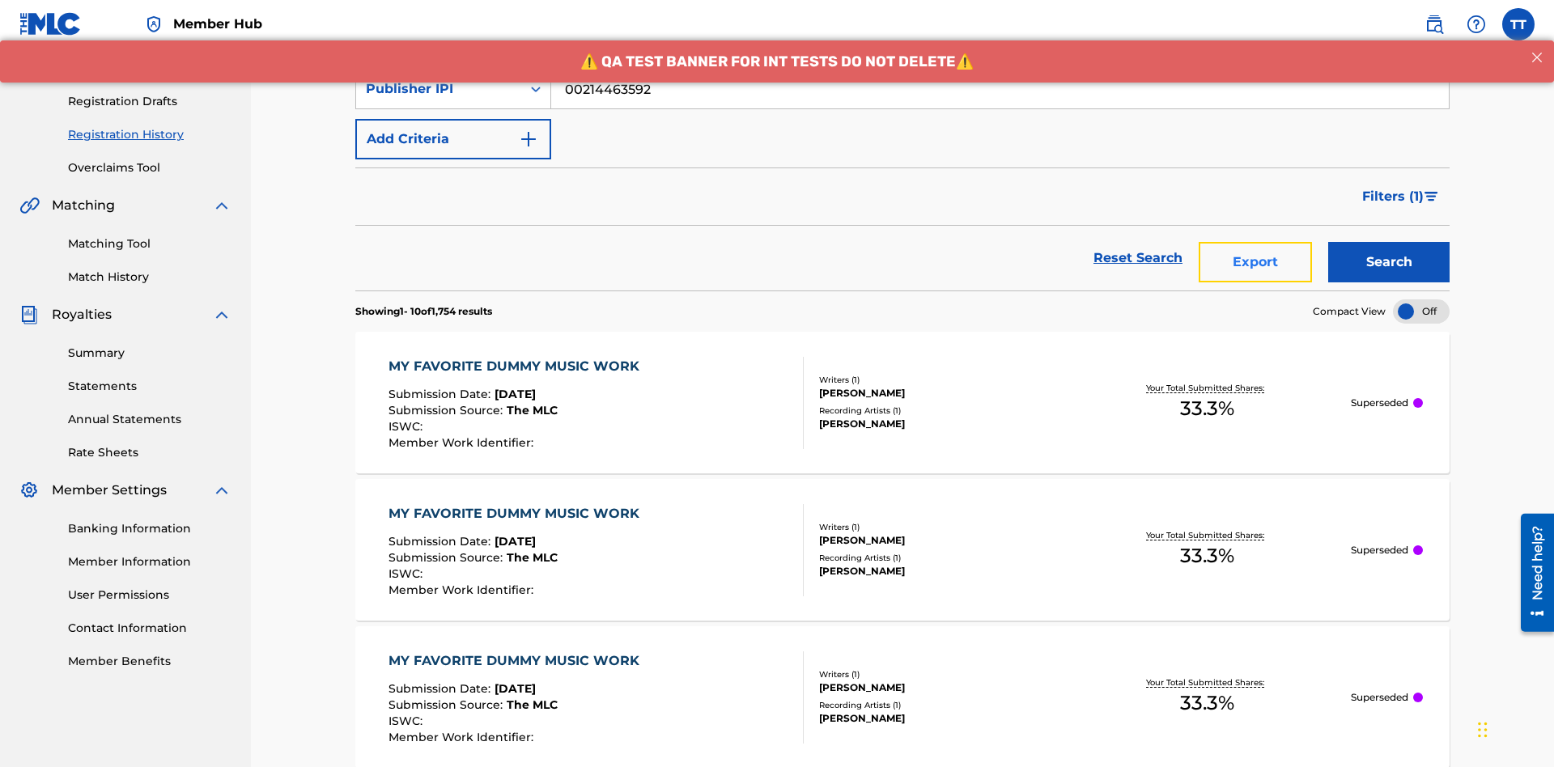
click at [1255, 242] on button "Export" at bounding box center [1255, 262] width 113 height 40
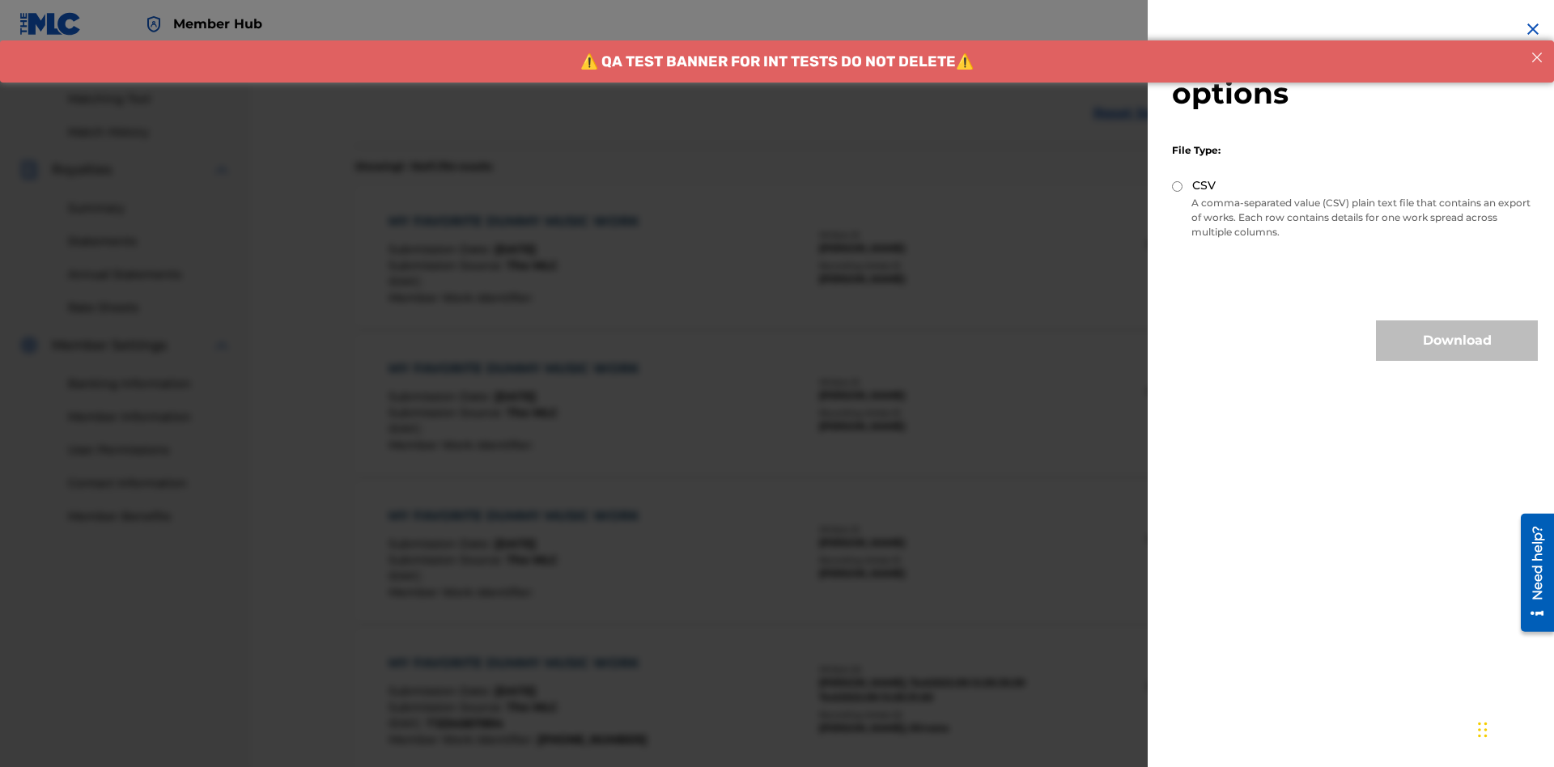
click at [1178, 186] on input "CSV" at bounding box center [1177, 186] width 11 height 11
radio input "true"
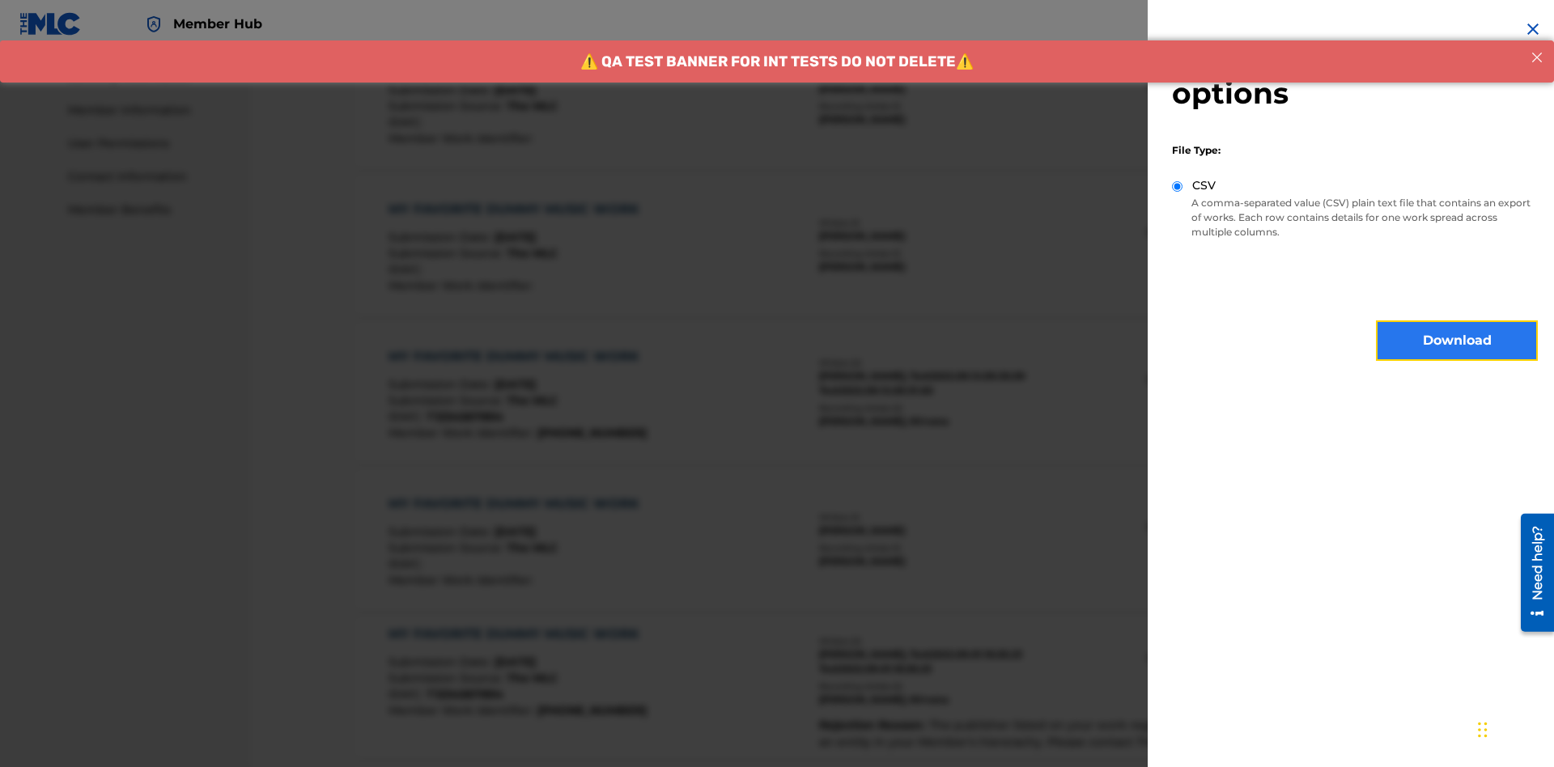
click at [1457, 341] on button "Download" at bounding box center [1457, 340] width 162 height 40
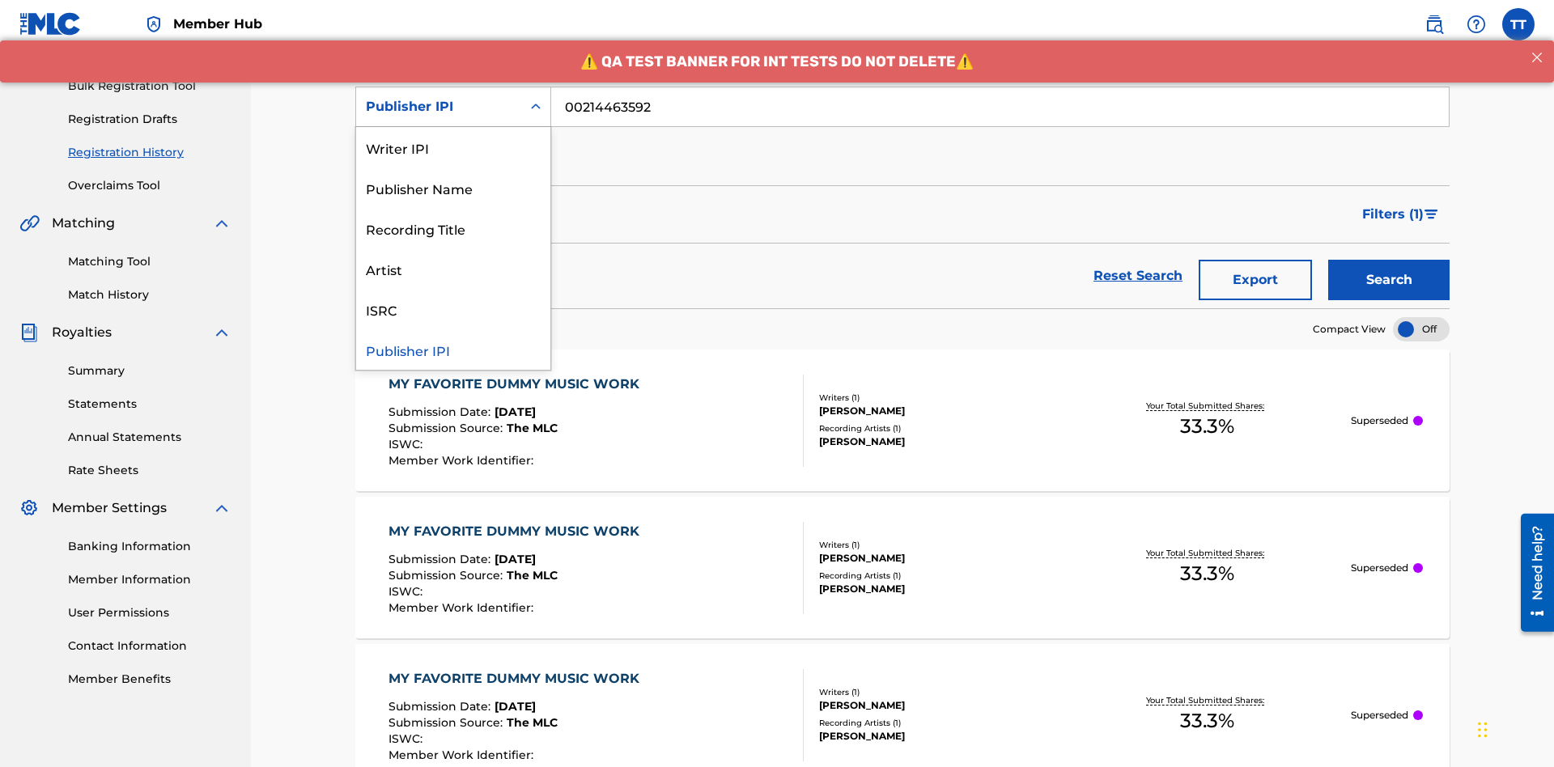
click at [453, 269] on div "Artist" at bounding box center [453, 268] width 194 height 40
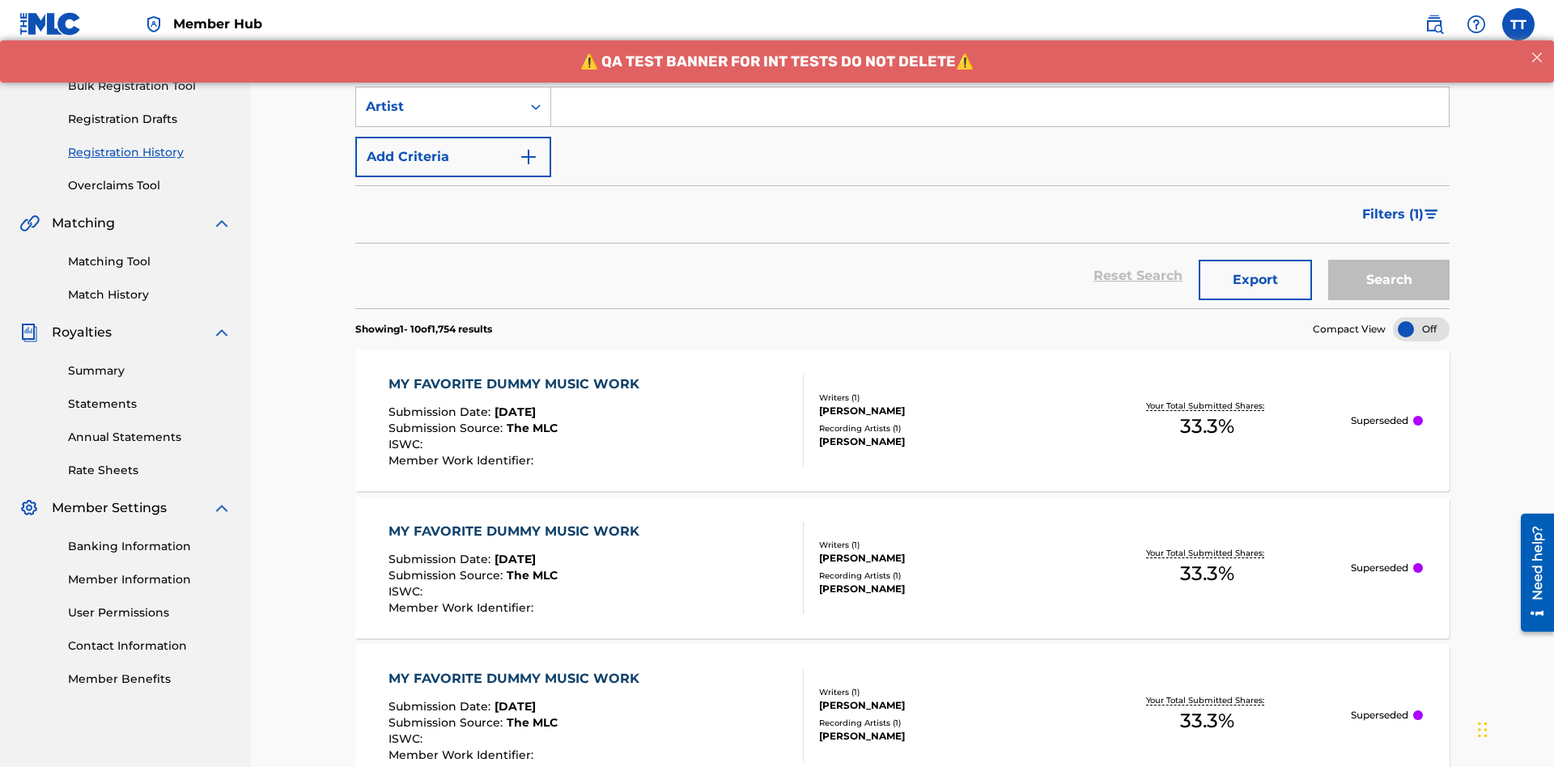
click at [1000, 117] on input "Search Form" at bounding box center [1000, 106] width 898 height 39
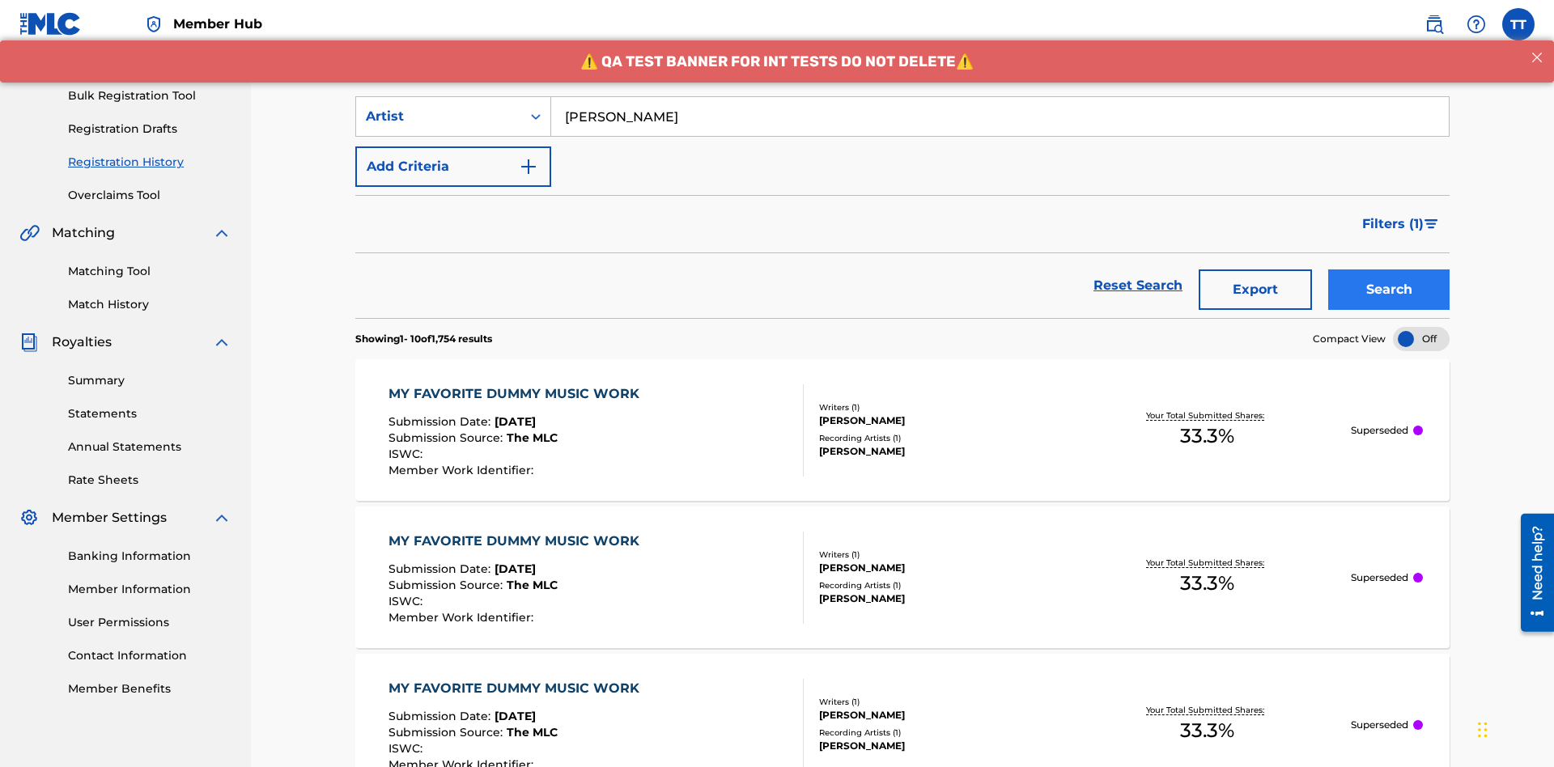
type input "Joe Lewis"
click at [1389, 270] on button "Search" at bounding box center [1388, 290] width 121 height 40
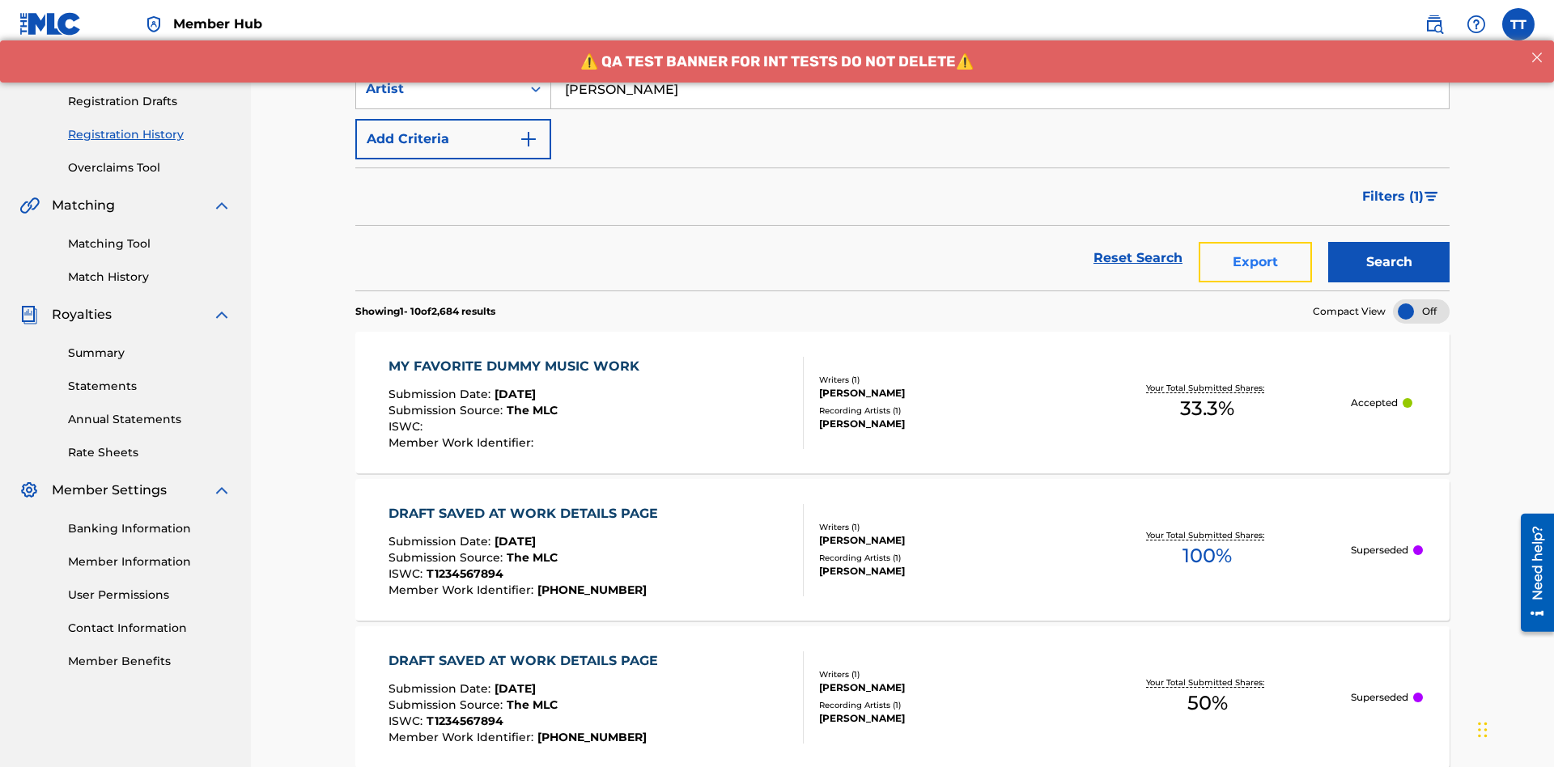
click at [1255, 242] on button "Export" at bounding box center [1255, 262] width 113 height 40
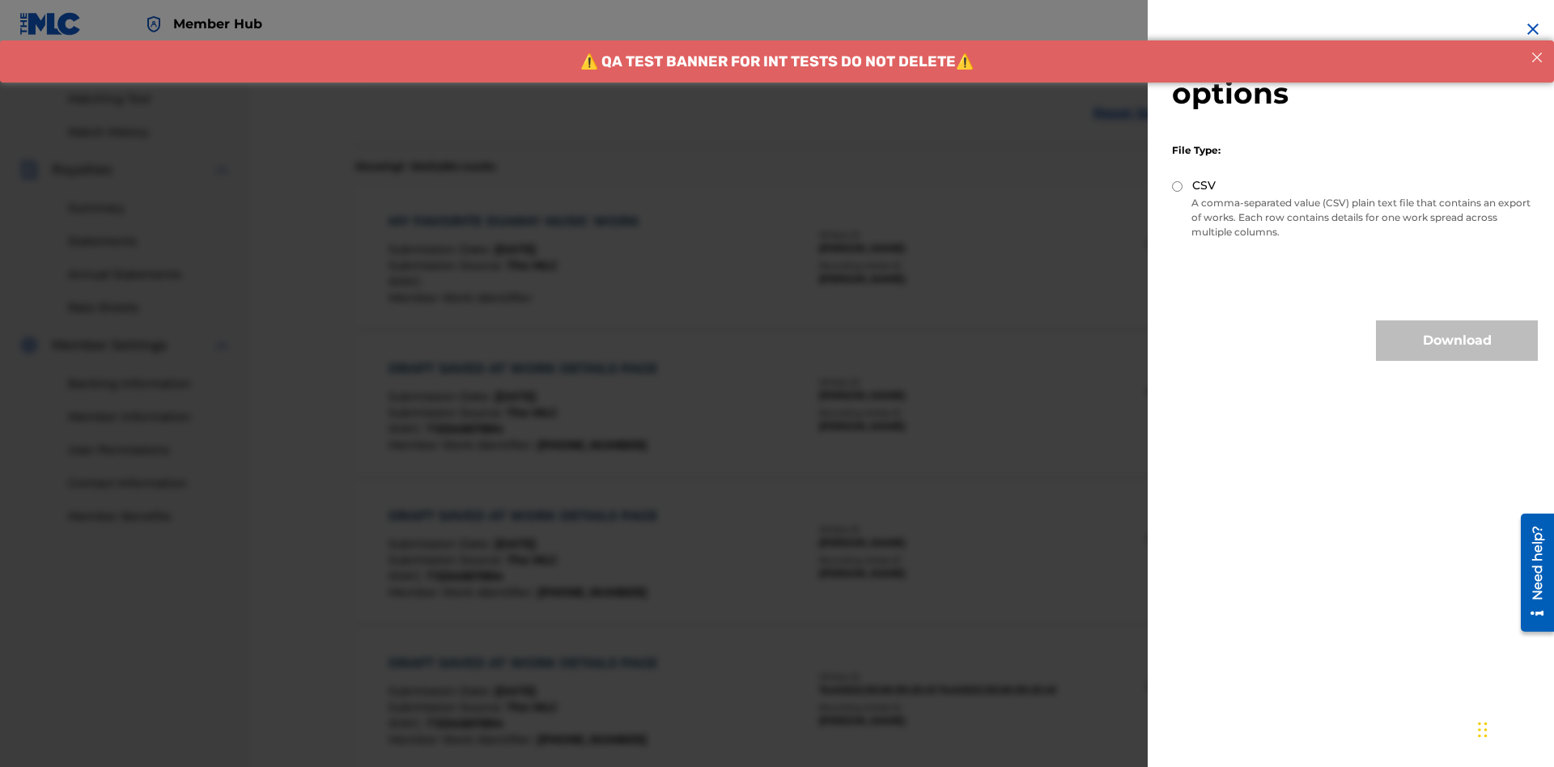
click at [1178, 186] on input "CSV" at bounding box center [1177, 186] width 11 height 11
radio input "true"
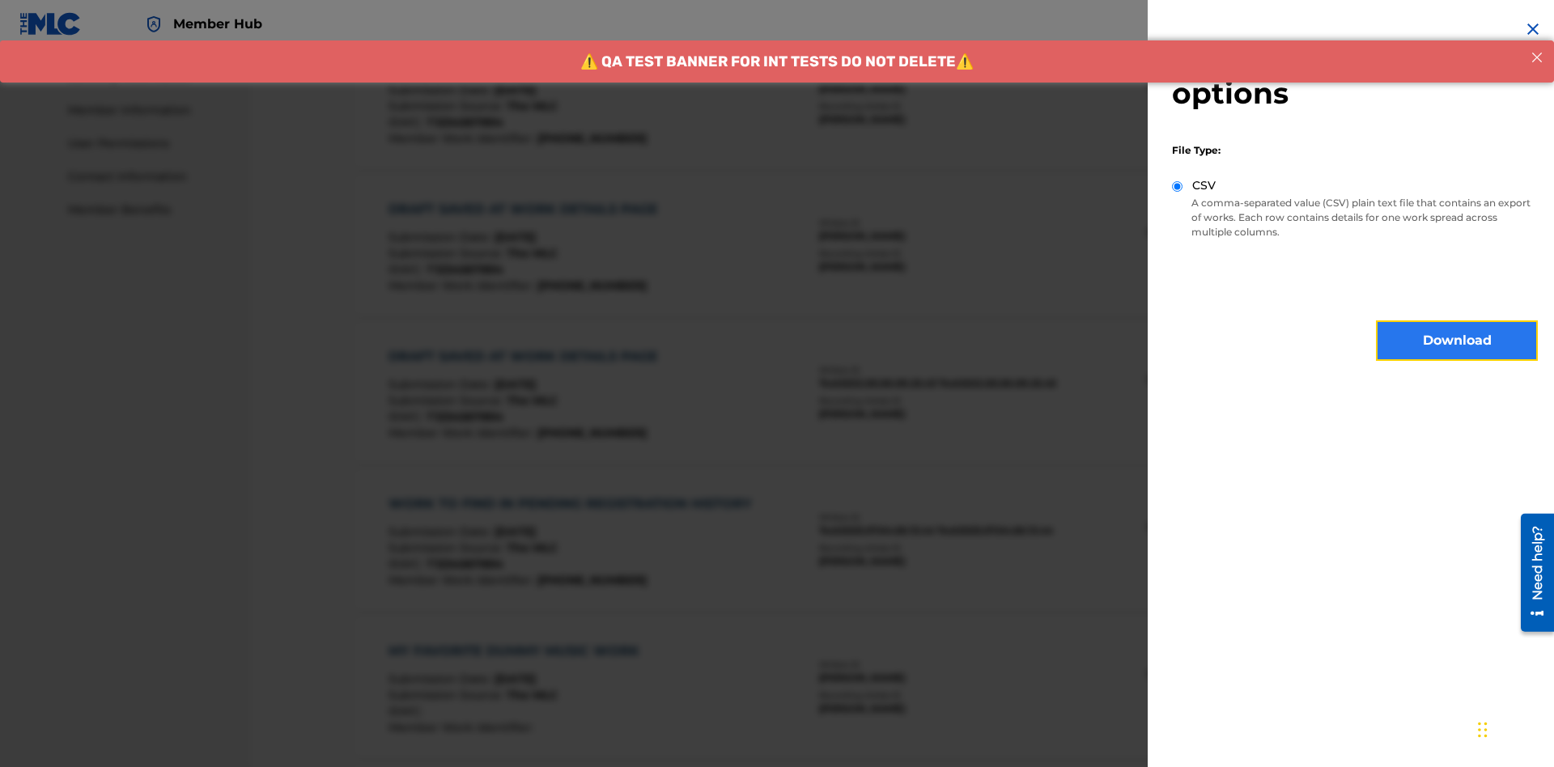
click at [1457, 341] on button "Download" at bounding box center [1457, 340] width 162 height 40
